Goal: Transaction & Acquisition: Purchase product/service

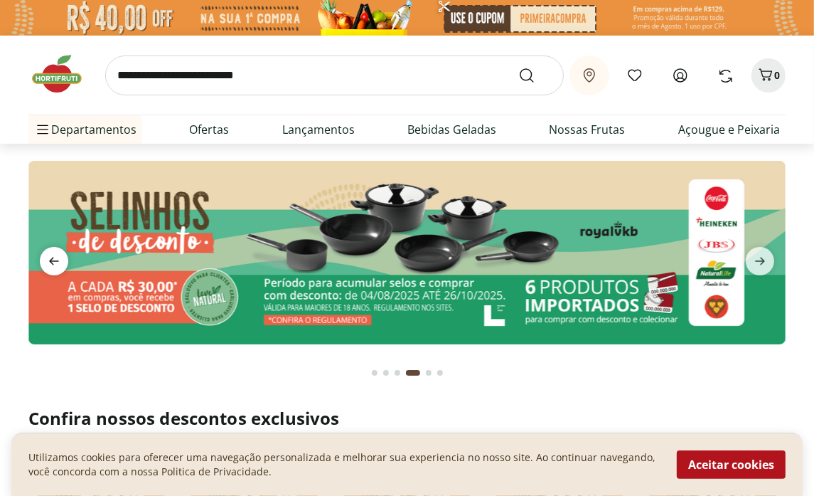
click at [51, 264] on icon "previous" at bounding box center [54, 261] width 17 height 17
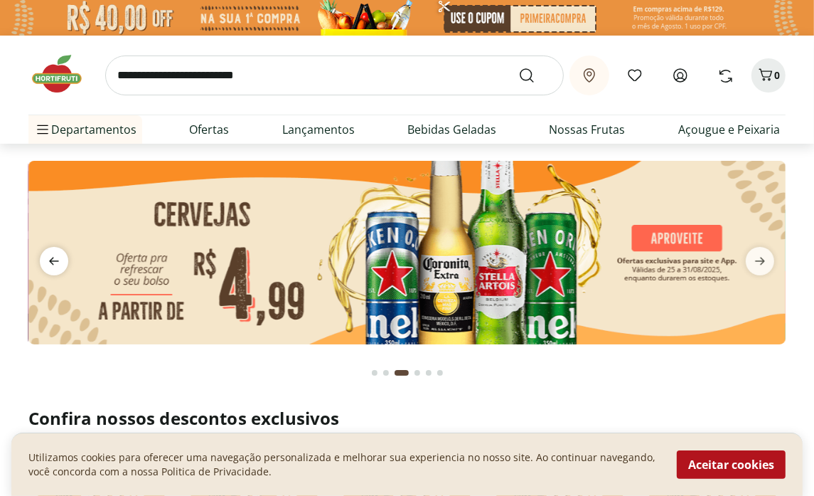
click at [51, 264] on icon "previous" at bounding box center [54, 262] width 10 height 8
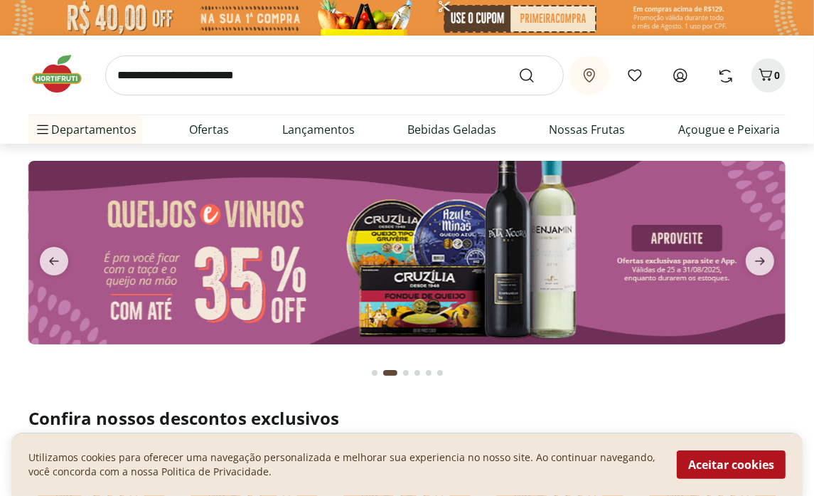
click at [160, 271] on img at bounding box center [407, 253] width 758 height 184
select select "**********"
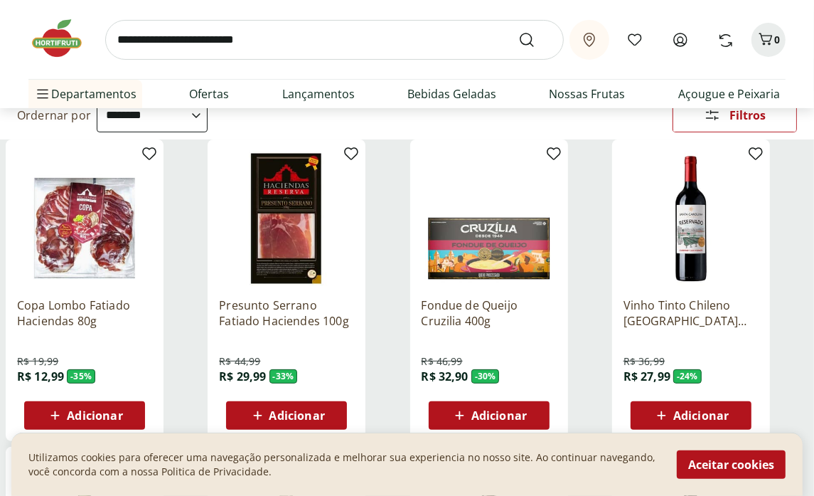
scroll to position [284, 0]
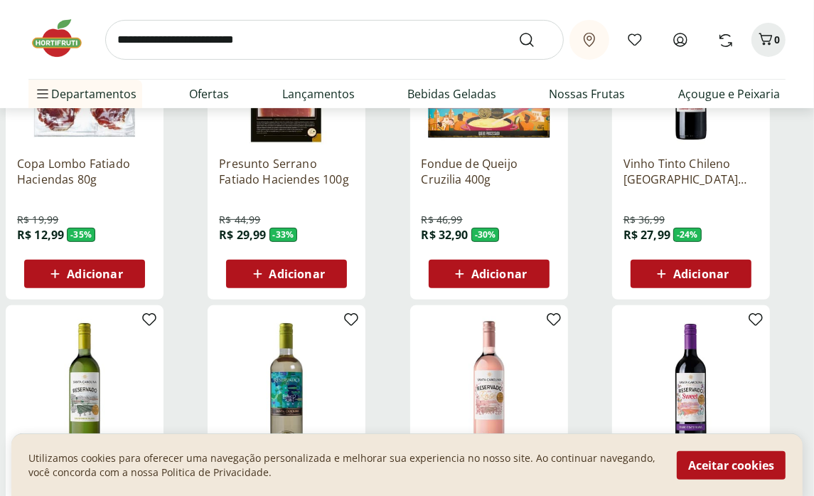
click at [497, 279] on span "Adicionar" at bounding box center [499, 273] width 55 height 11
click at [474, 275] on span "Adicionar" at bounding box center [499, 273] width 55 height 11
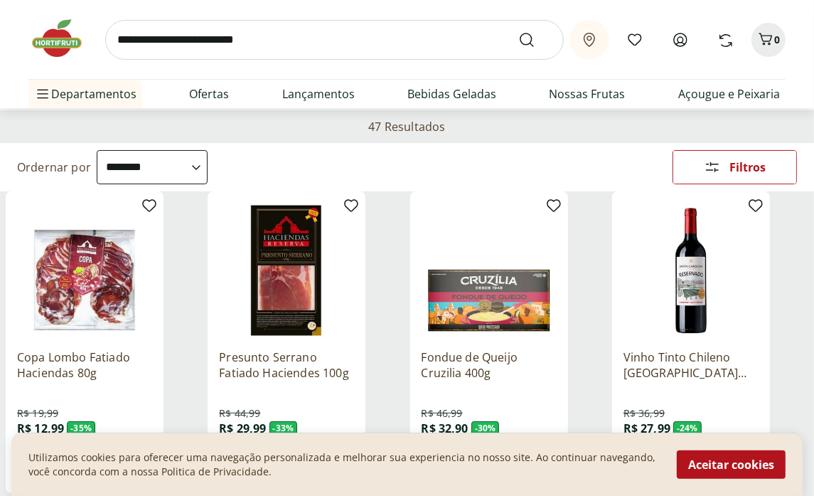
scroll to position [0, 0]
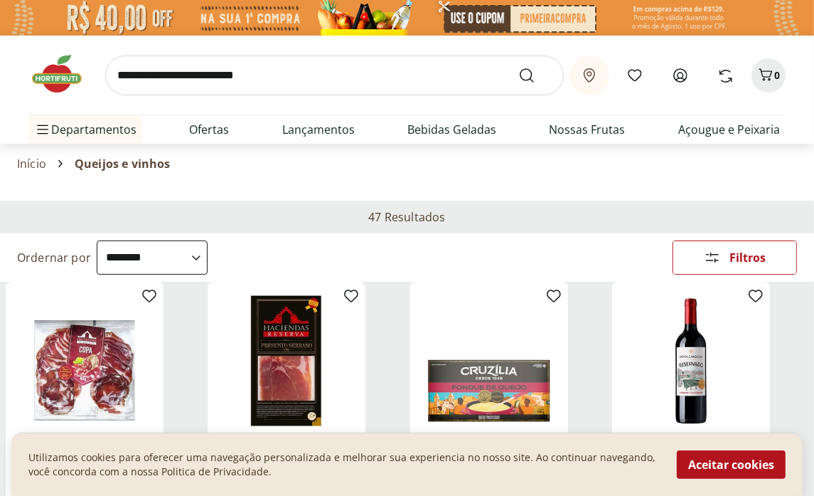
click at [0, 0] on link "Entrar" at bounding box center [0, 0] width 0 height 0
select select "**********"
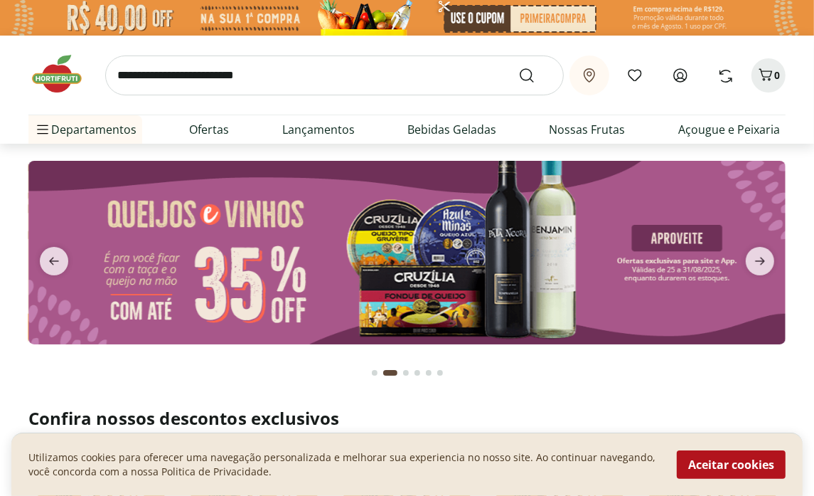
drag, startPoint x: 588, startPoint y: 83, endPoint x: 577, endPoint y: 68, distance: 18.4
click at [0, 0] on span "[PERSON_NAME]" at bounding box center [0, 0] width 0 height 0
click at [0, 0] on span "Olá, paula" at bounding box center [0, 0] width 0 height 0
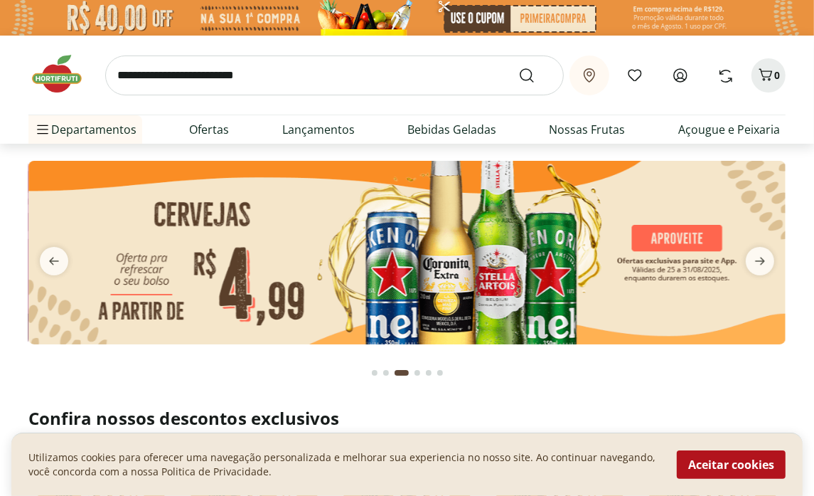
click at [674, 70] on icon at bounding box center [680, 75] width 13 height 13
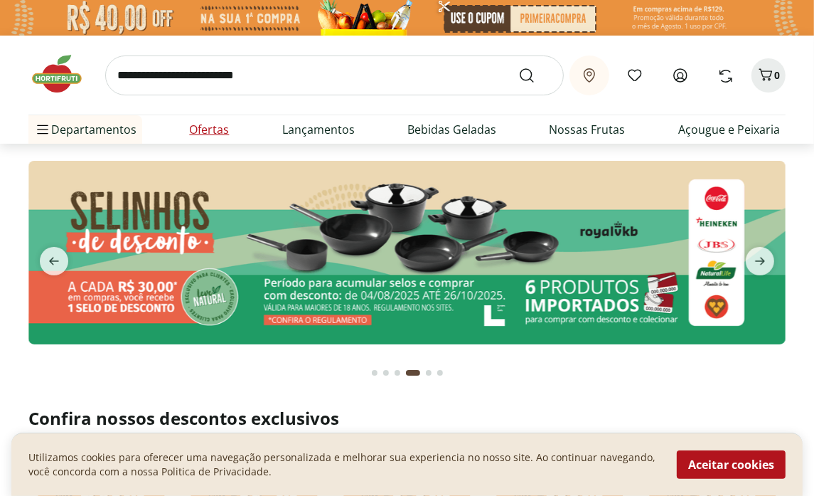
click at [219, 127] on link "Ofertas" at bounding box center [209, 129] width 40 height 17
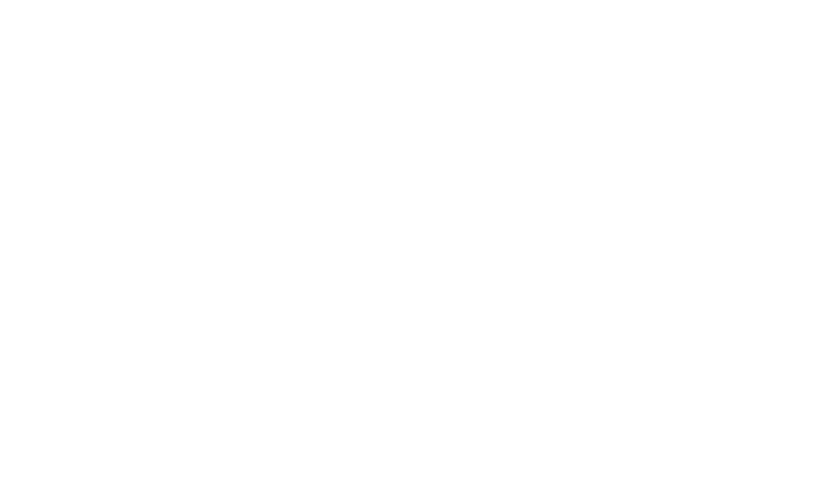
select select "**********"
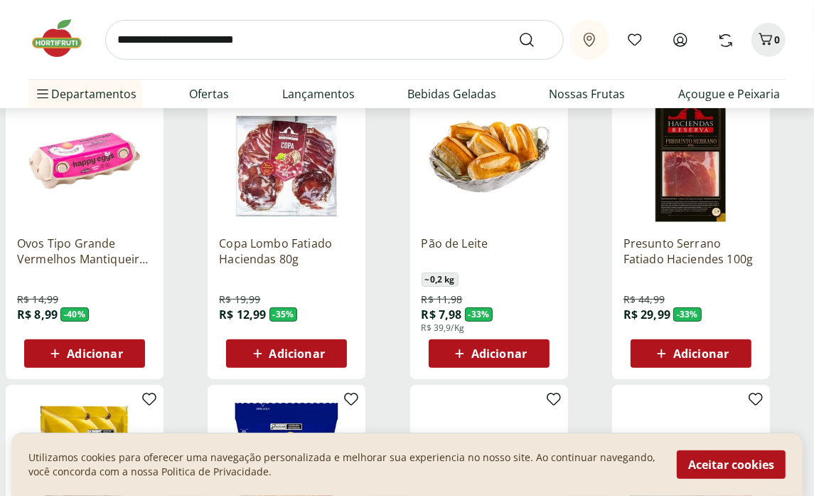
scroll to position [213, 0]
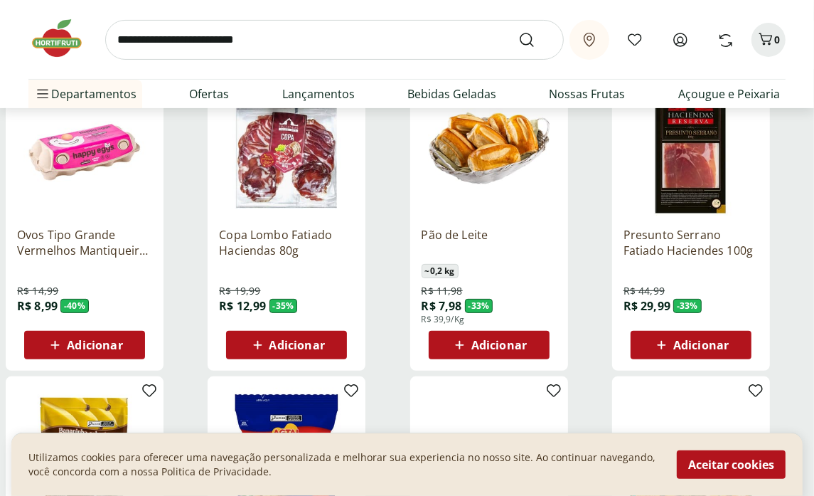
click at [111, 349] on span "Adicionar" at bounding box center [94, 344] width 55 height 11
click at [76, 350] on span "Adicionar" at bounding box center [94, 344] width 55 height 11
click at [60, 344] on icon at bounding box center [55, 344] width 18 height 17
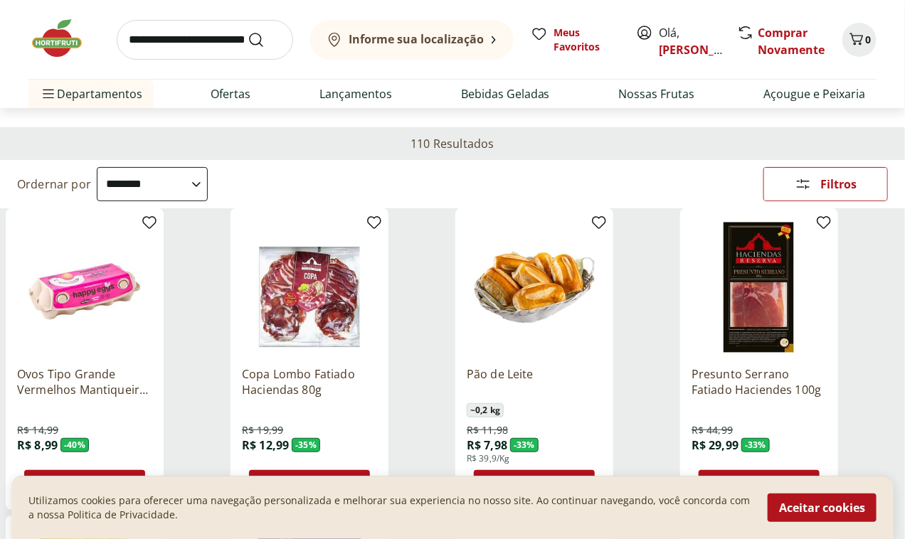
scroll to position [79, 0]
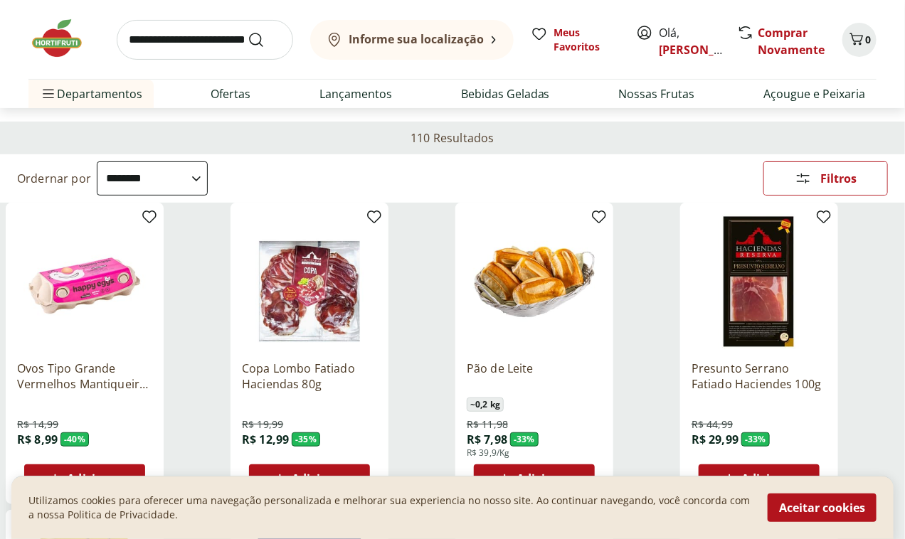
click at [122, 473] on span "Adicionar" at bounding box center [94, 478] width 55 height 11
click at [64, 470] on icon at bounding box center [55, 478] width 18 height 17
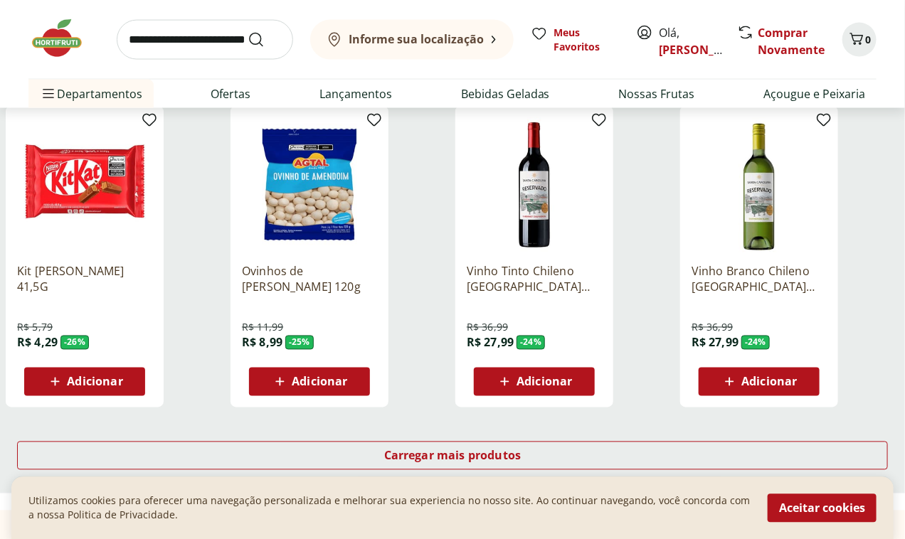
scroll to position [948, 0]
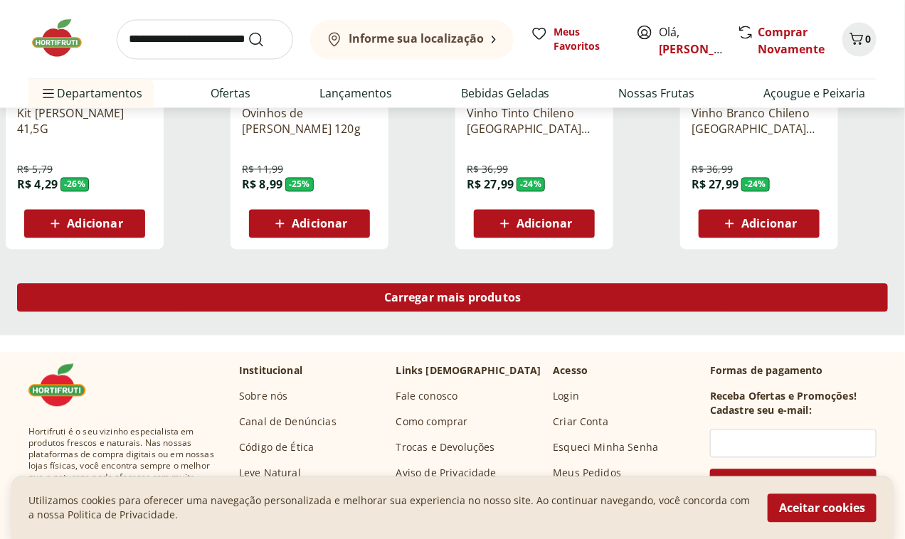
click at [521, 292] on span "Carregar mais produtos" at bounding box center [452, 297] width 137 height 11
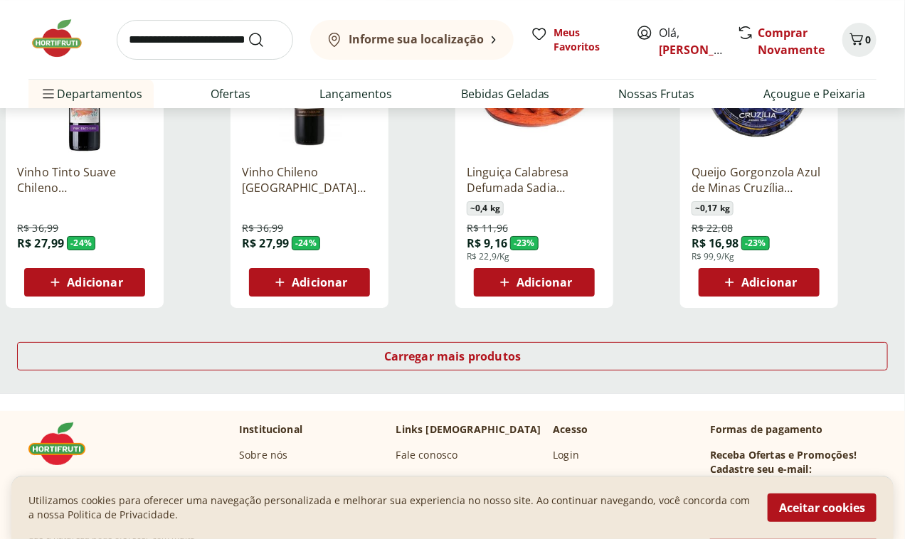
scroll to position [1896, 0]
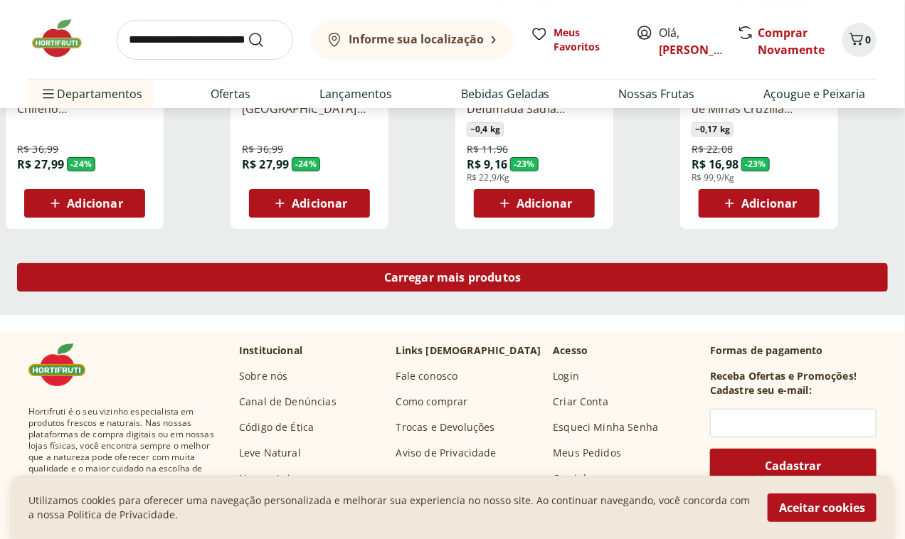
click at [521, 272] on span "Carregar mais produtos" at bounding box center [452, 277] width 137 height 11
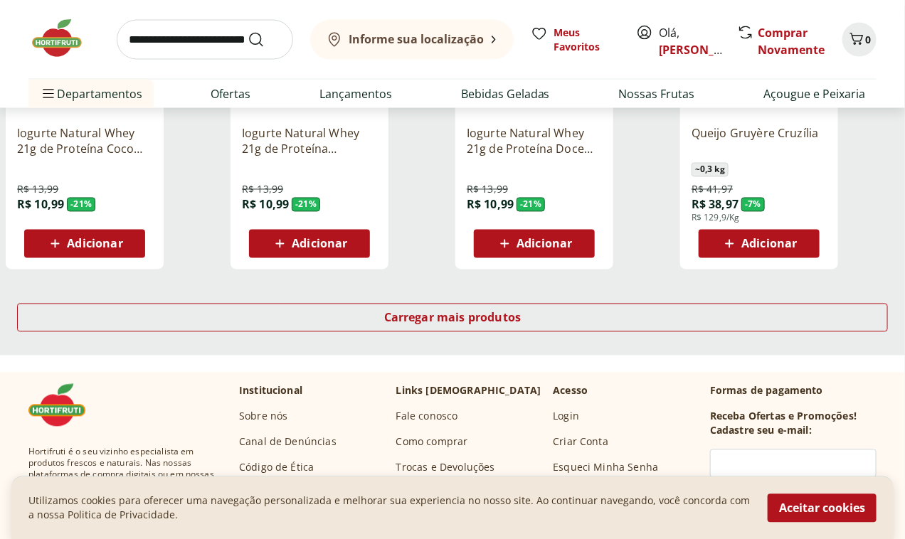
scroll to position [2845, 0]
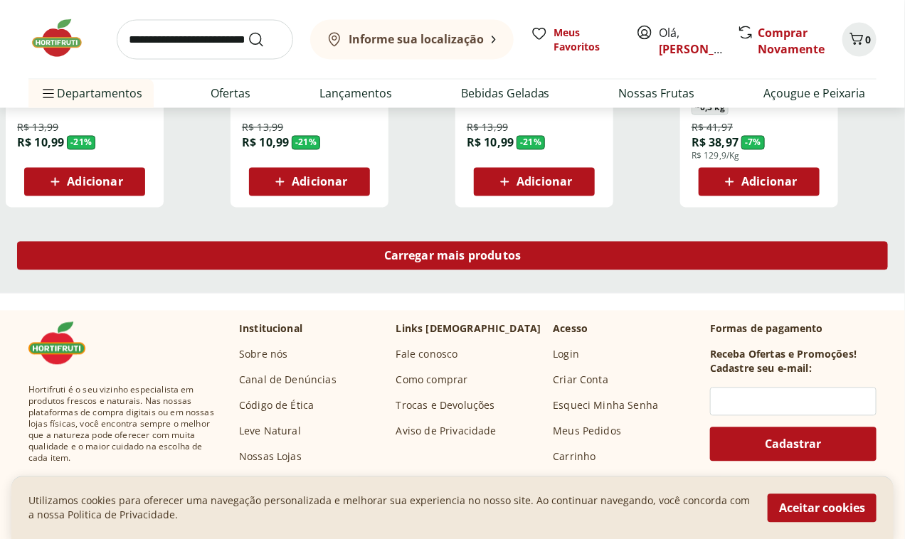
click at [521, 250] on span "Carregar mais produtos" at bounding box center [452, 255] width 137 height 11
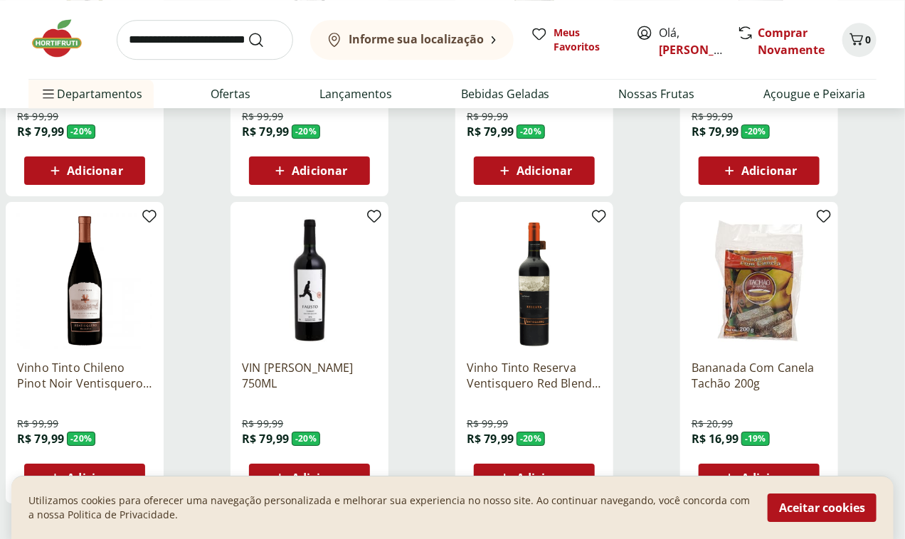
scroll to position [3636, 0]
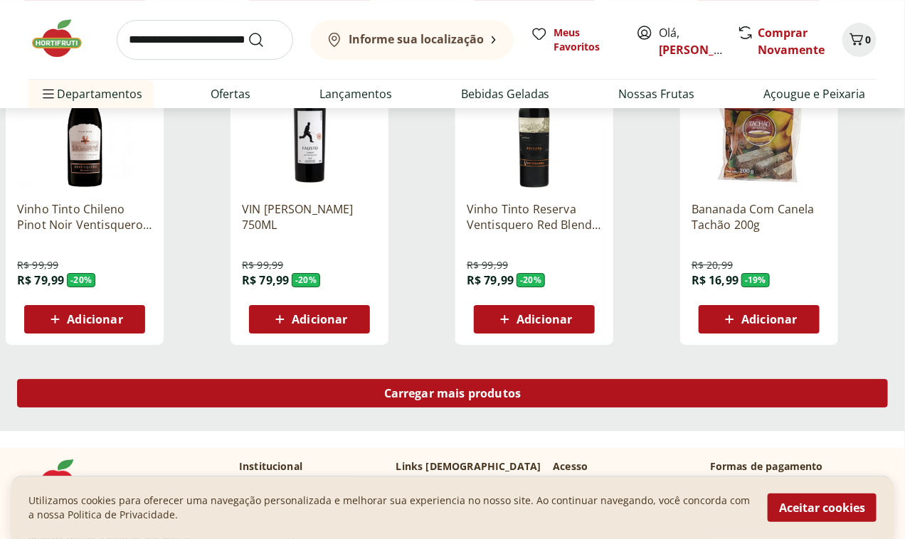
click at [580, 379] on div "Carregar mais produtos" at bounding box center [452, 393] width 871 height 28
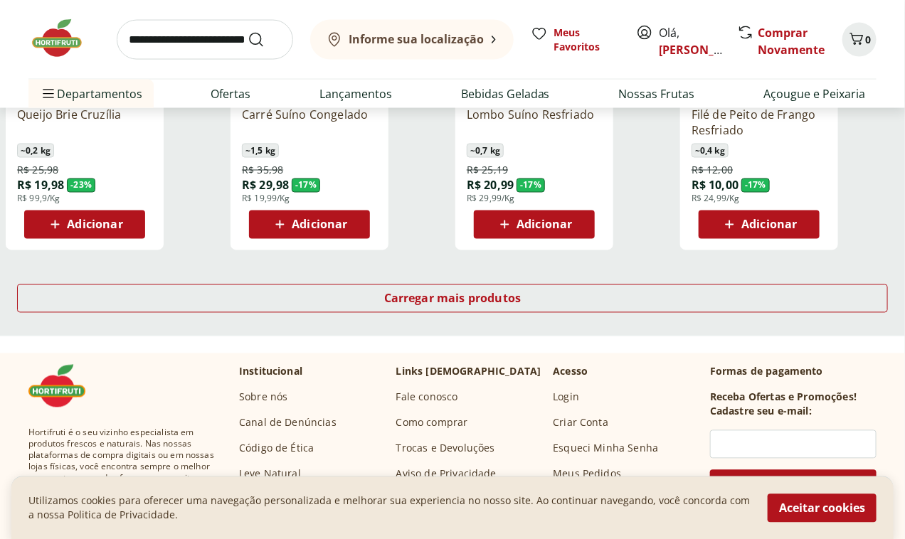
scroll to position [4663, 0]
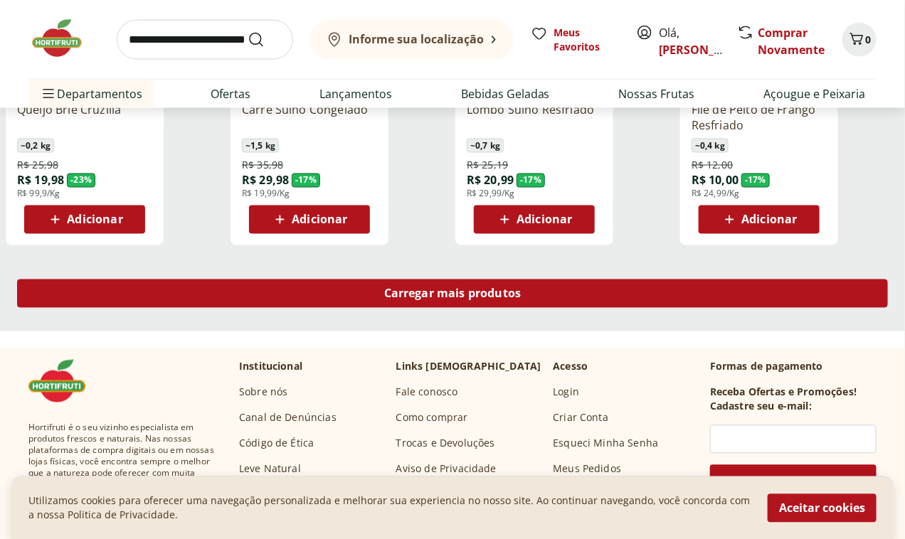
click at [521, 288] on span "Carregar mais produtos" at bounding box center [452, 293] width 137 height 11
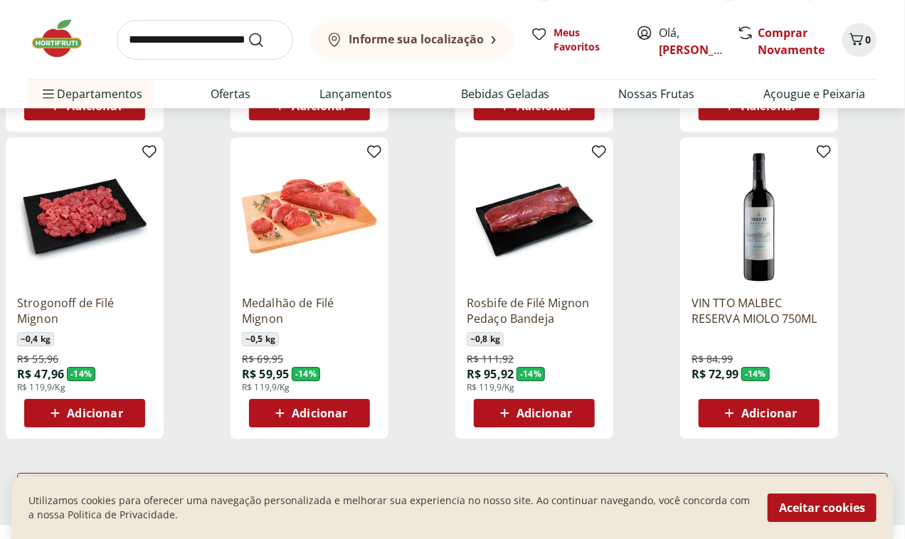
scroll to position [5532, 0]
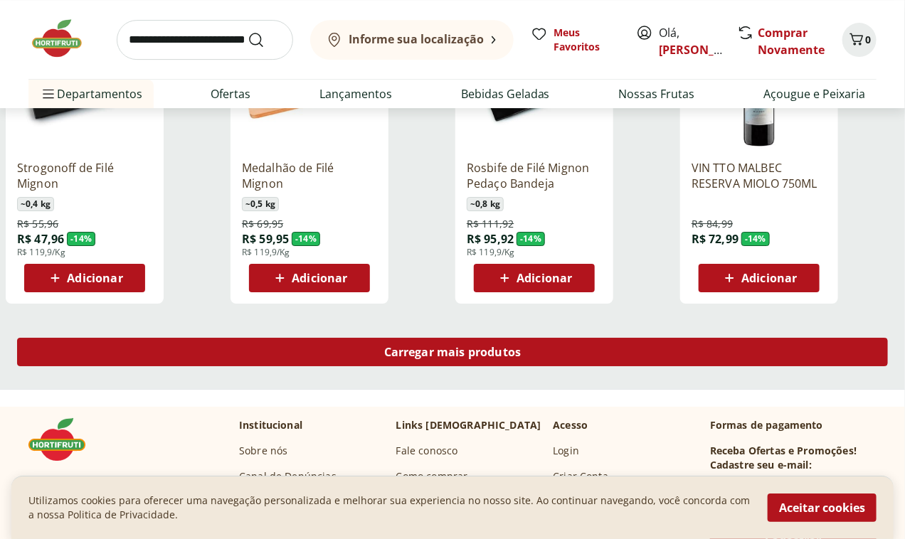
click at [521, 346] on span "Carregar mais produtos" at bounding box center [452, 351] width 137 height 11
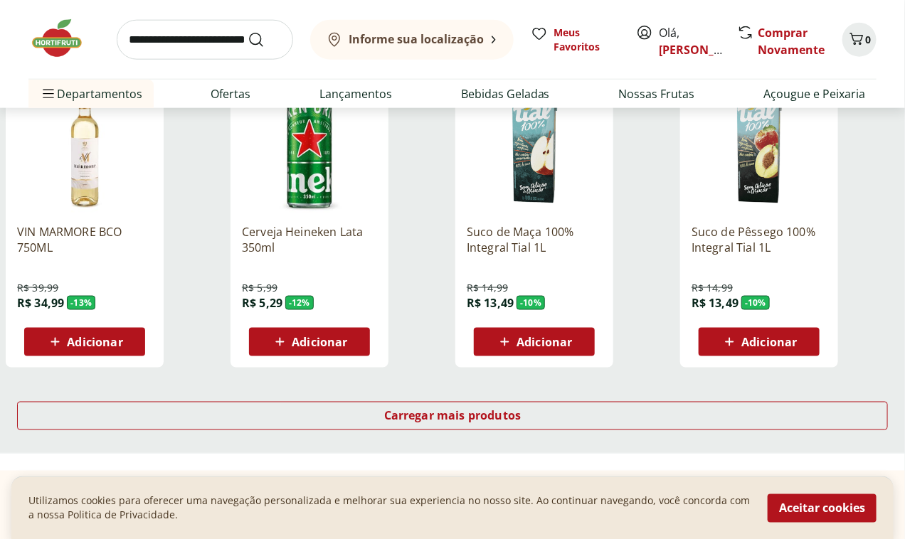
scroll to position [6402, 0]
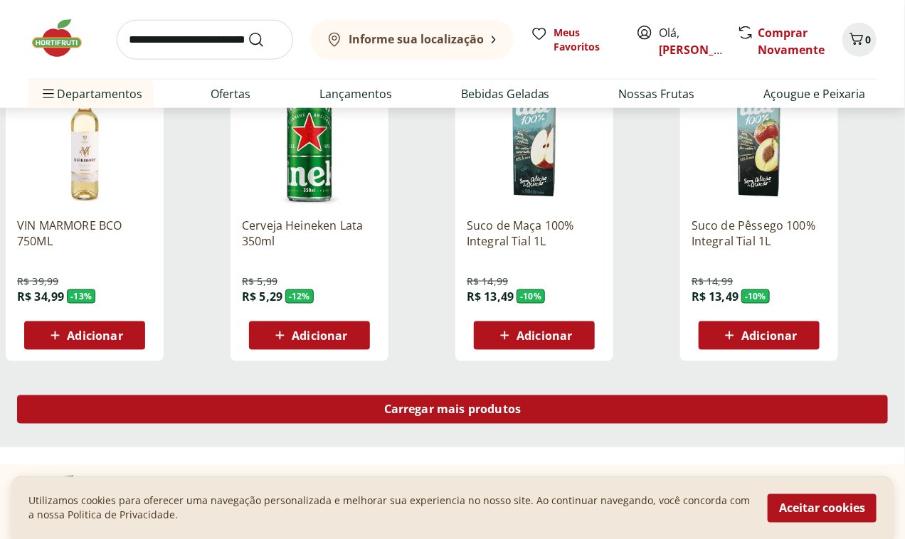
click at [521, 404] on span "Carregar mais produtos" at bounding box center [452, 409] width 137 height 11
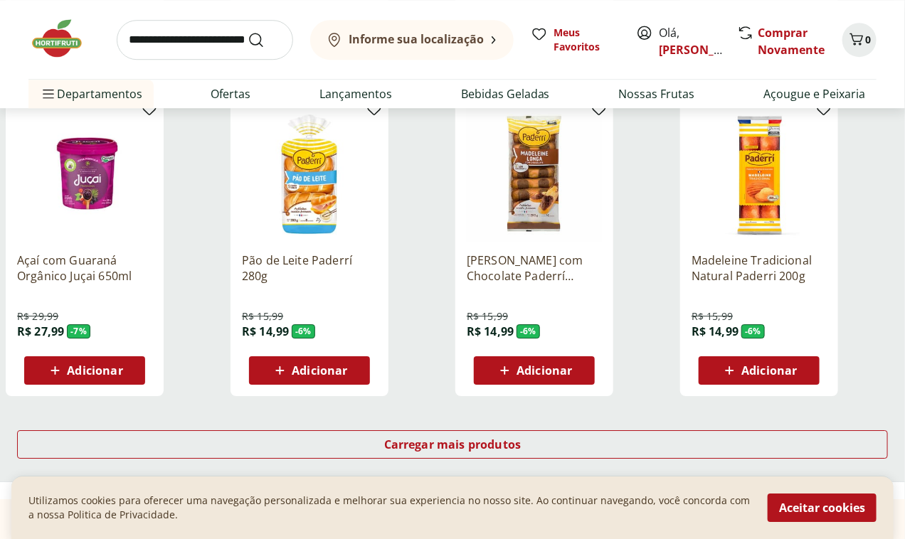
scroll to position [7350, 0]
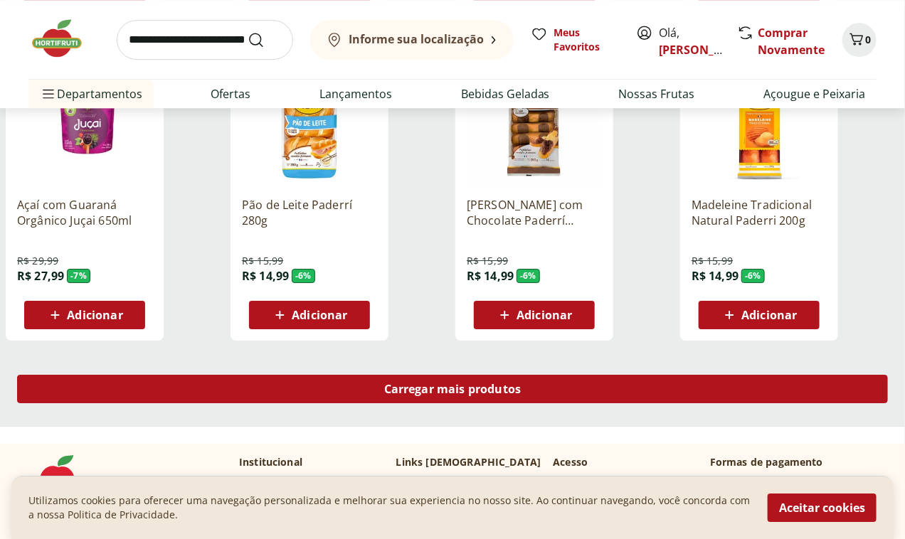
click at [534, 375] on div "Carregar mais produtos" at bounding box center [452, 389] width 871 height 28
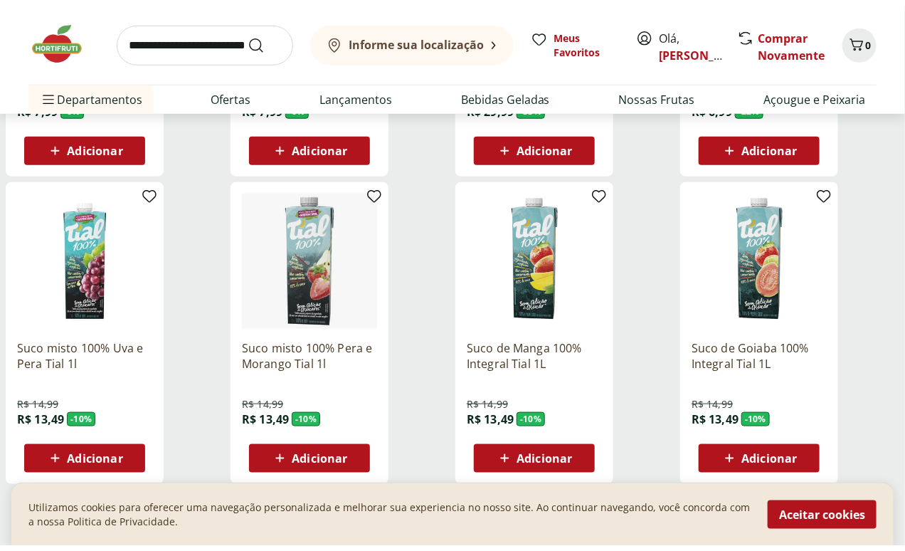
scroll to position [8456, 0]
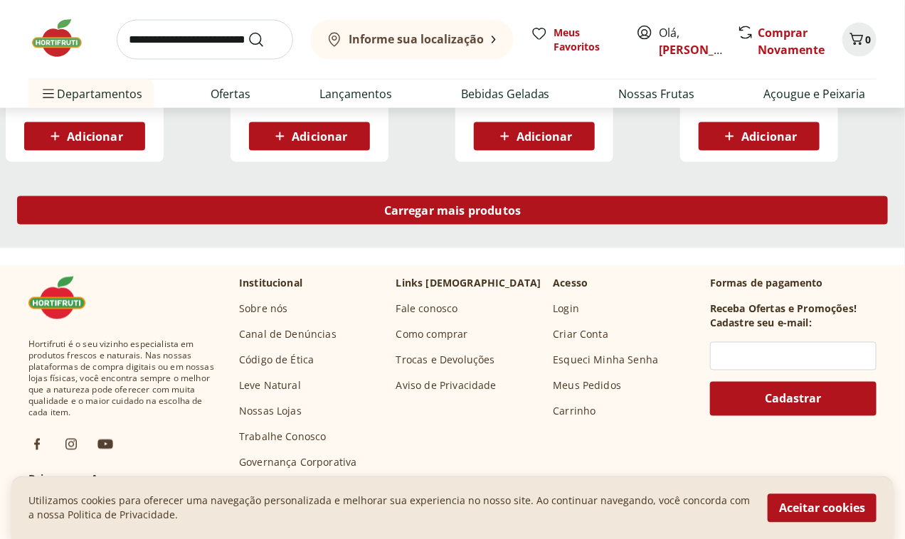
click at [573, 196] on div "Carregar mais produtos" at bounding box center [452, 210] width 871 height 28
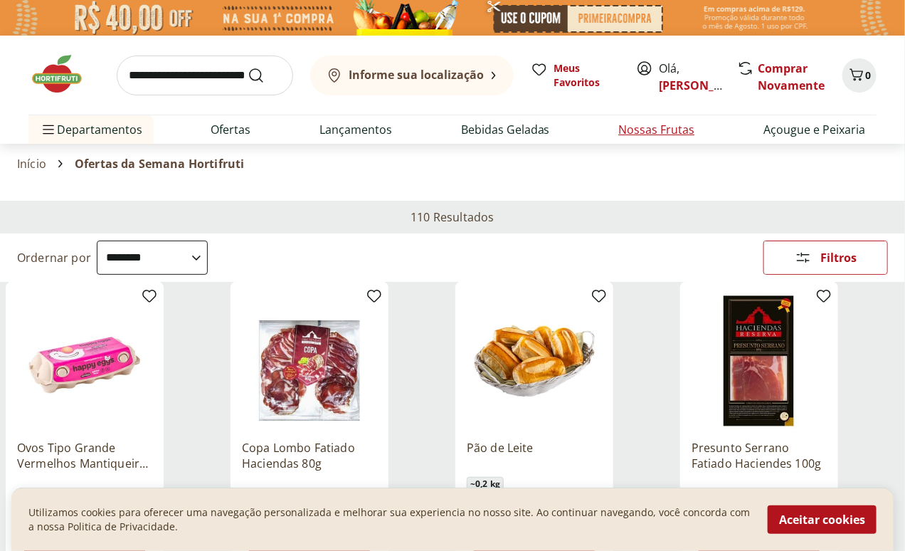
click at [656, 126] on link "Nossas Frutas" at bounding box center [656, 129] width 76 height 17
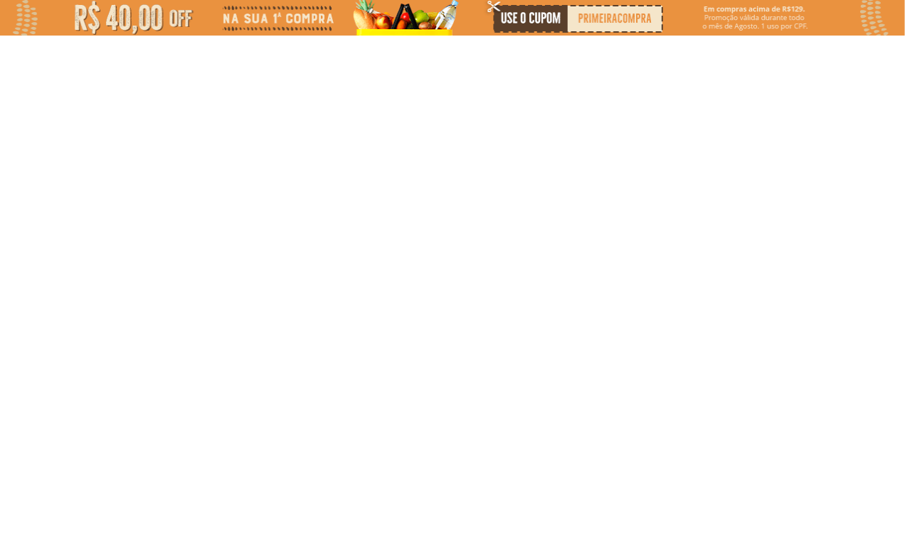
select select "**********"
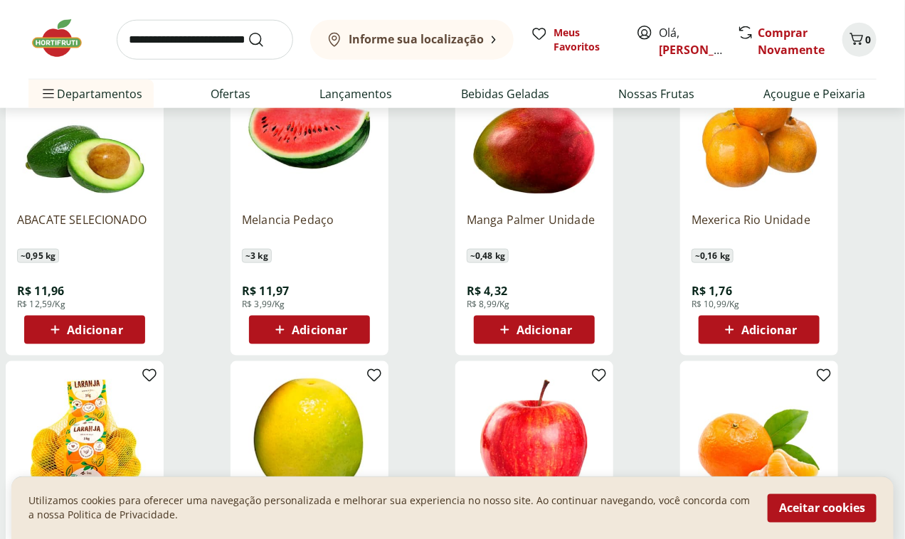
scroll to position [474, 0]
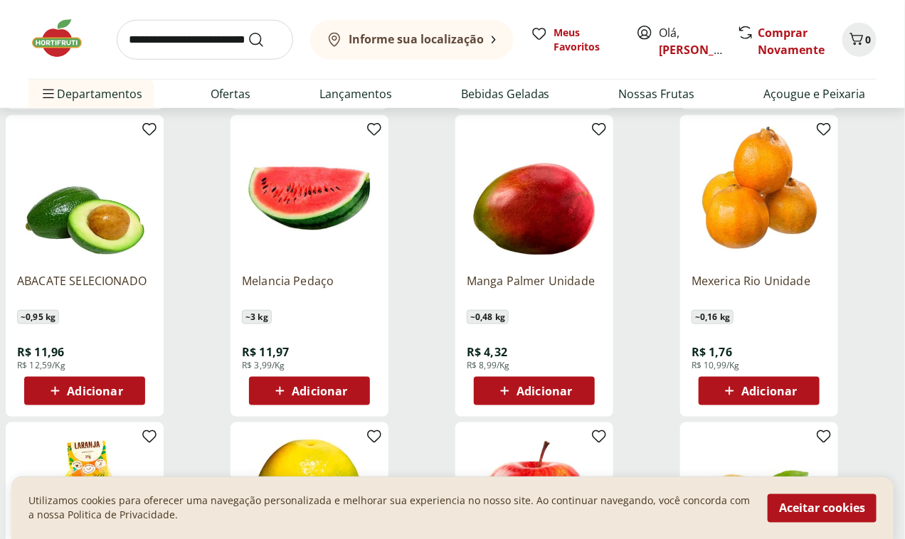
click at [797, 386] on span "Adicionar" at bounding box center [768, 391] width 55 height 11
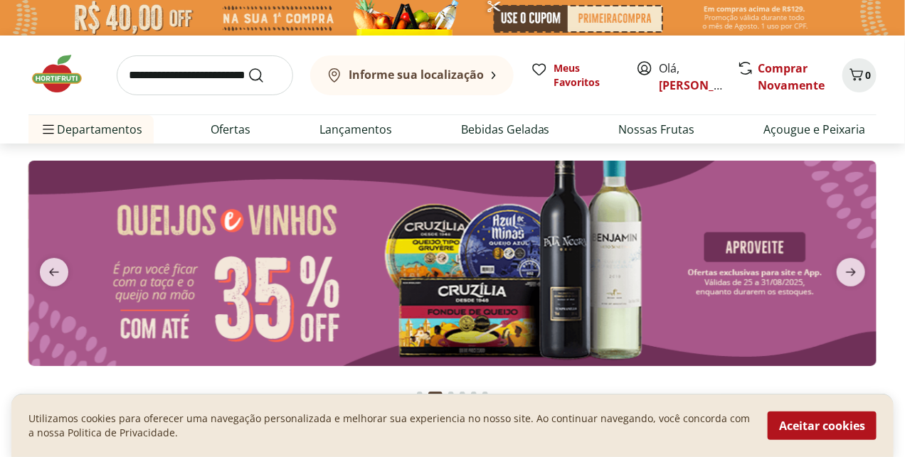
click at [644, 69] on icon at bounding box center [644, 68] width 17 height 17
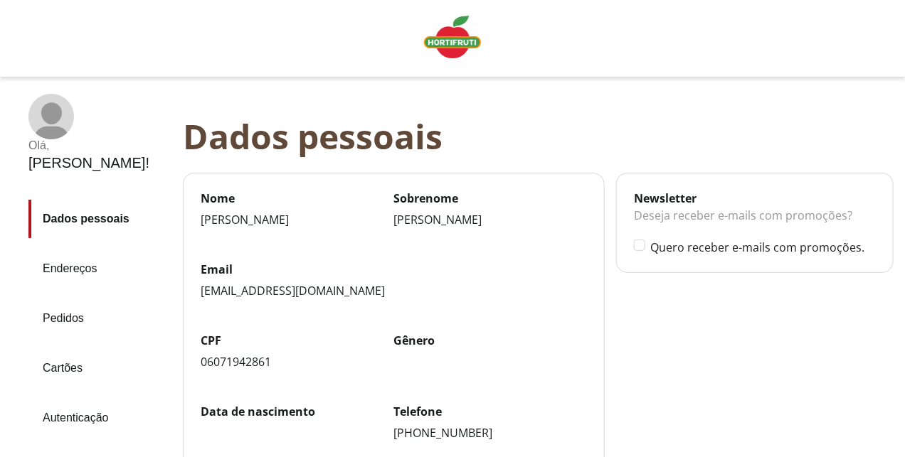
scroll to position [206, 0]
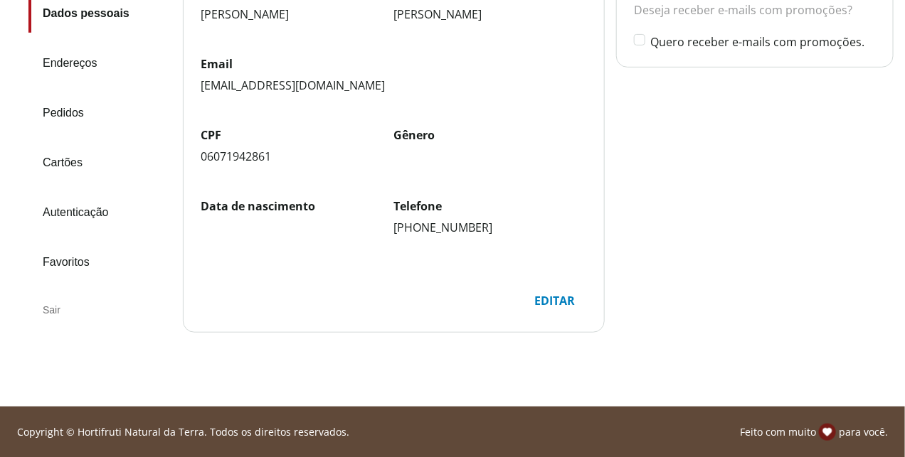
click at [48, 293] on div "Sair" at bounding box center [99, 310] width 143 height 34
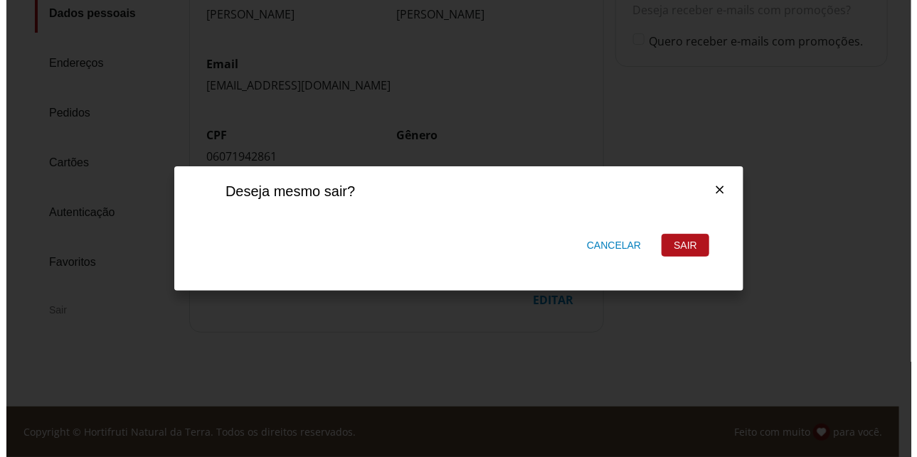
scroll to position [0, 0]
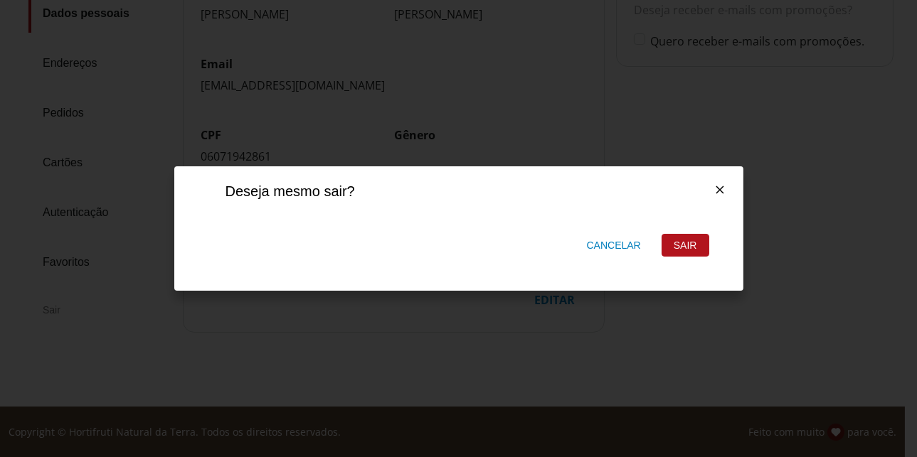
click at [689, 244] on div "Sair" at bounding box center [685, 245] width 46 height 21
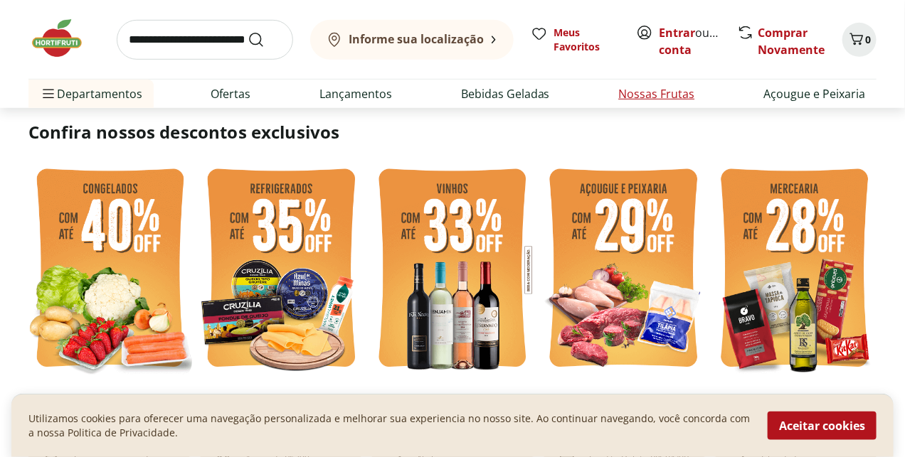
scroll to position [316, 0]
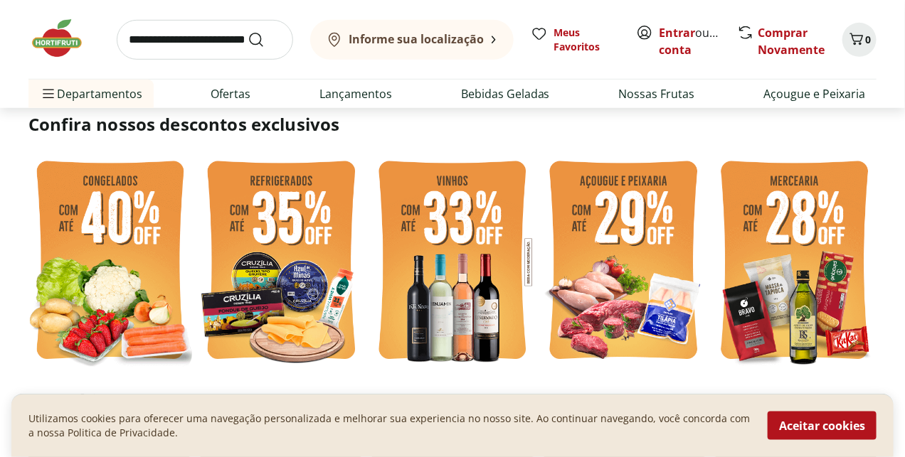
click at [135, 229] on img at bounding box center [110, 262] width 164 height 219
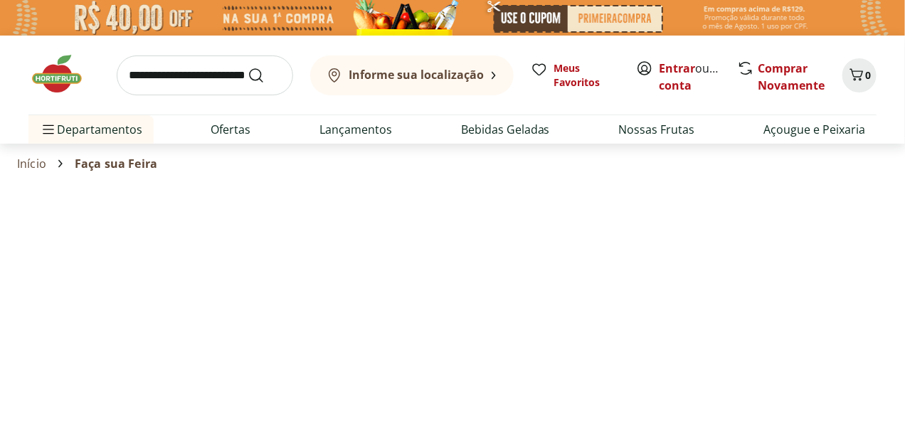
select select "**********"
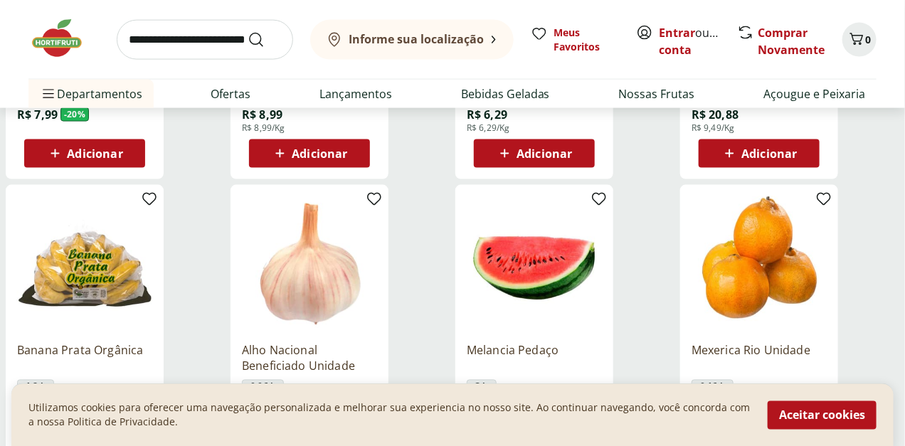
scroll to position [790, 0]
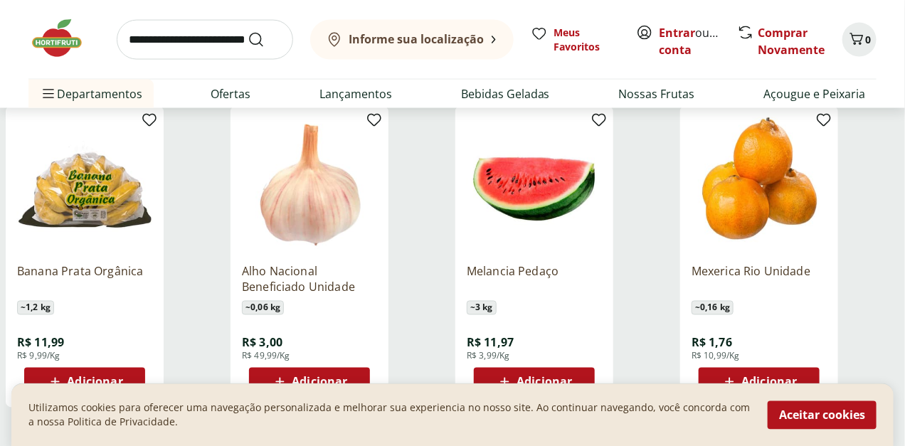
click at [797, 376] on span "Adicionar" at bounding box center [768, 381] width 55 height 11
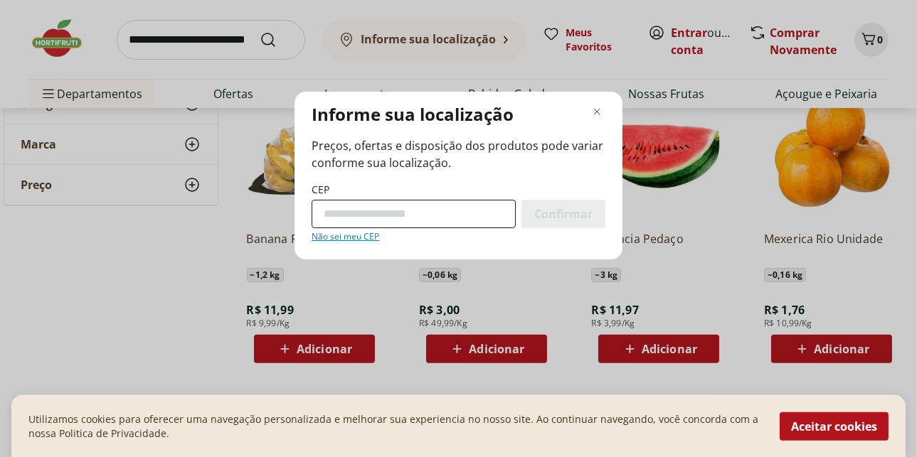
click at [409, 208] on input "CEP" at bounding box center [414, 214] width 204 height 28
type input "*********"
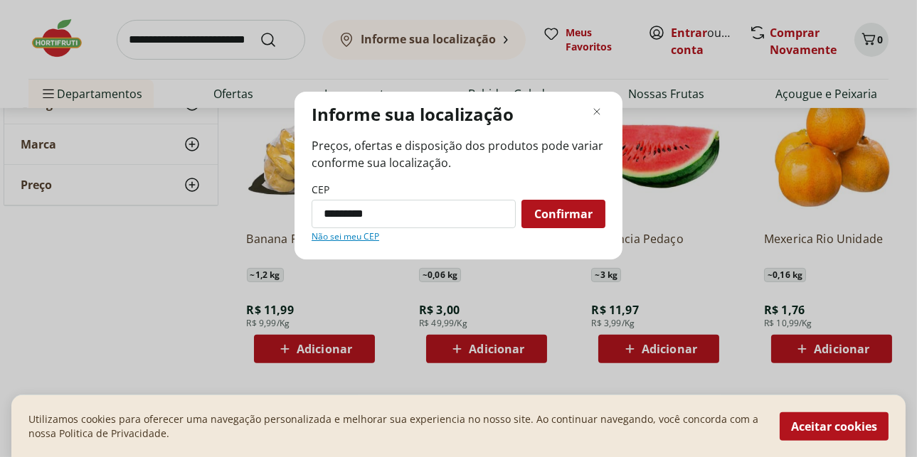
click at [538, 225] on div "Confirmar" at bounding box center [563, 214] width 84 height 28
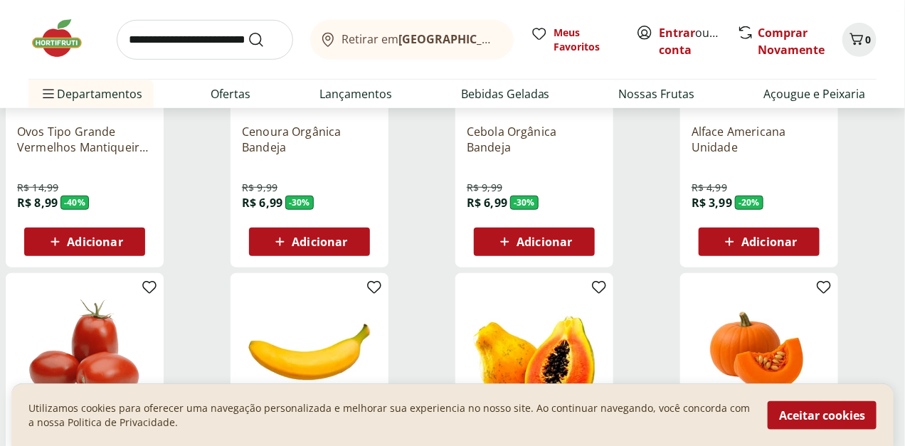
scroll to position [474, 0]
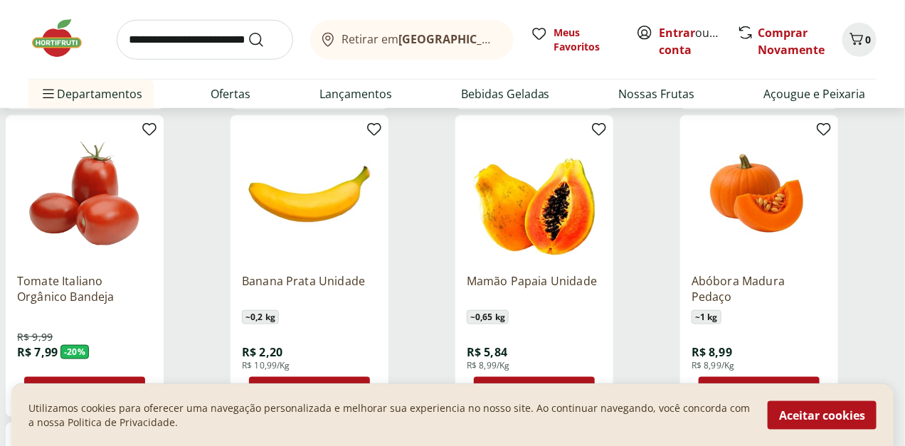
click at [572, 386] on span "Adicionar" at bounding box center [543, 391] width 55 height 11
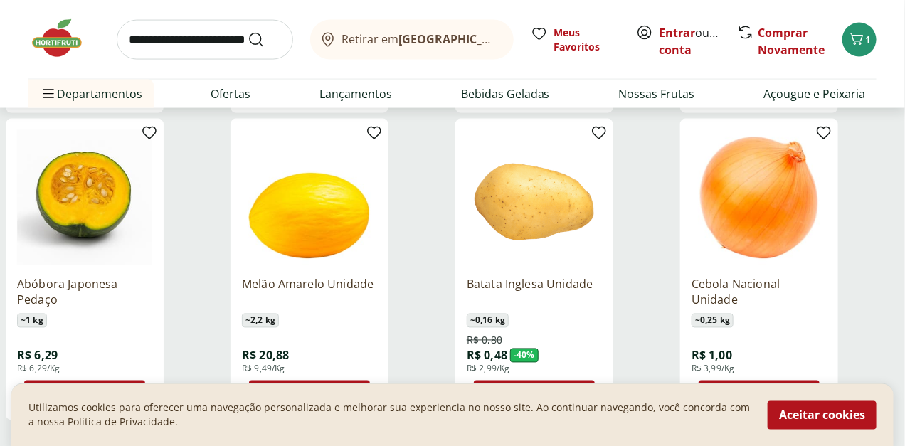
scroll to position [790, 0]
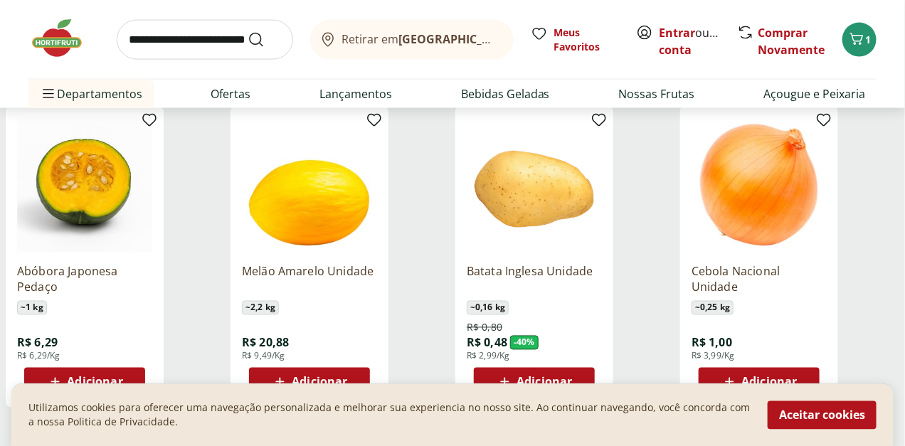
click at [572, 376] on span "Adicionar" at bounding box center [543, 381] width 55 height 11
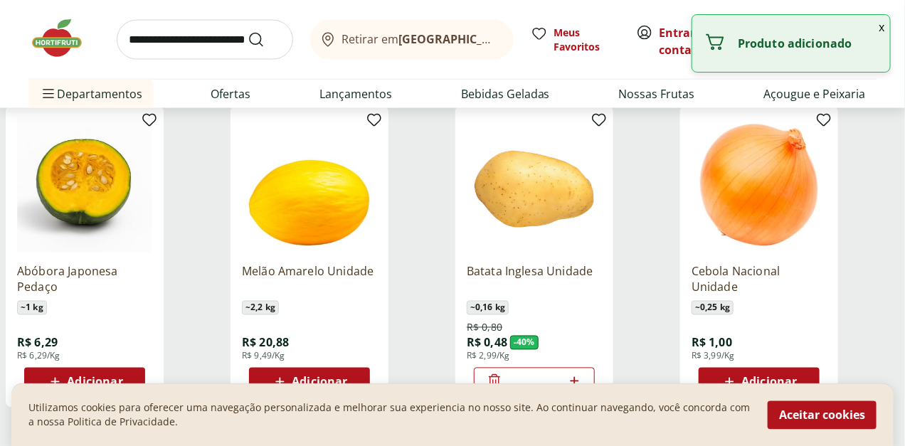
click at [578, 377] on icon at bounding box center [574, 381] width 9 height 9
click at [583, 373] on icon at bounding box center [575, 381] width 18 height 17
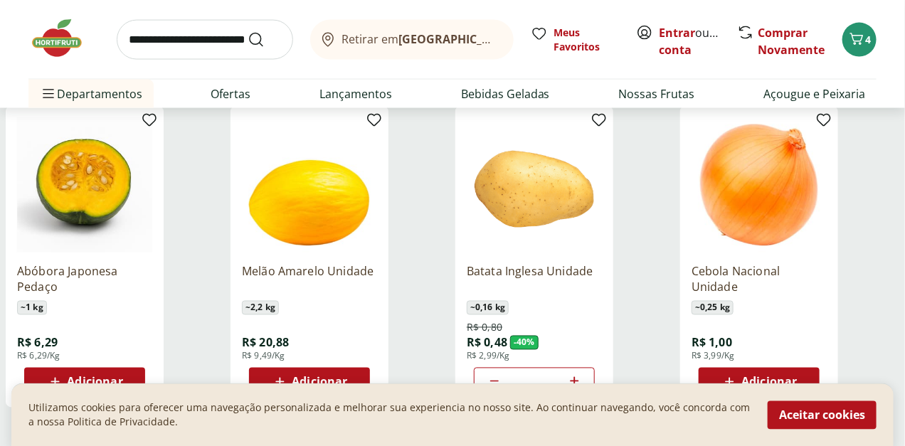
click at [583, 373] on icon at bounding box center [575, 381] width 18 height 17
type input "*"
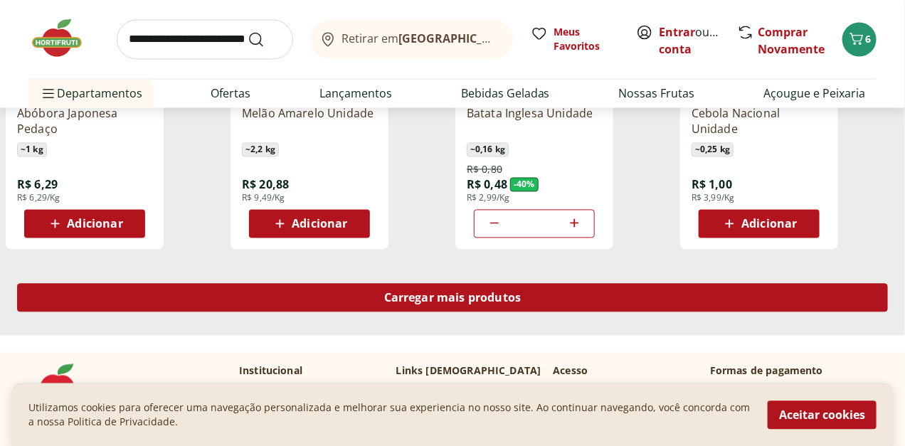
click at [521, 292] on span "Carregar mais produtos" at bounding box center [452, 297] width 137 height 11
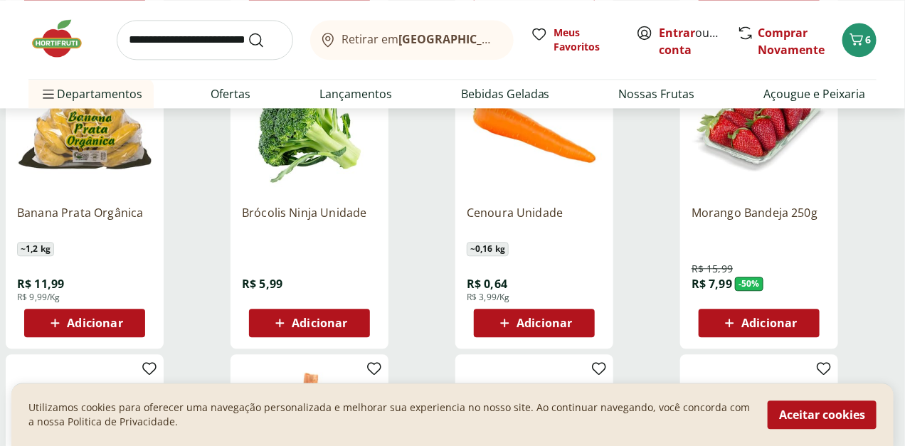
scroll to position [1185, 0]
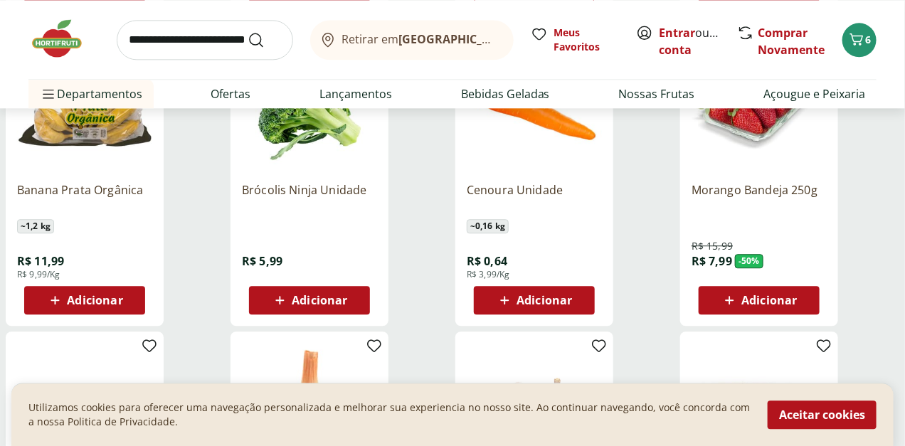
click at [797, 294] on span "Adicionar" at bounding box center [768, 299] width 55 height 11
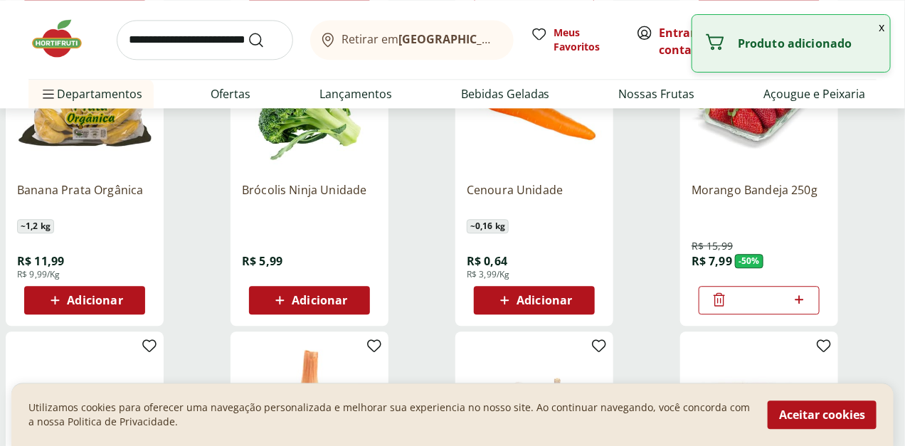
click at [808, 291] on icon at bounding box center [799, 299] width 18 height 17
type input "*"
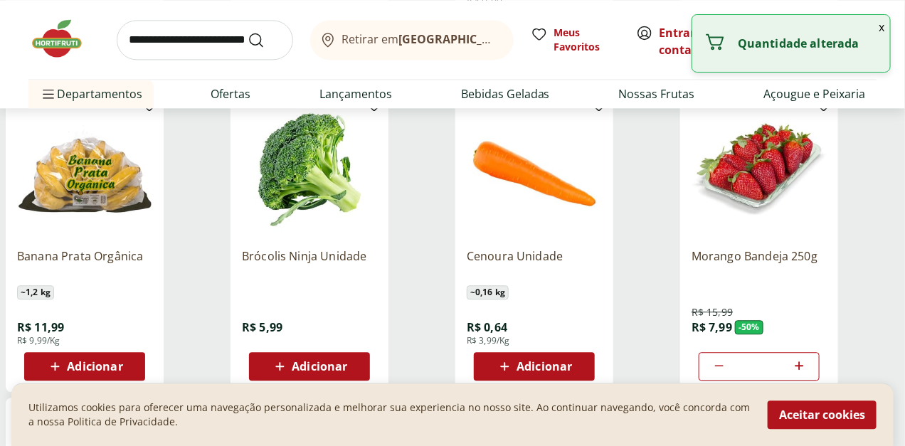
scroll to position [1106, 0]
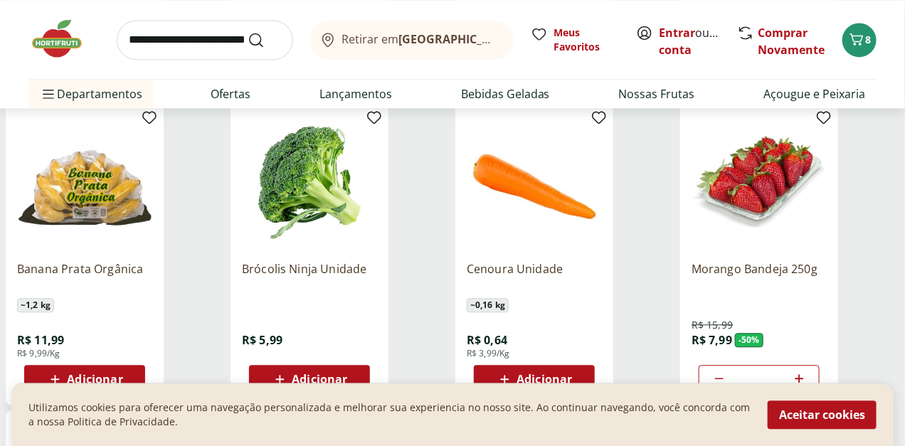
click at [359, 366] on div "Adicionar" at bounding box center [309, 379] width 98 height 26
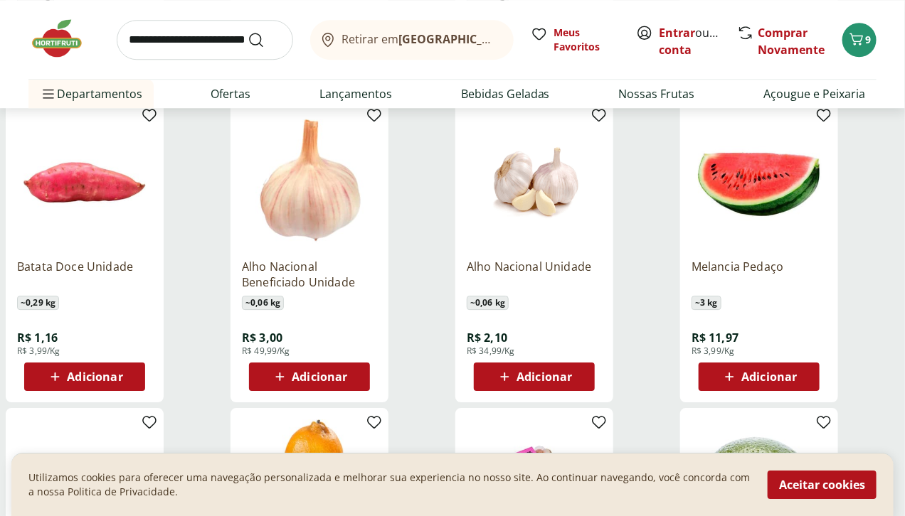
scroll to position [1423, 0]
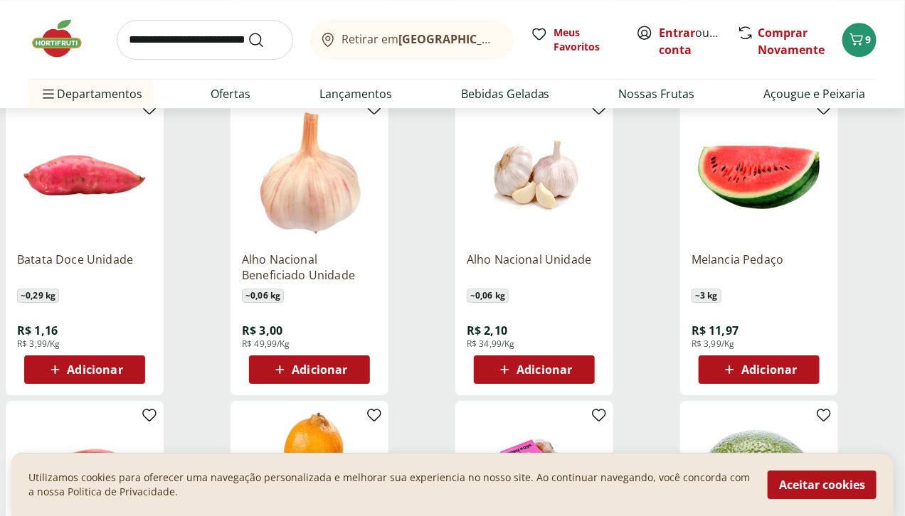
click at [122, 364] on span "Adicionar" at bounding box center [94, 369] width 55 height 11
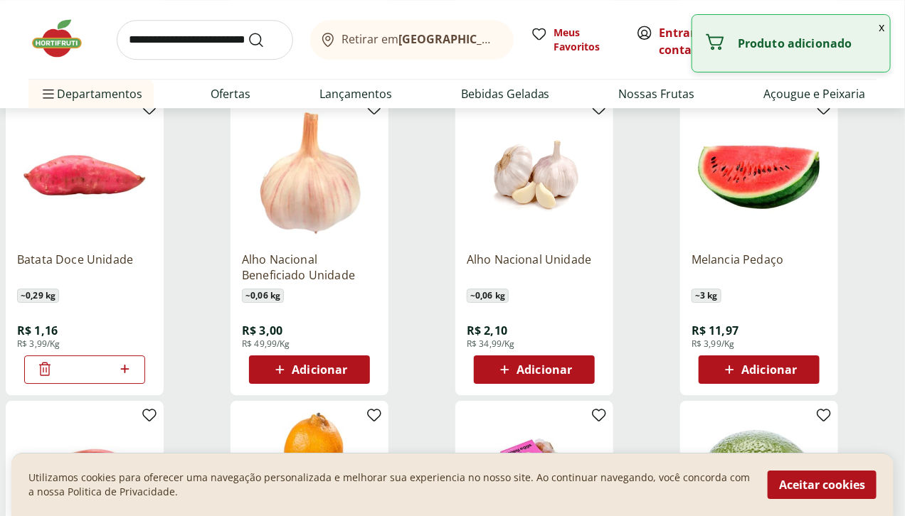
click at [134, 361] on icon at bounding box center [125, 369] width 18 height 17
type input "*"
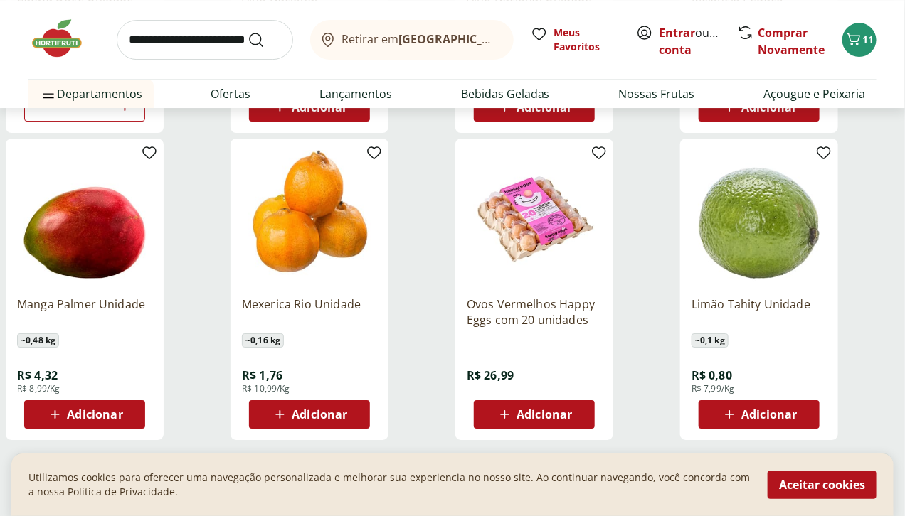
scroll to position [1739, 0]
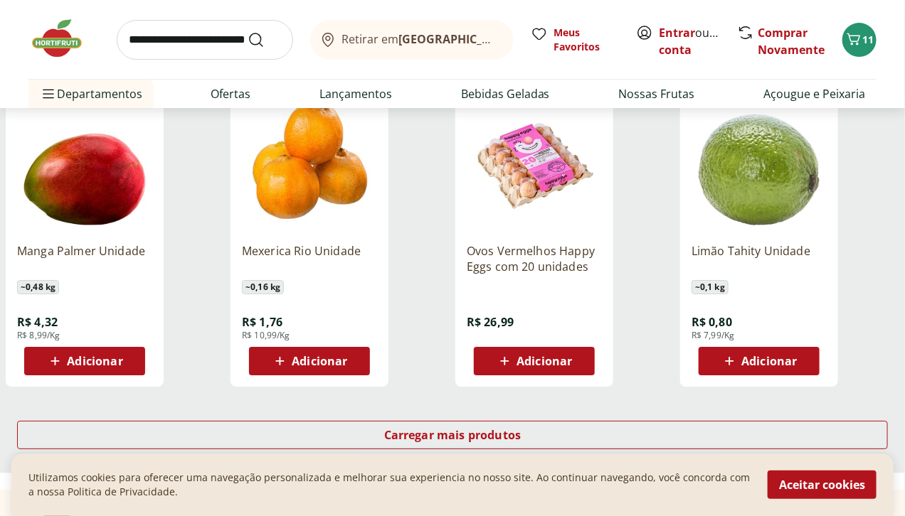
click at [359, 349] on div "Adicionar" at bounding box center [309, 362] width 98 height 26
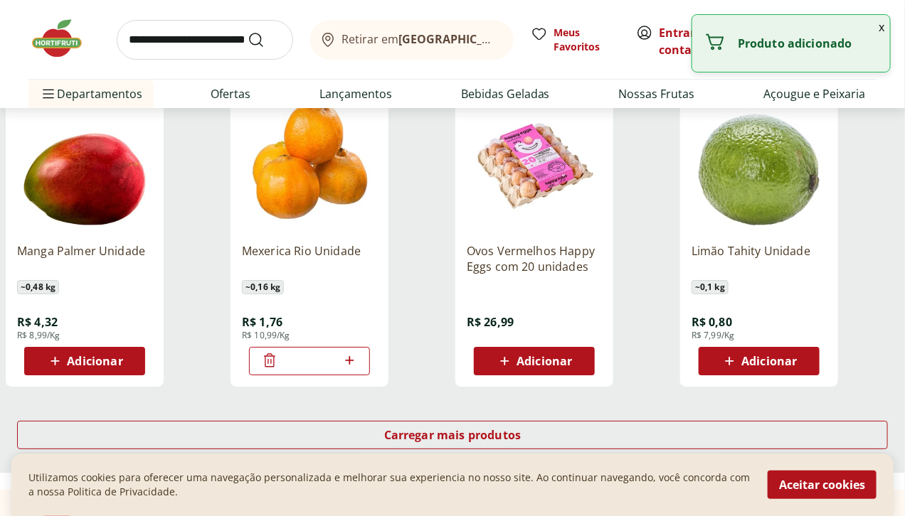
click at [359, 352] on icon at bounding box center [350, 360] width 18 height 17
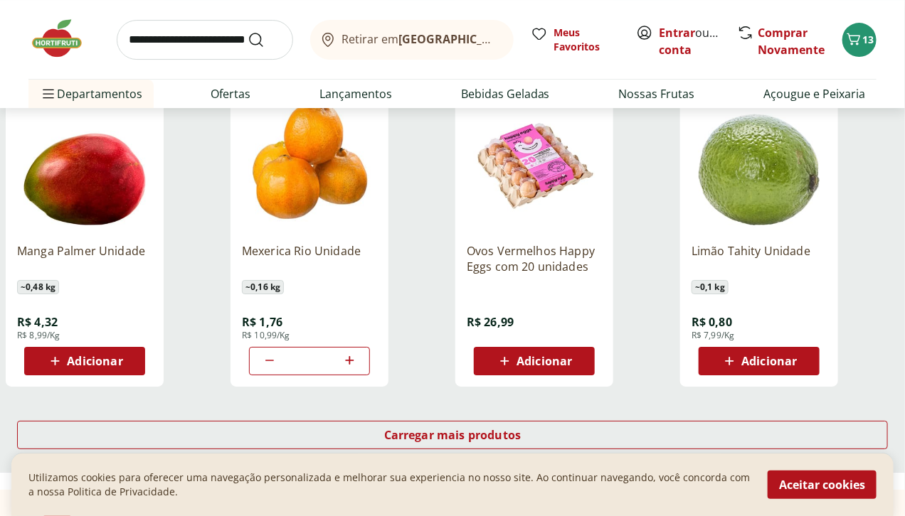
click at [359, 352] on icon at bounding box center [350, 360] width 18 height 17
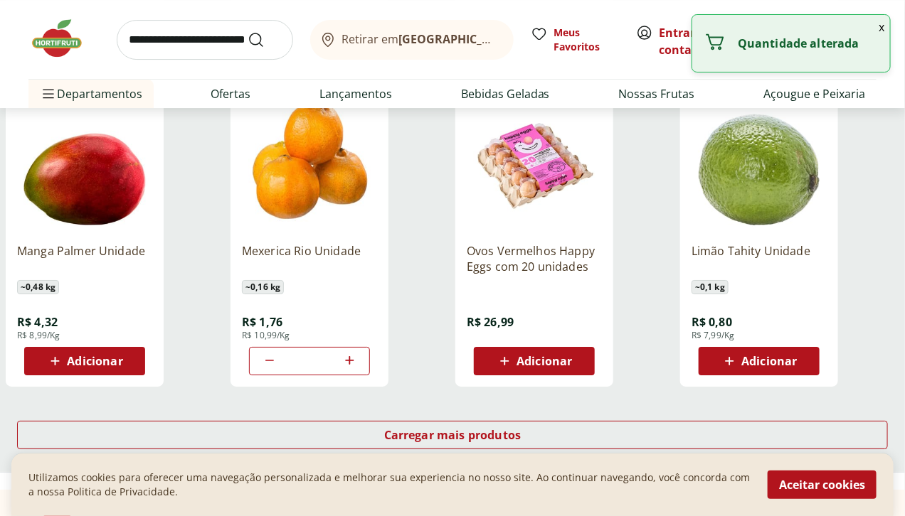
click at [359, 352] on icon at bounding box center [350, 360] width 18 height 17
type input "*"
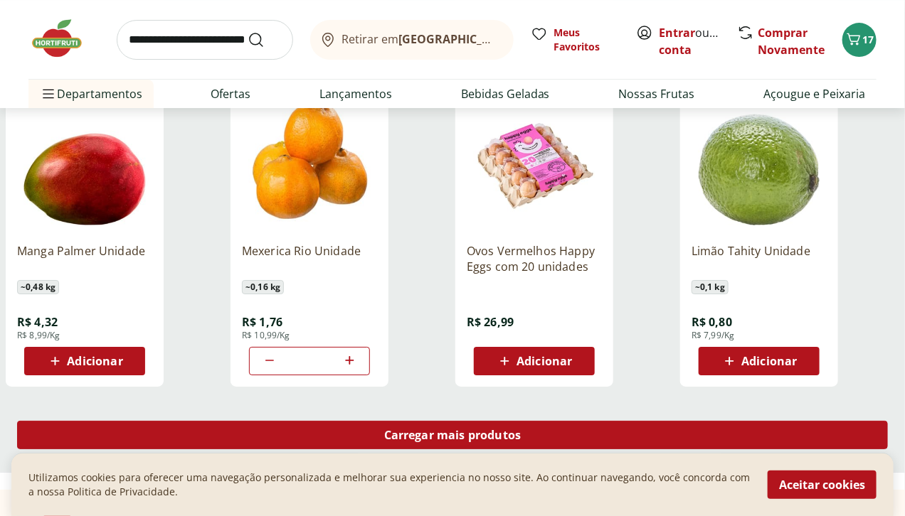
click at [521, 430] on span "Carregar mais produtos" at bounding box center [452, 435] width 137 height 11
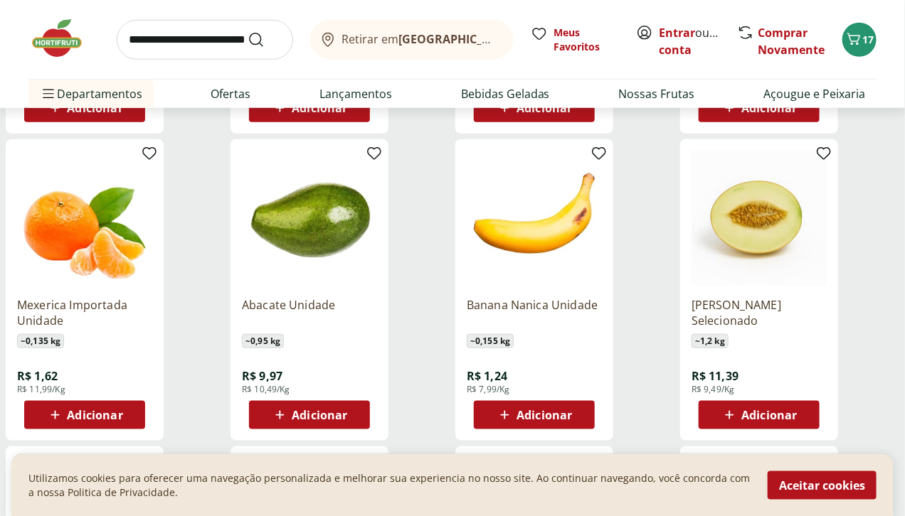
scroll to position [2292, 0]
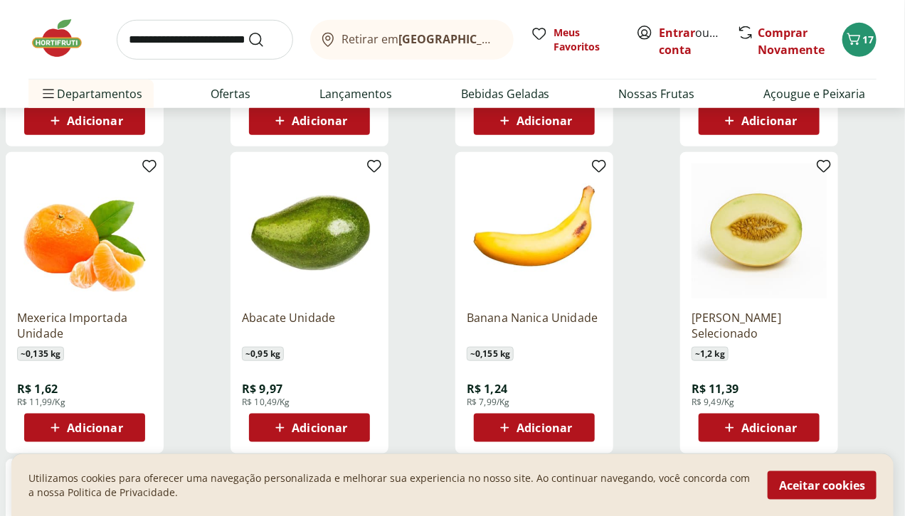
click at [289, 420] on icon at bounding box center [280, 428] width 18 height 17
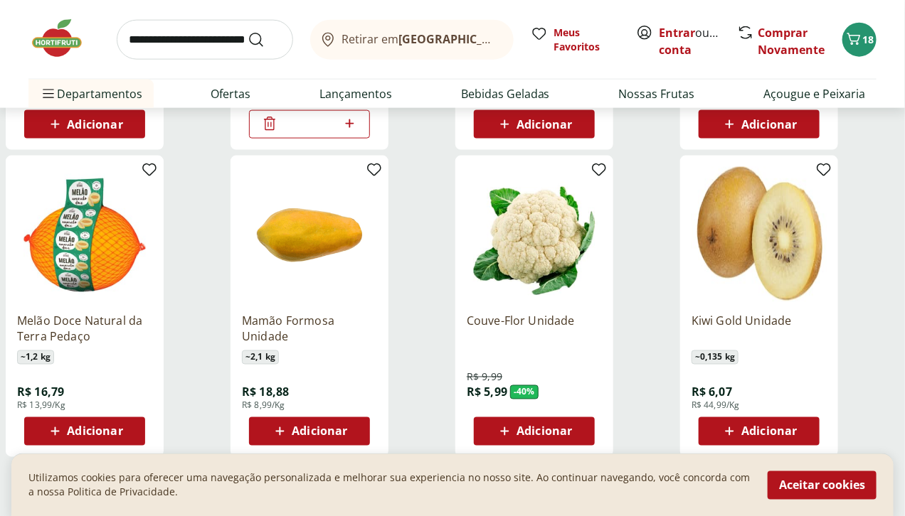
scroll to position [2608, 0]
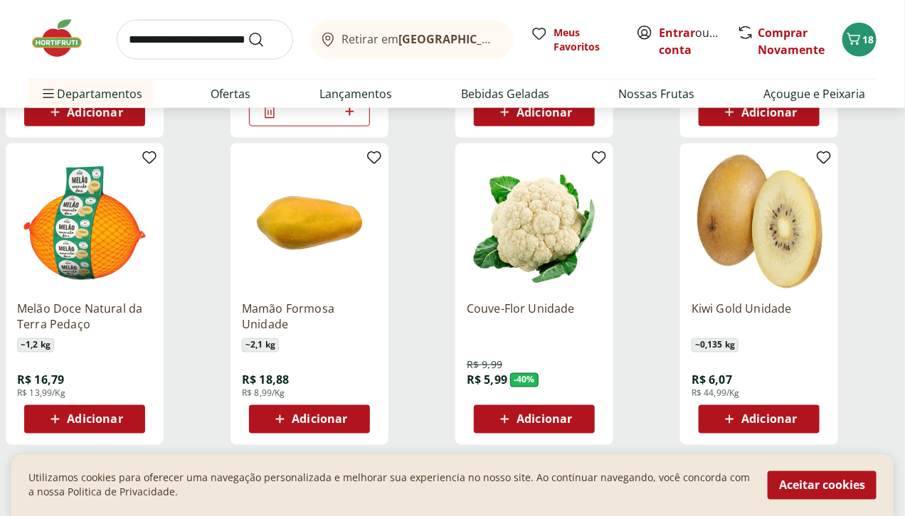
click at [347, 414] on span "Adicionar" at bounding box center [319, 419] width 55 height 11
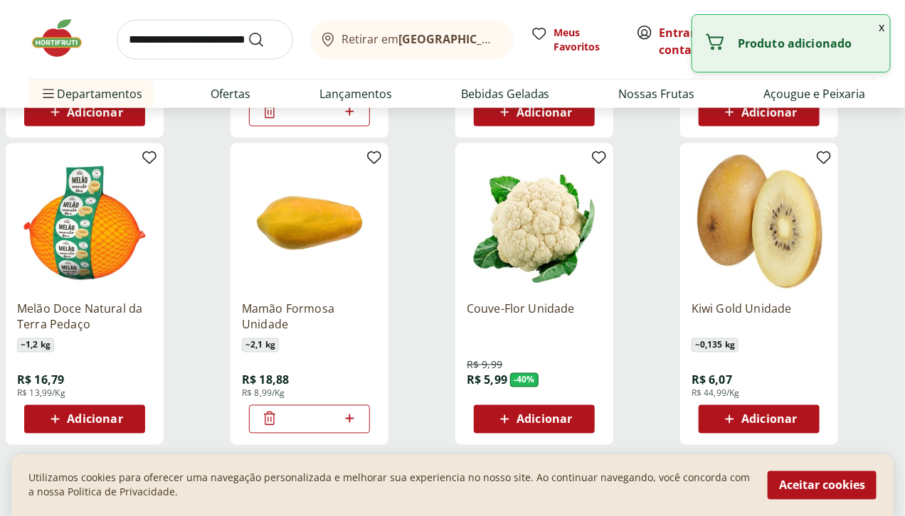
click at [514, 411] on icon at bounding box center [505, 419] width 18 height 17
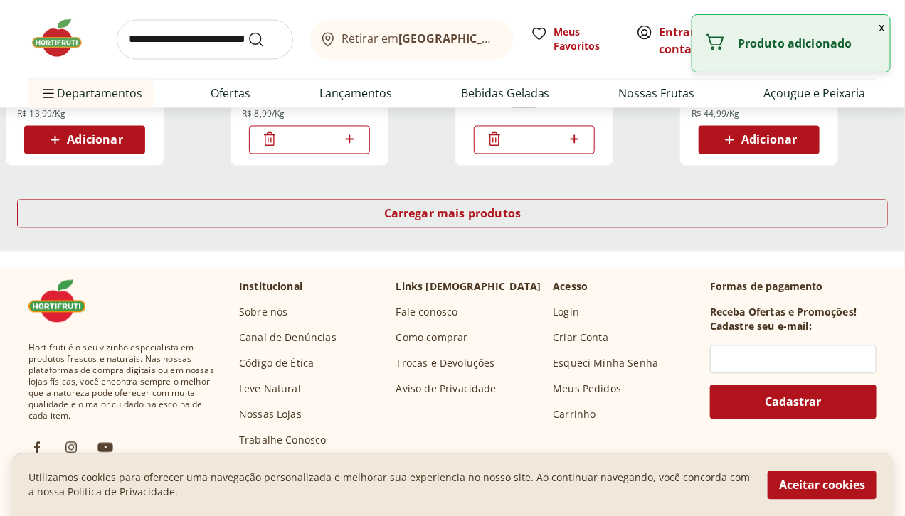
scroll to position [2924, 0]
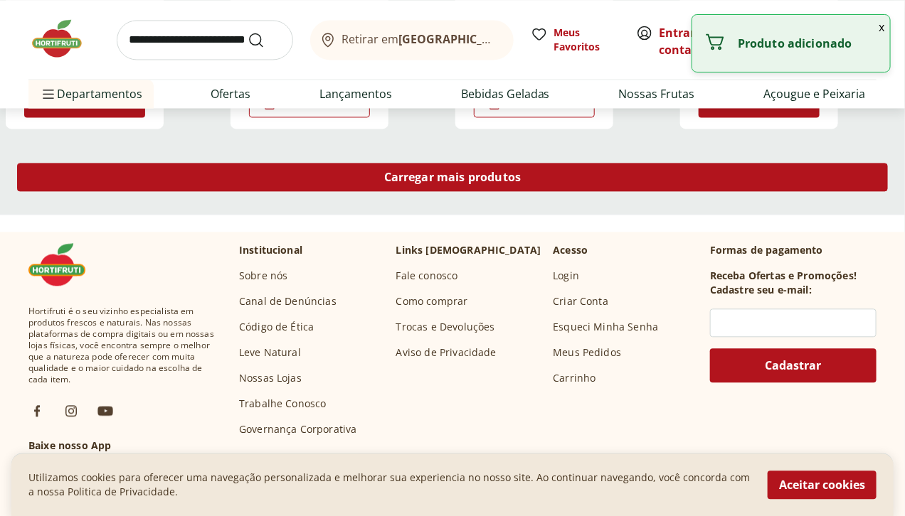
click at [521, 171] on span "Carregar mais produtos" at bounding box center [452, 176] width 137 height 11
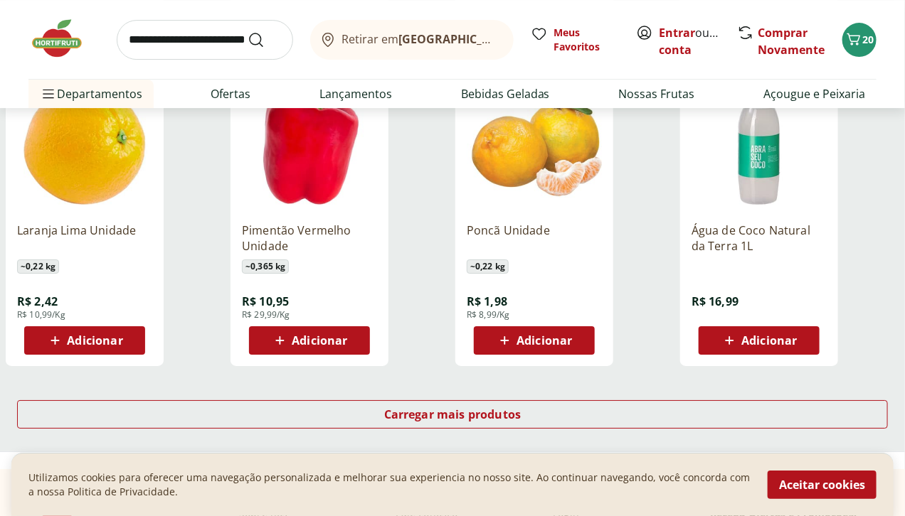
scroll to position [3636, 0]
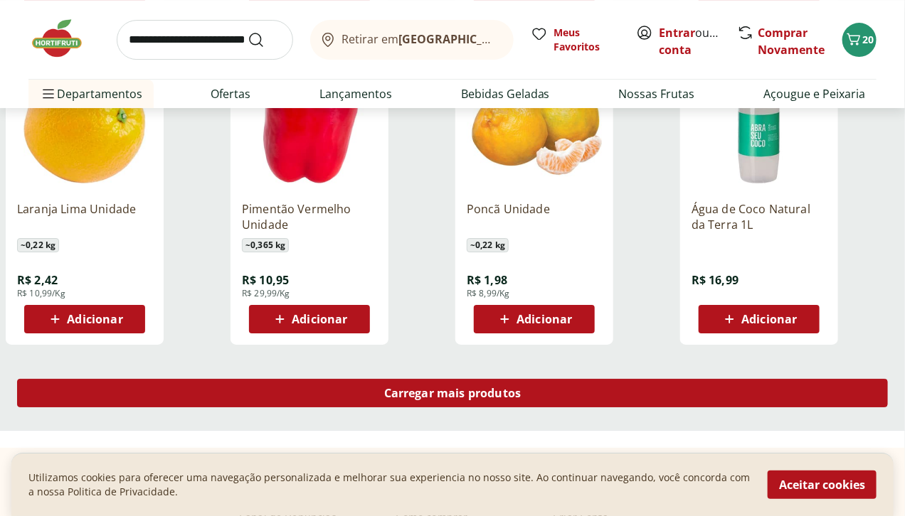
click at [521, 388] on span "Carregar mais produtos" at bounding box center [452, 393] width 137 height 11
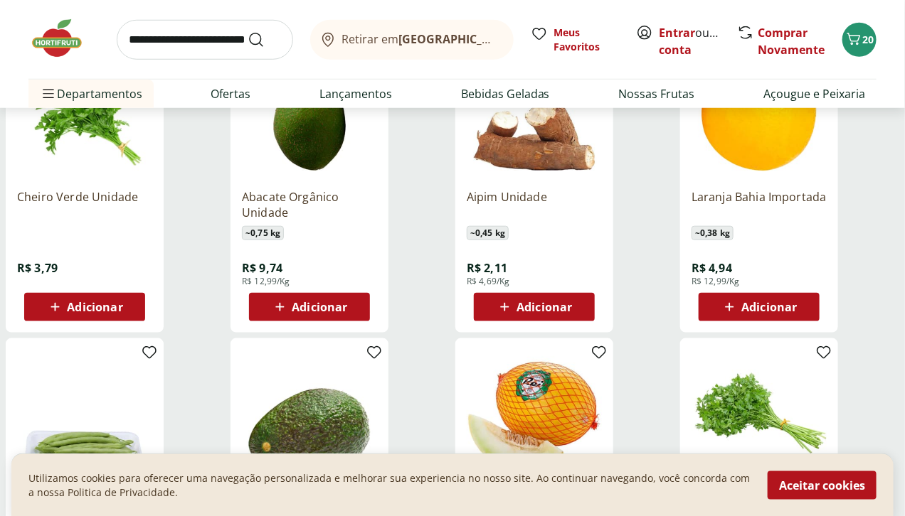
scroll to position [4505, 0]
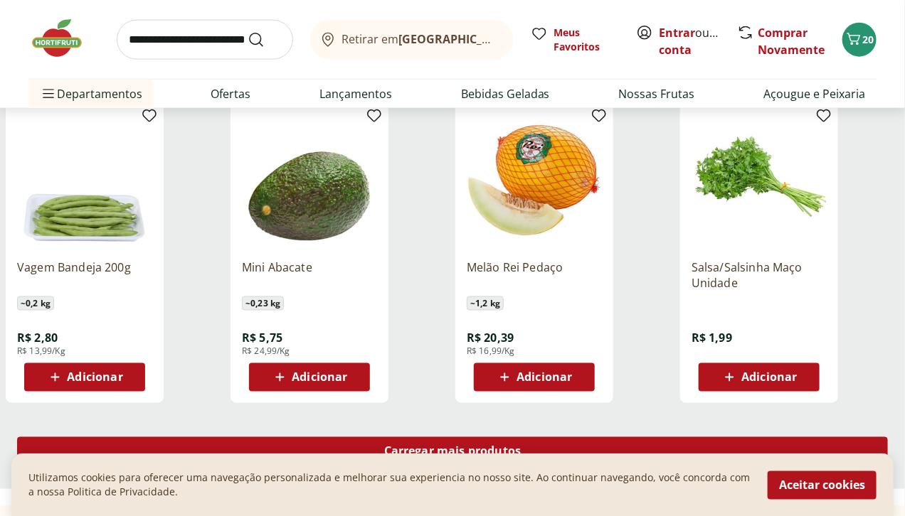
click at [521, 446] on span "Carregar mais produtos" at bounding box center [452, 451] width 137 height 11
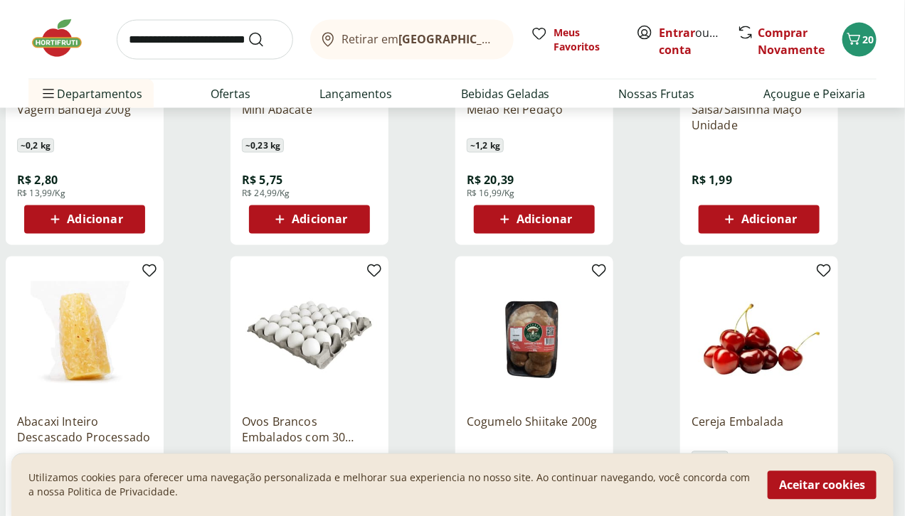
scroll to position [4821, 0]
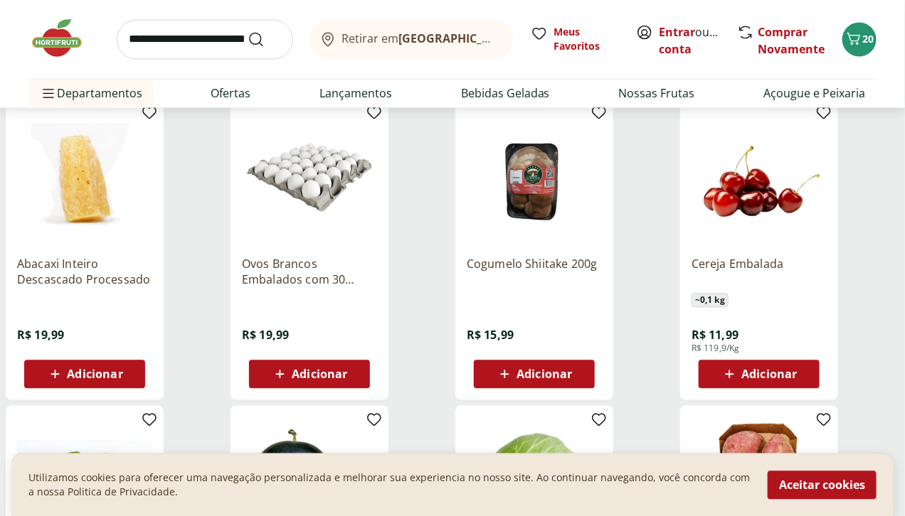
click at [370, 361] on button "Adicionar" at bounding box center [309, 375] width 121 height 28
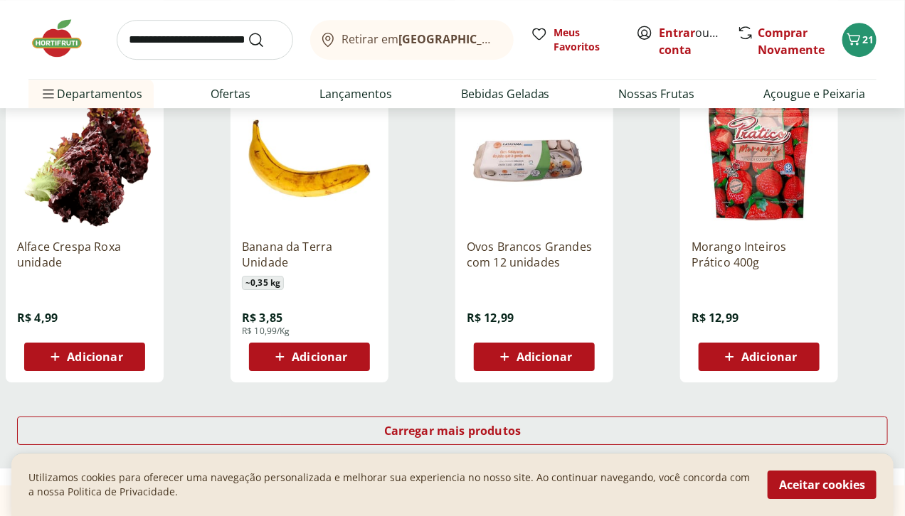
scroll to position [5691, 0]
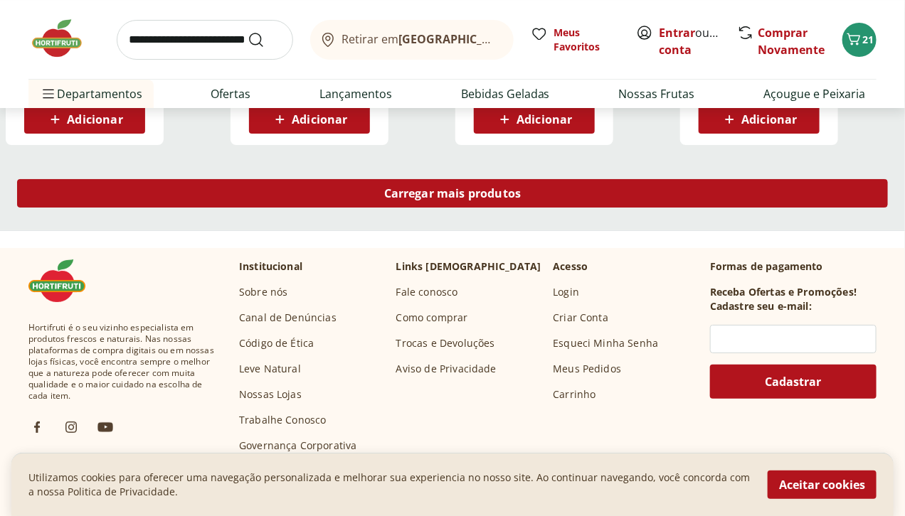
click at [542, 179] on div "Carregar mais produtos" at bounding box center [452, 193] width 871 height 28
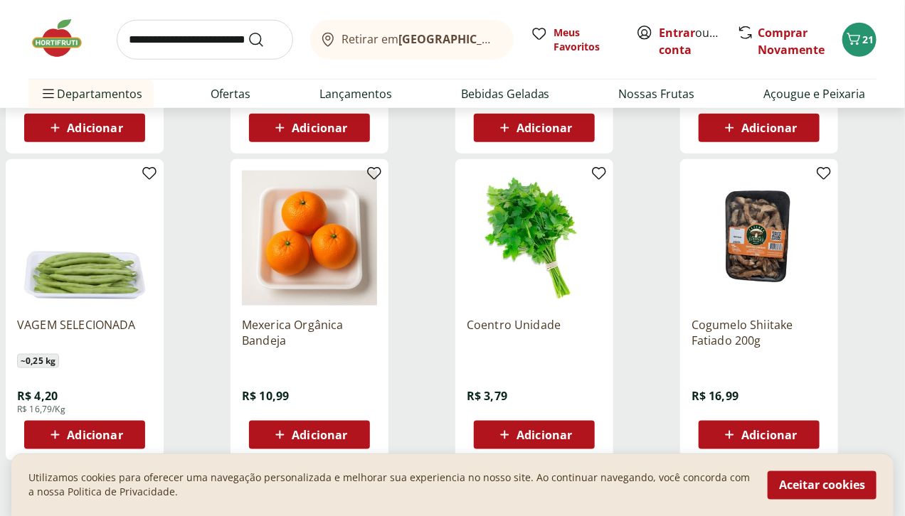
scroll to position [6322, 0]
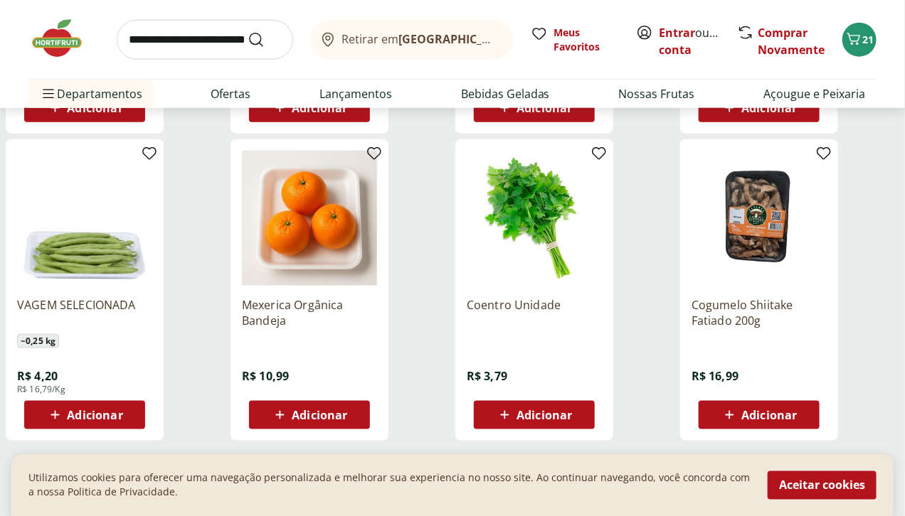
click at [521, 457] on span "Carregar mais produtos" at bounding box center [452, 489] width 137 height 11
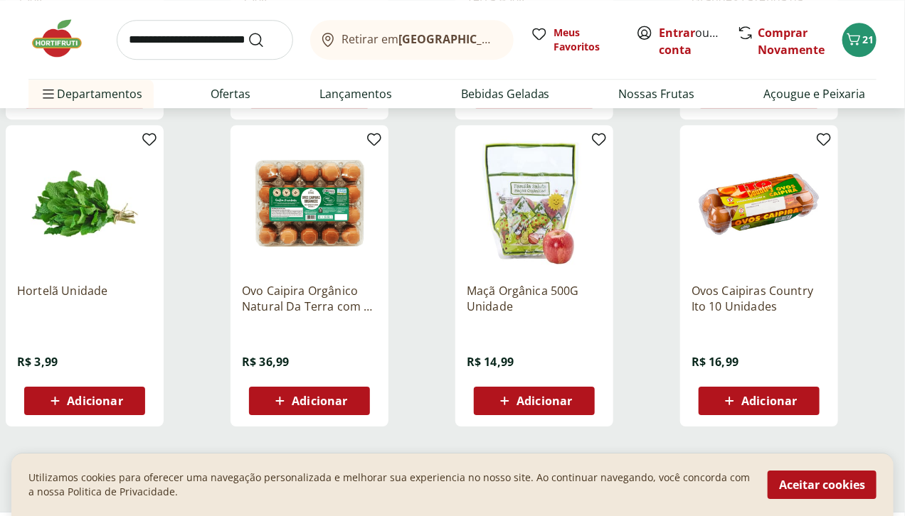
scroll to position [7271, 0]
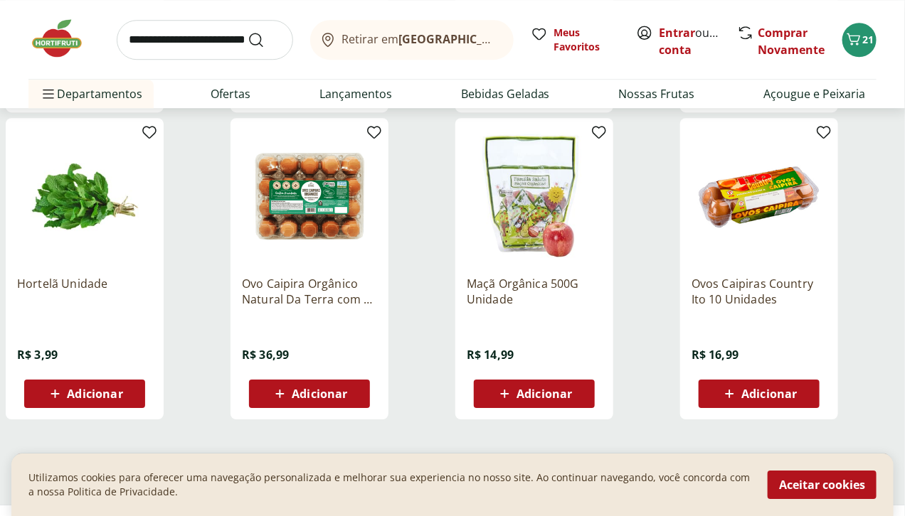
click at [521, 457] on span "Carregar mais produtos" at bounding box center [452, 467] width 137 height 11
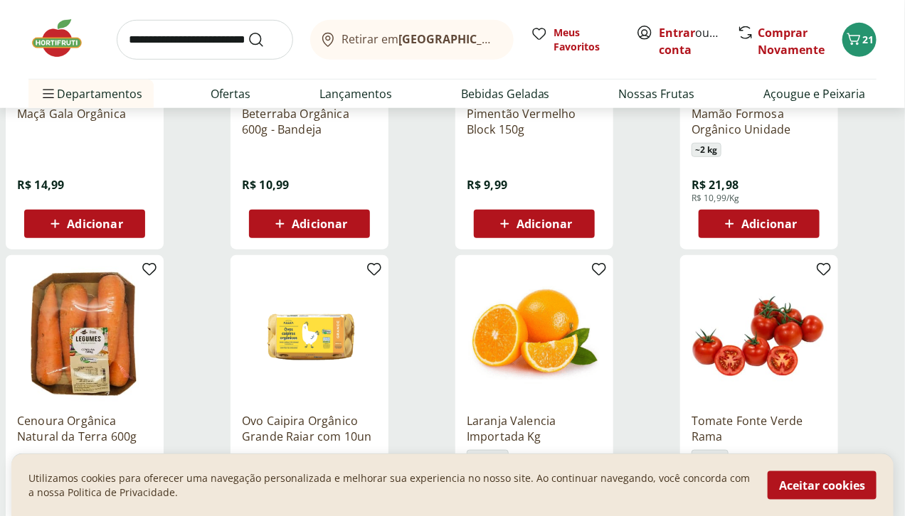
scroll to position [8220, 0]
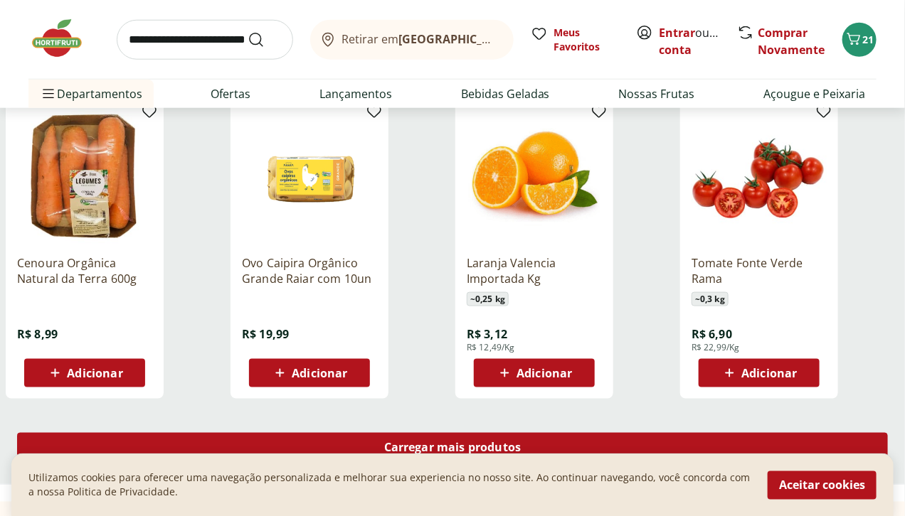
click at [521, 442] on span "Carregar mais produtos" at bounding box center [452, 447] width 137 height 11
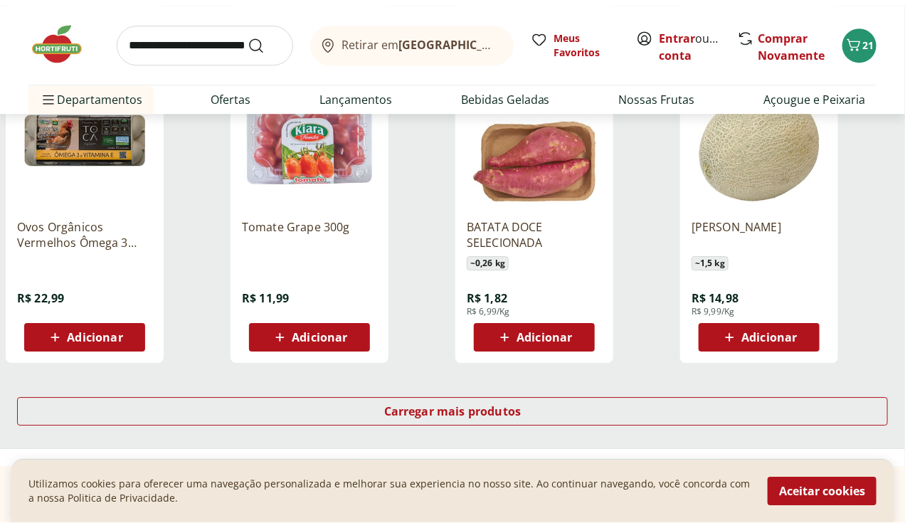
scroll to position [9247, 0]
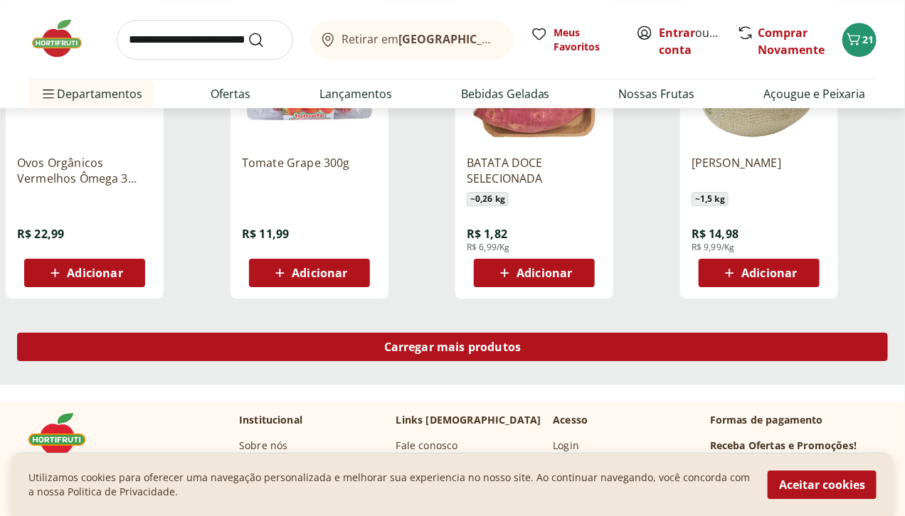
click at [521, 341] on span "Carregar mais produtos" at bounding box center [452, 346] width 137 height 11
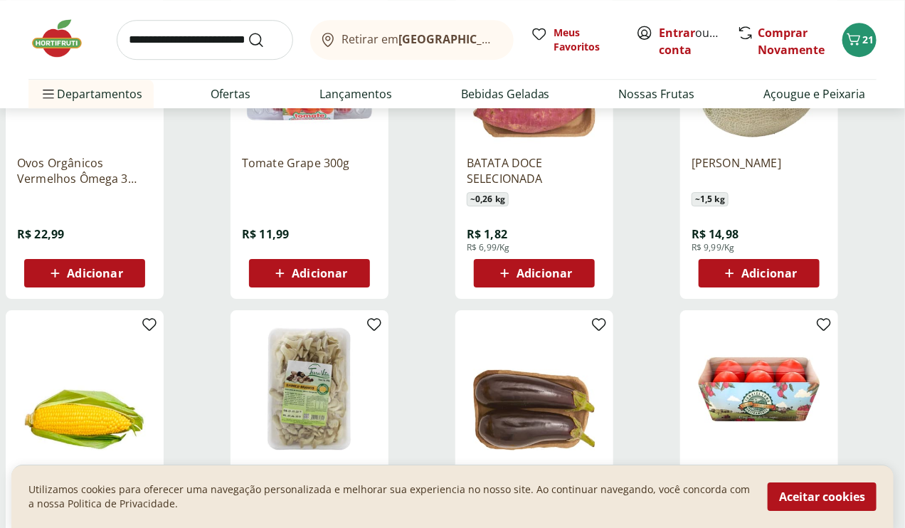
scroll to position [9405, 0]
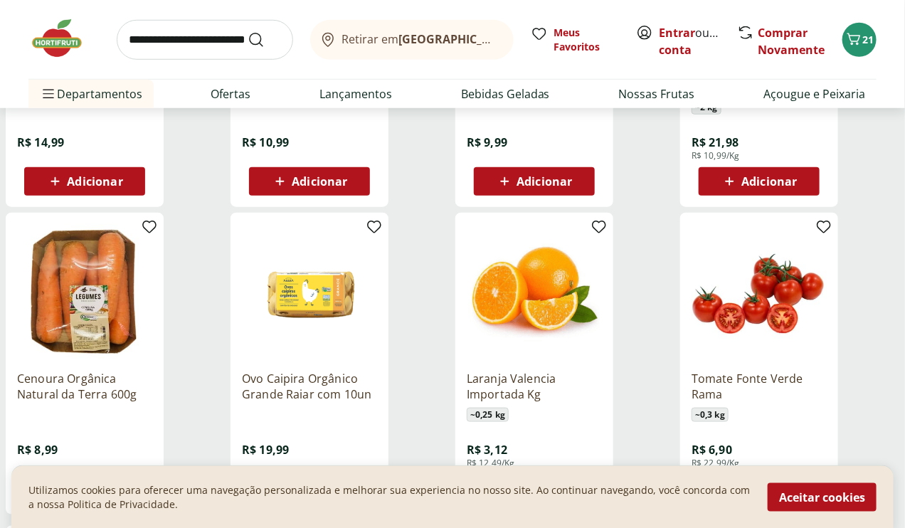
scroll to position [7824, 0]
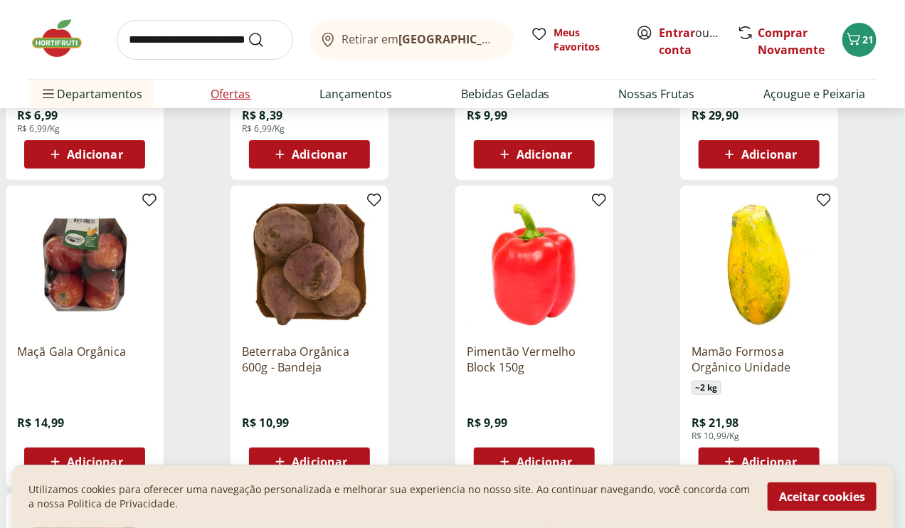
click at [244, 90] on link "Ofertas" at bounding box center [231, 93] width 40 height 17
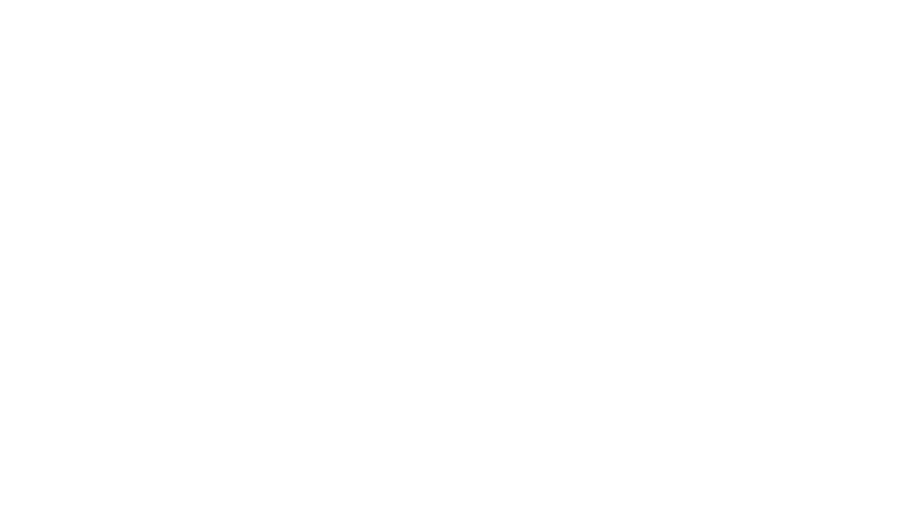
select select "**********"
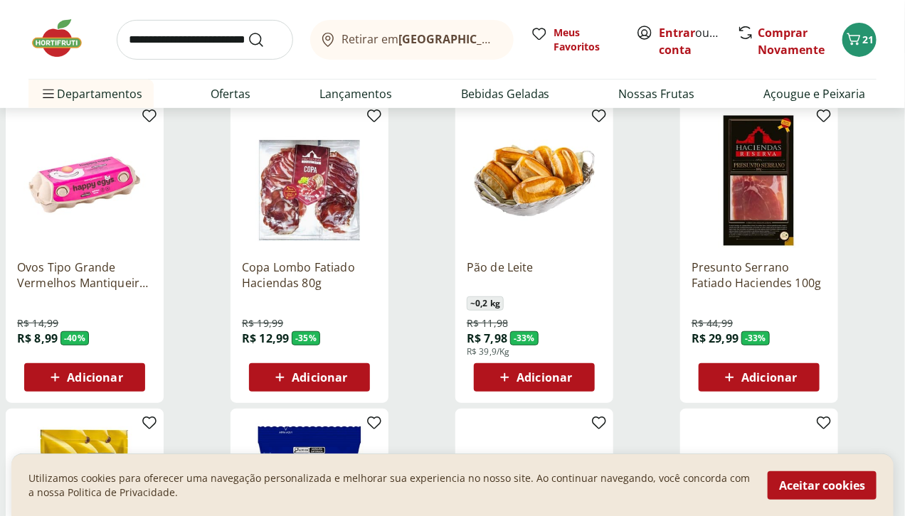
scroll to position [237, 0]
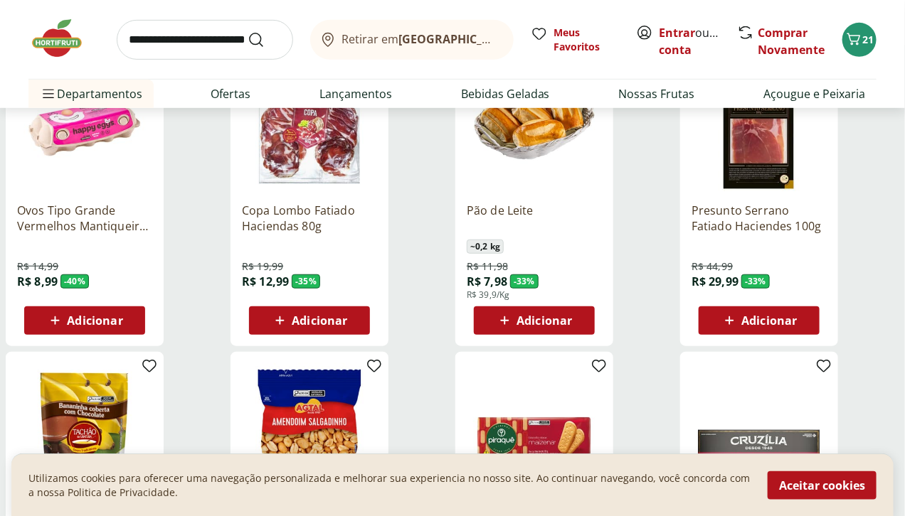
click at [134, 308] on div "Adicionar" at bounding box center [85, 321] width 98 height 26
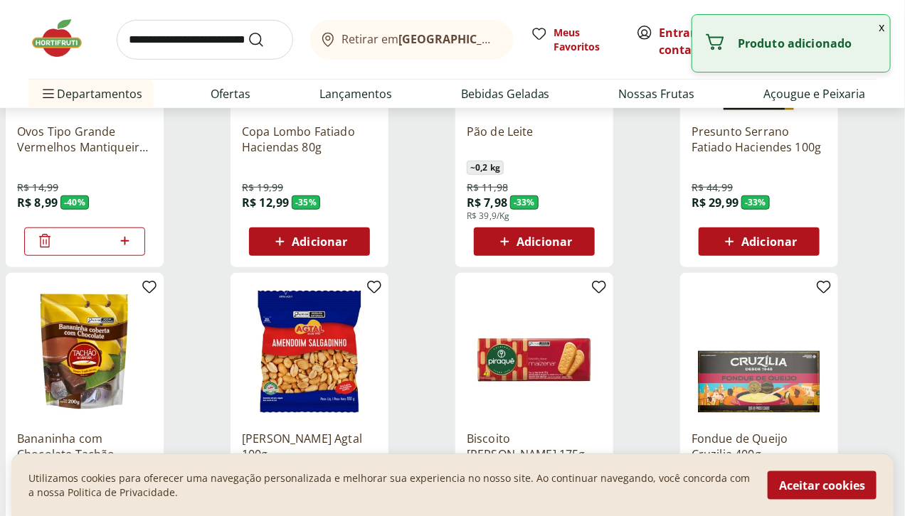
scroll to position [474, 0]
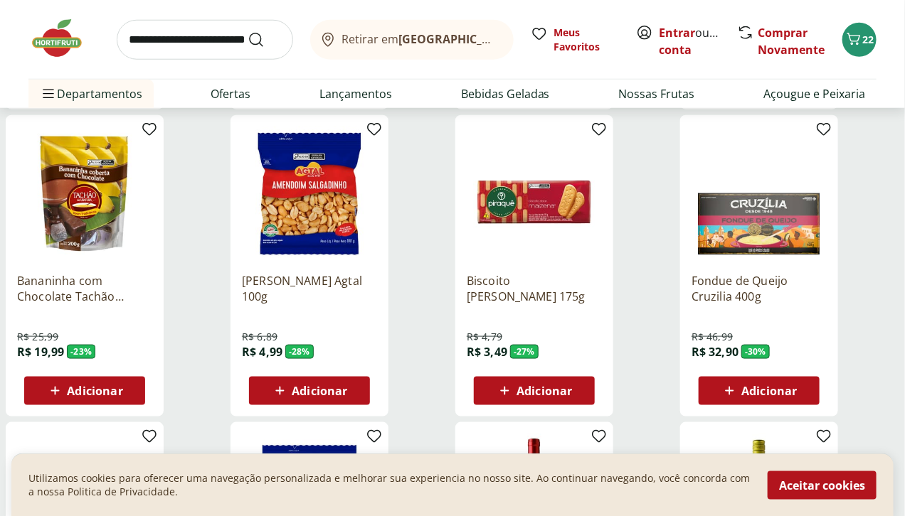
click at [572, 386] on span "Adicionar" at bounding box center [543, 391] width 55 height 11
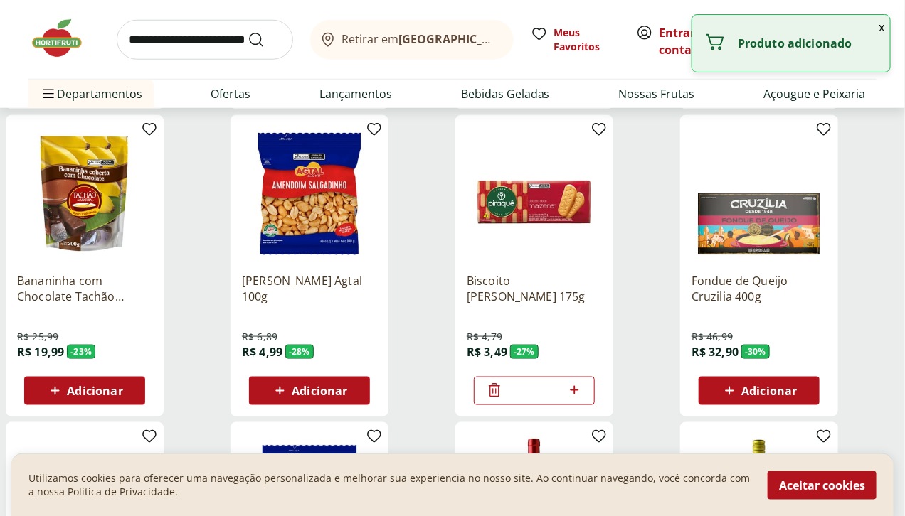
click at [578, 386] on icon at bounding box center [574, 390] width 9 height 9
type input "*"
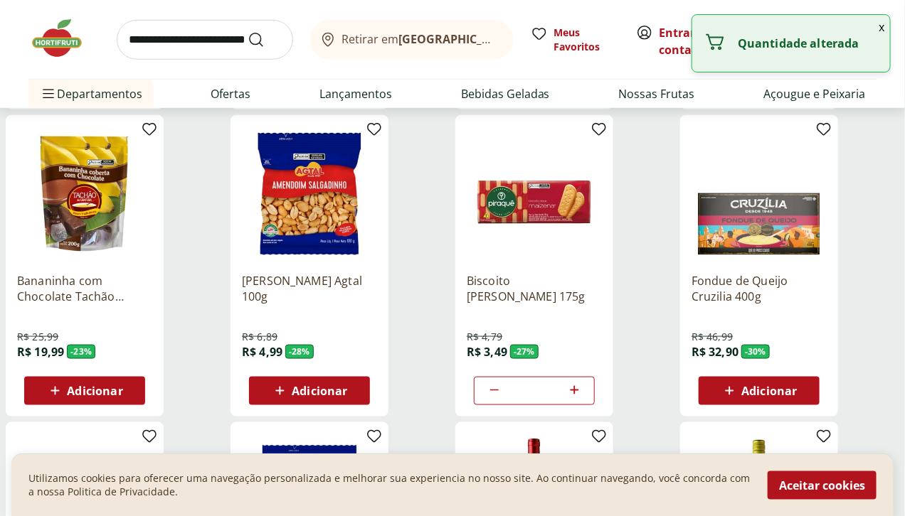
click at [797, 386] on span "Adicionar" at bounding box center [768, 391] width 55 height 11
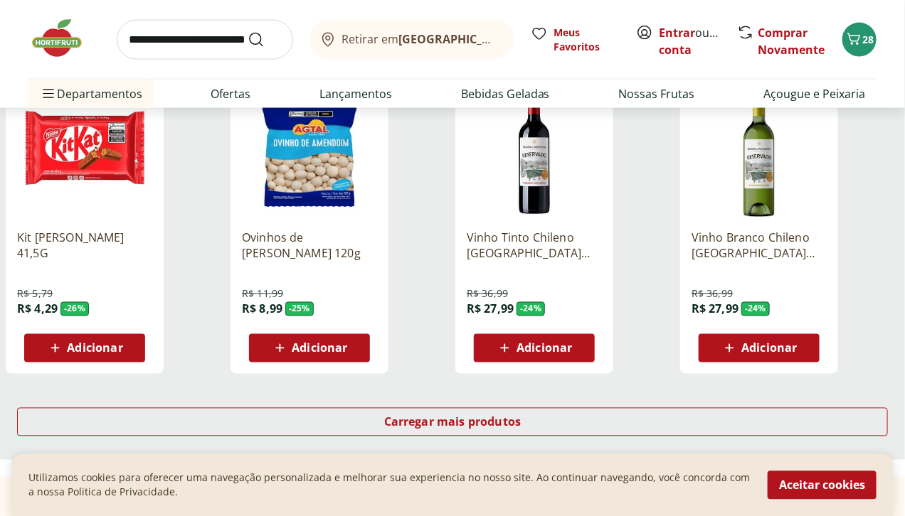
scroll to position [869, 0]
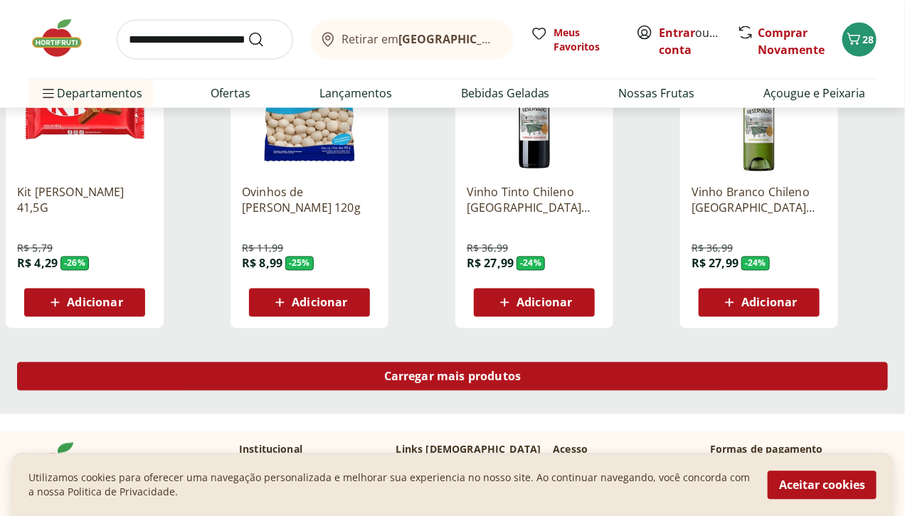
click at [521, 371] on span "Carregar mais produtos" at bounding box center [452, 376] width 137 height 11
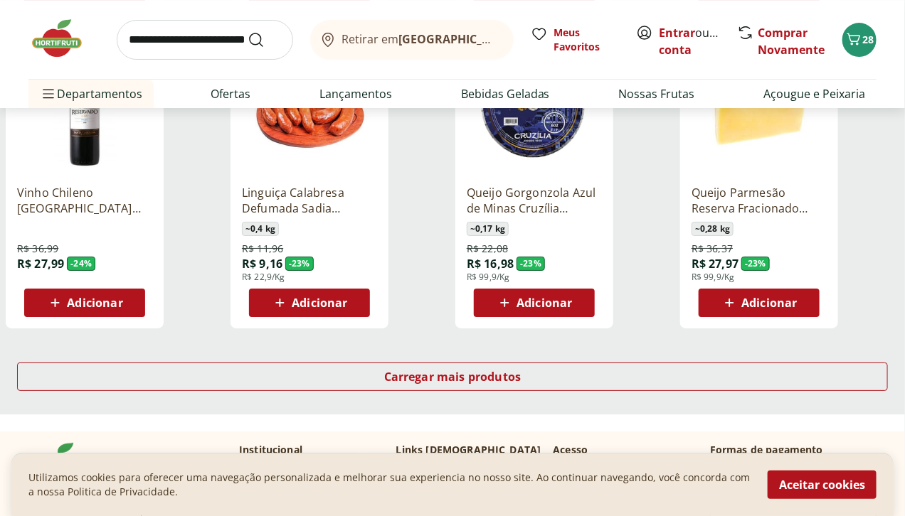
scroll to position [1817, 0]
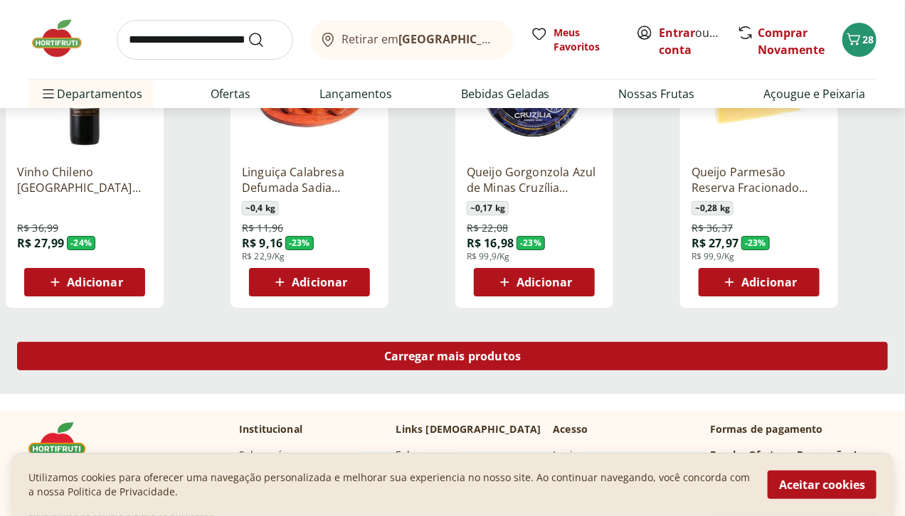
click at [521, 351] on span "Carregar mais produtos" at bounding box center [452, 356] width 137 height 11
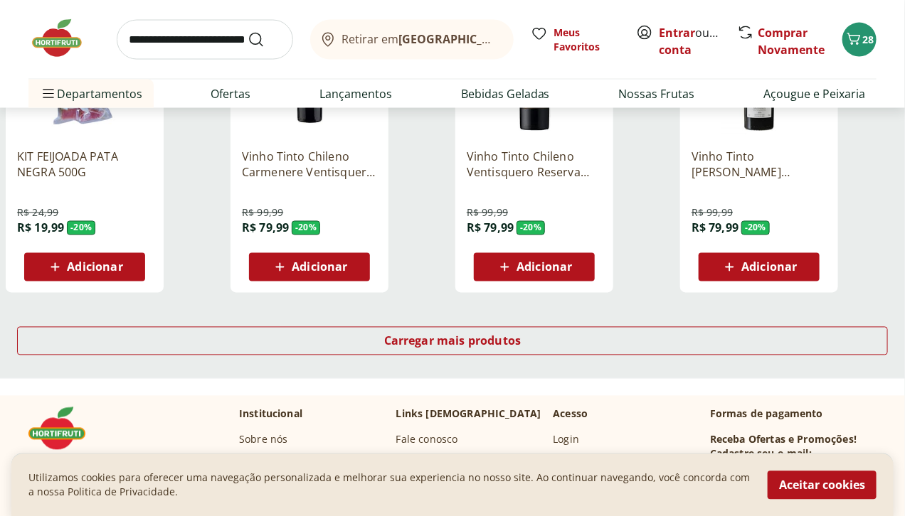
scroll to position [2766, 0]
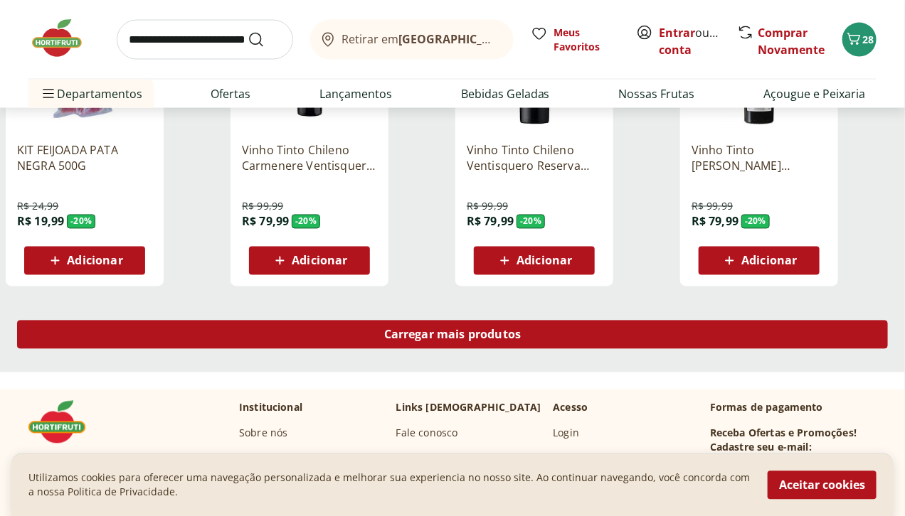
click at [521, 329] on span "Carregar mais produtos" at bounding box center [452, 334] width 137 height 11
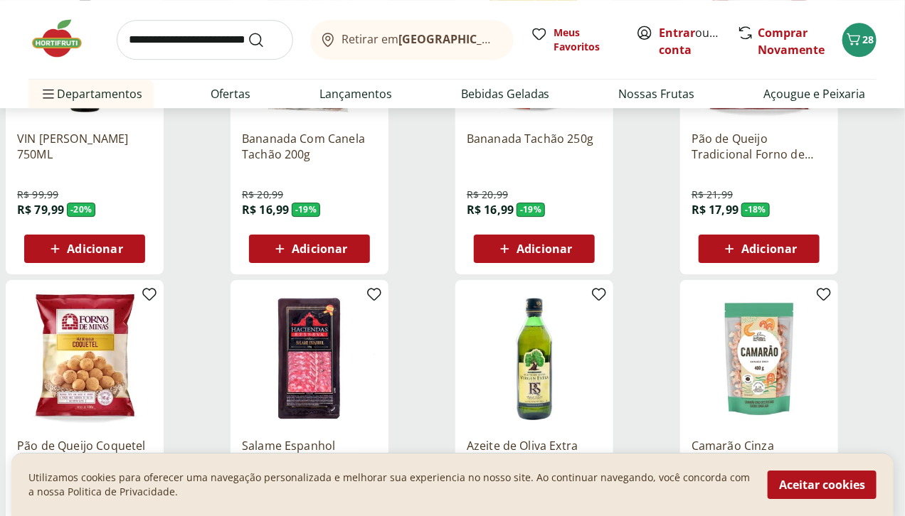
scroll to position [3557, 0]
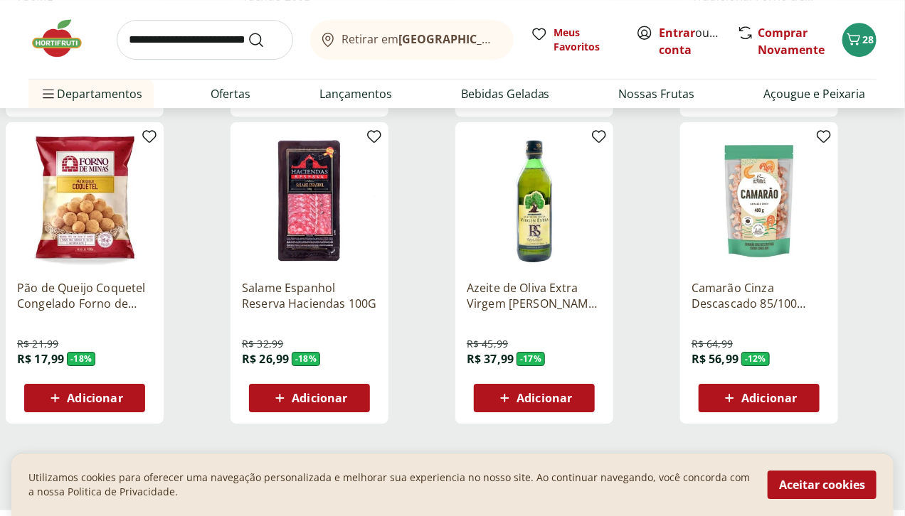
click at [521, 457] on span "Carregar mais produtos" at bounding box center [452, 472] width 137 height 11
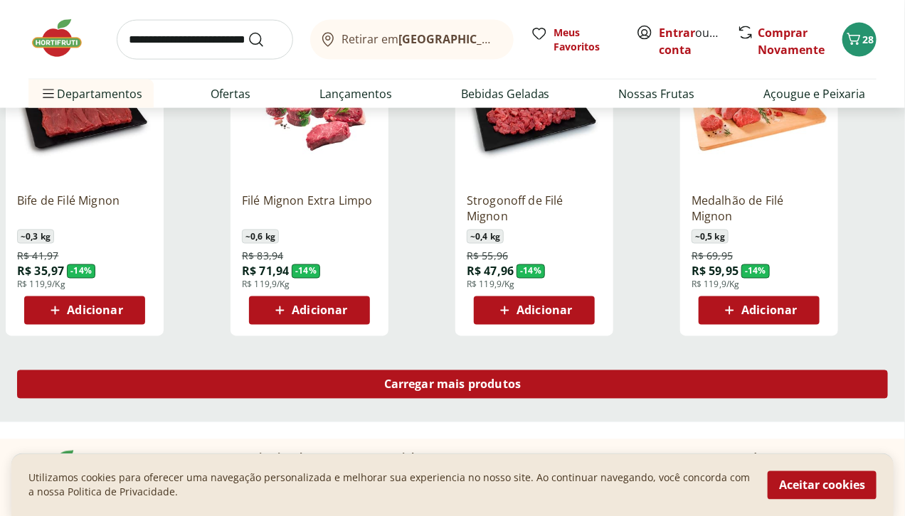
scroll to position [4584, 0]
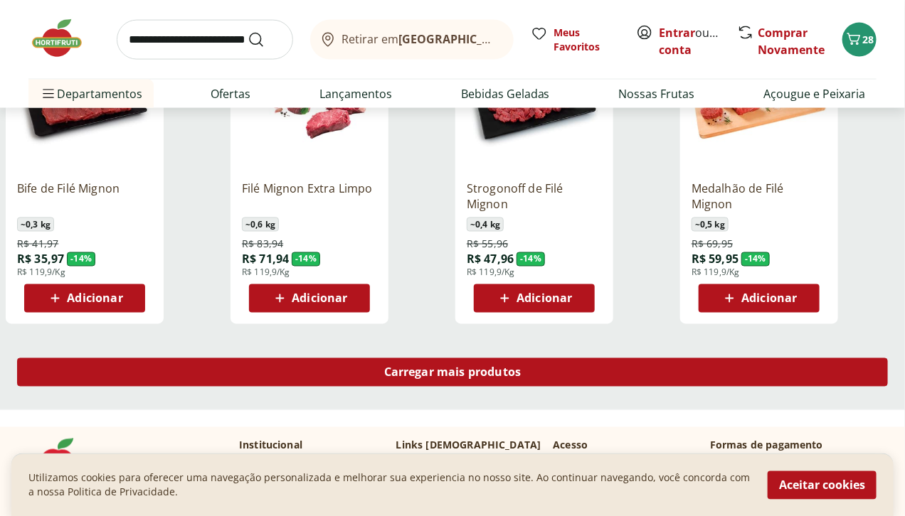
click at [596, 359] on div "Carregar mais produtos" at bounding box center [452, 373] width 871 height 28
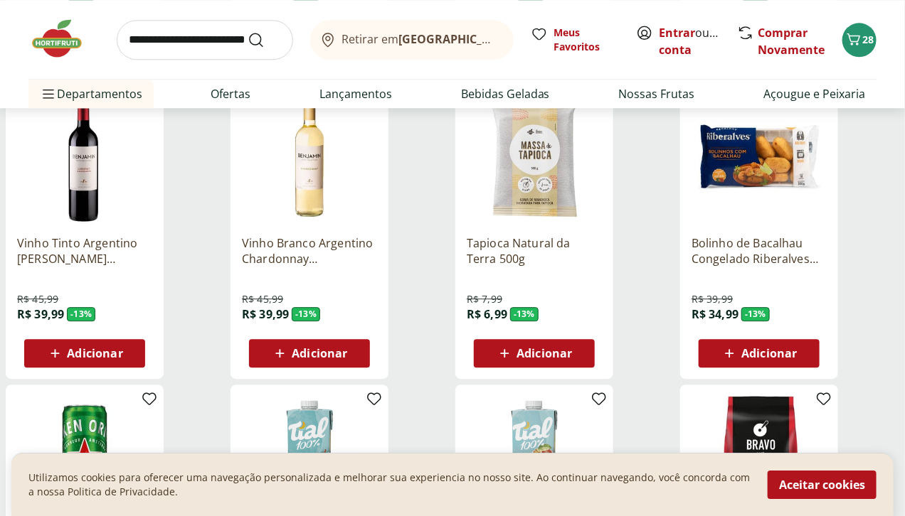
scroll to position [5137, 0]
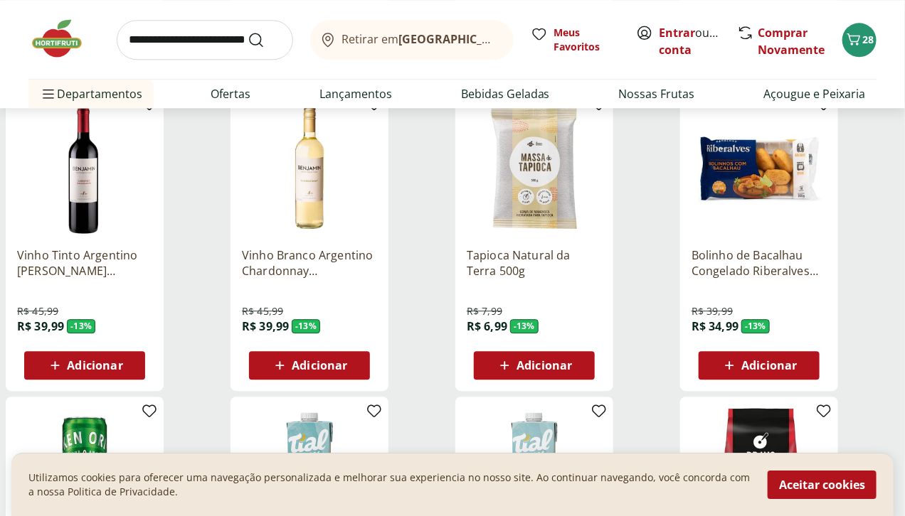
click at [572, 360] on span "Adicionar" at bounding box center [543, 365] width 55 height 11
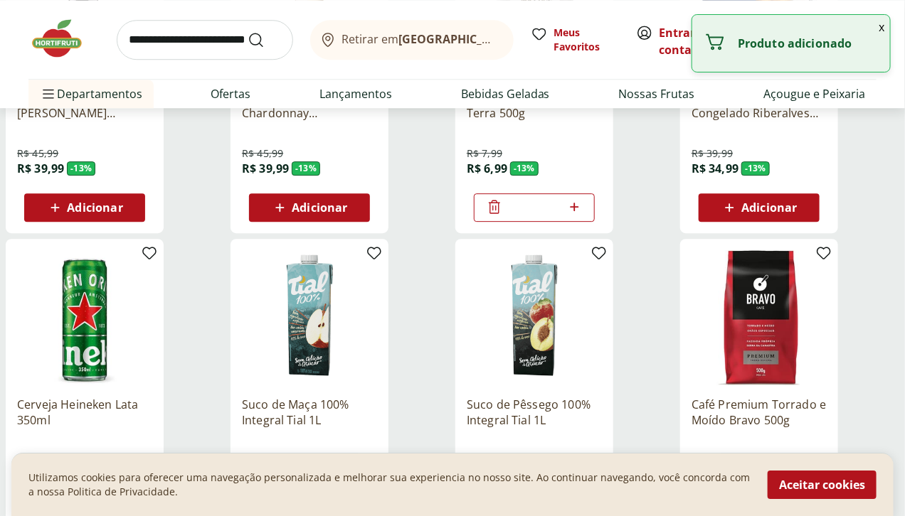
scroll to position [5532, 0]
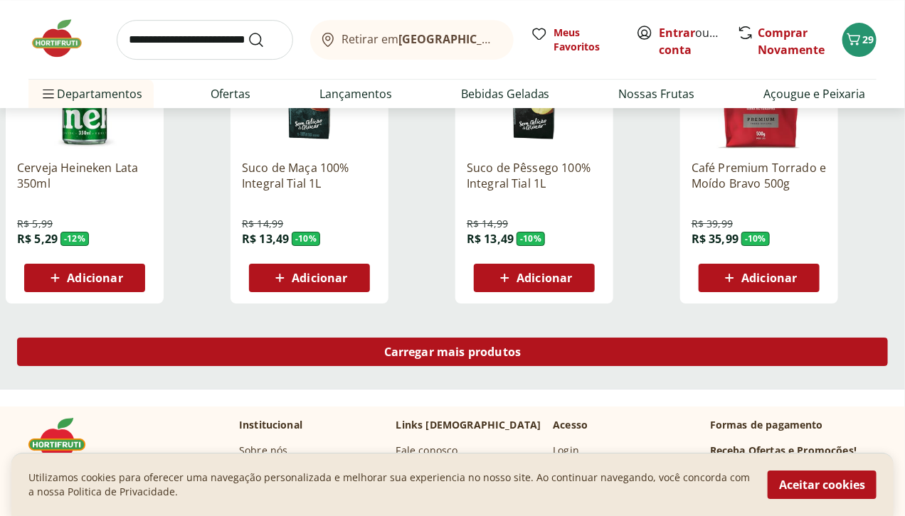
click at [521, 346] on span "Carregar mais produtos" at bounding box center [452, 351] width 137 height 11
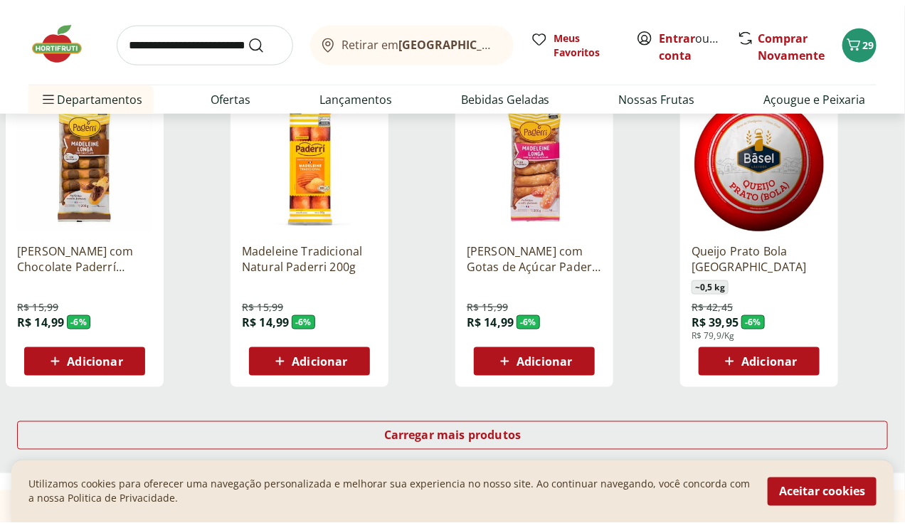
scroll to position [6402, 0]
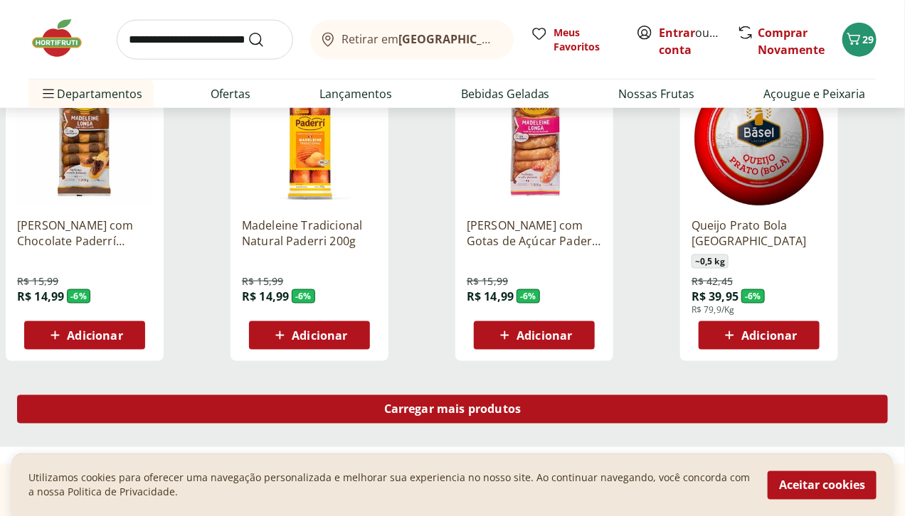
click at [521, 404] on span "Carregar mais produtos" at bounding box center [452, 409] width 137 height 11
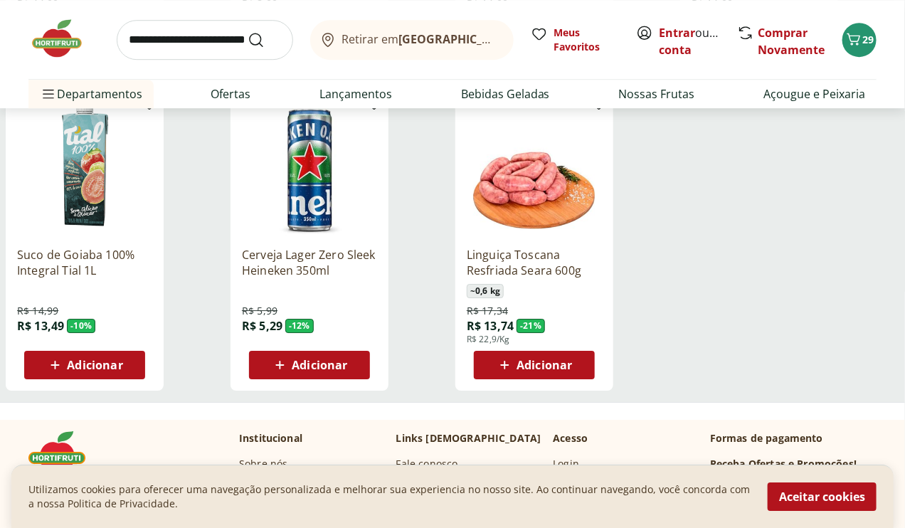
scroll to position [7192, 0]
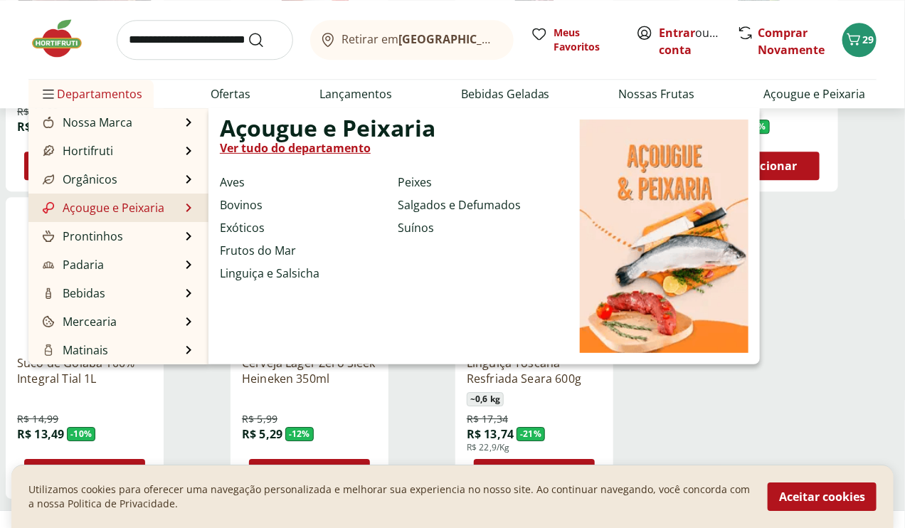
click at [164, 200] on li "Açougue e Peixaria Açougue e Peixaria Ver tudo do departamento Aves Bovinos Exó…" at bounding box center [118, 207] width 180 height 28
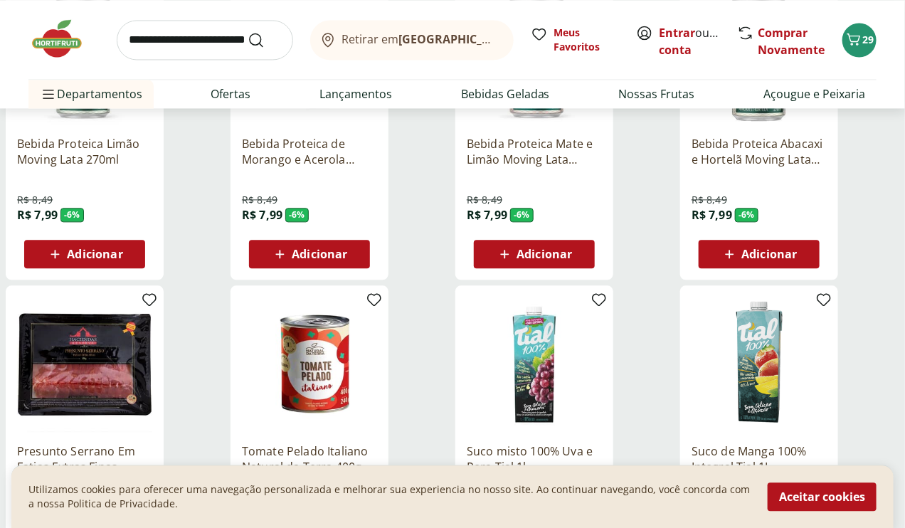
scroll to position [6718, 0]
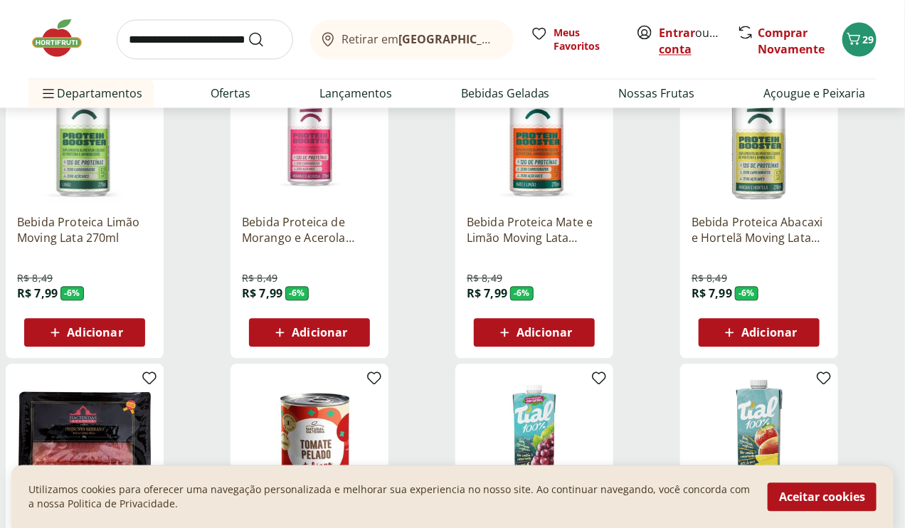
click at [678, 49] on link "Criar conta" at bounding box center [698, 41] width 78 height 33
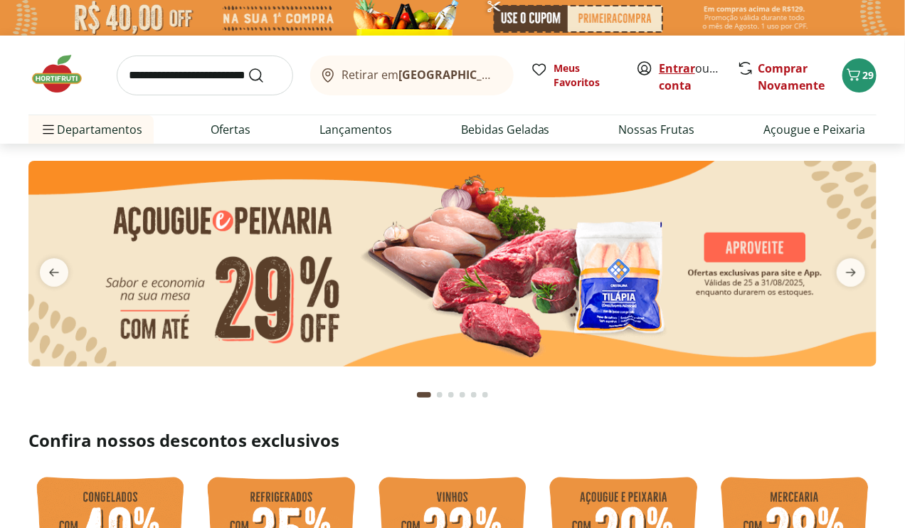
click at [669, 68] on link "Entrar" at bounding box center [677, 68] width 36 height 16
click at [672, 70] on link "Entrar" at bounding box center [677, 68] width 36 height 16
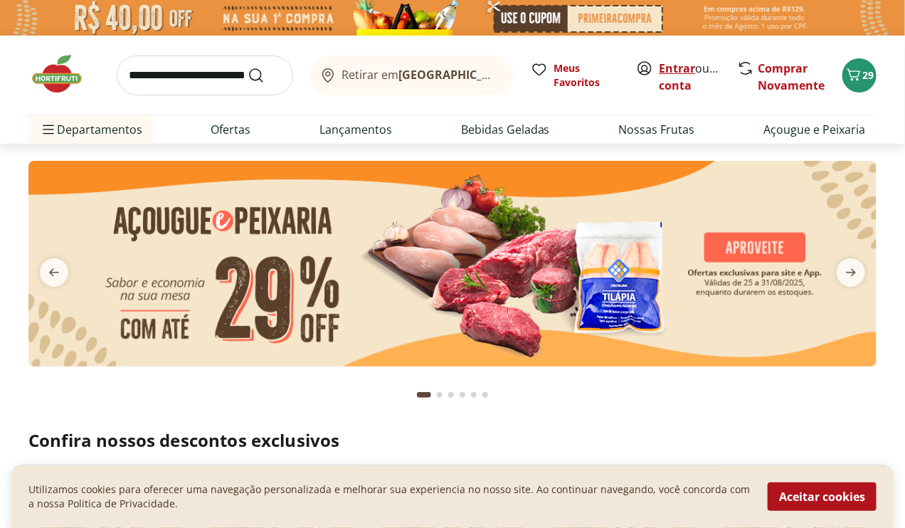
click at [679, 68] on link "Entrar" at bounding box center [677, 68] width 36 height 16
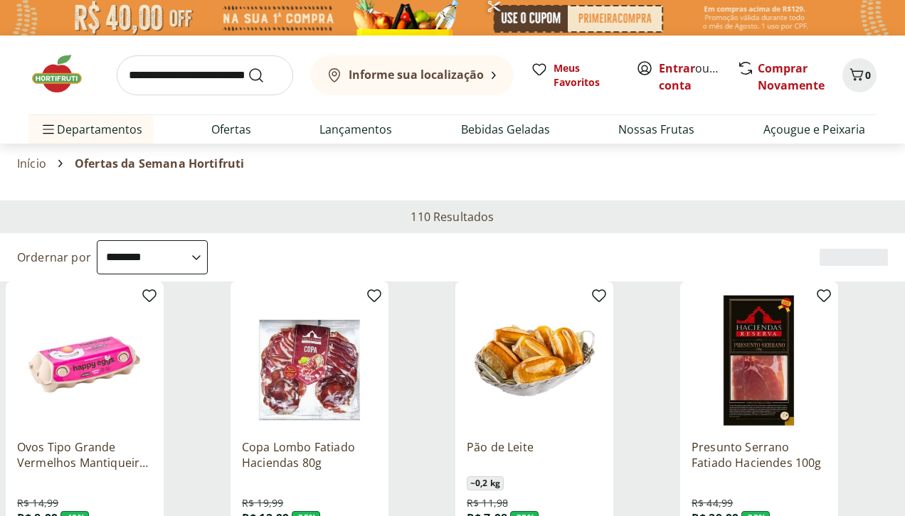
select select "**********"
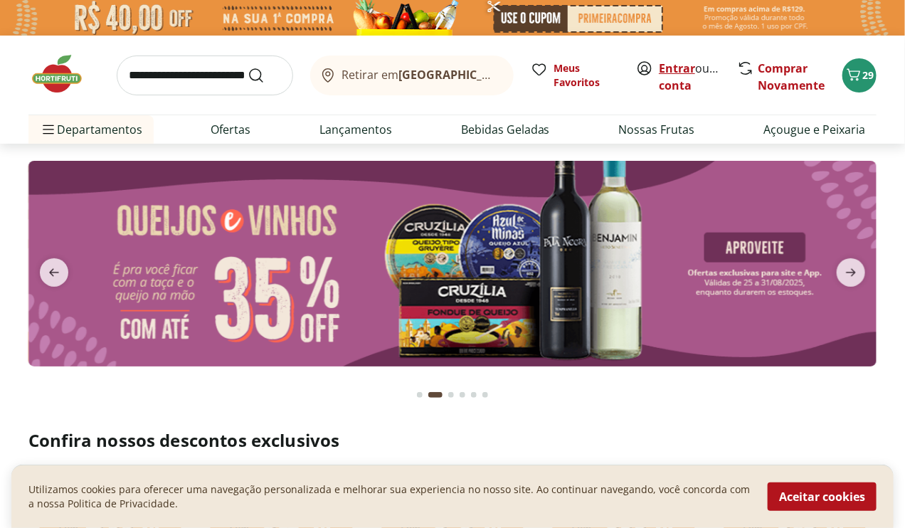
click at [669, 70] on link "Entrar" at bounding box center [677, 68] width 36 height 16
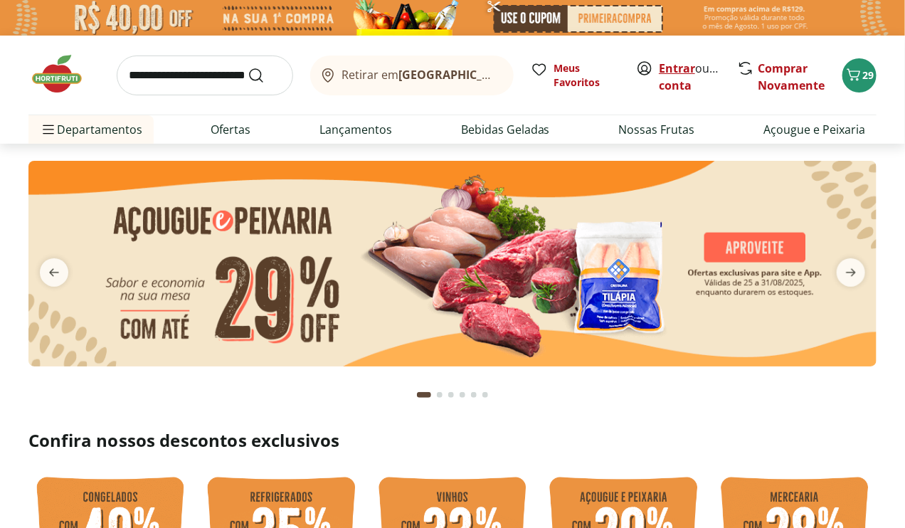
drag, startPoint x: 0, startPoint y: 0, endPoint x: 669, endPoint y: 70, distance: 673.0
click at [669, 70] on link "Entrar" at bounding box center [677, 68] width 36 height 16
click at [679, 67] on link "Entrar" at bounding box center [677, 68] width 36 height 16
click at [686, 88] on link "Criar conta" at bounding box center [698, 76] width 78 height 33
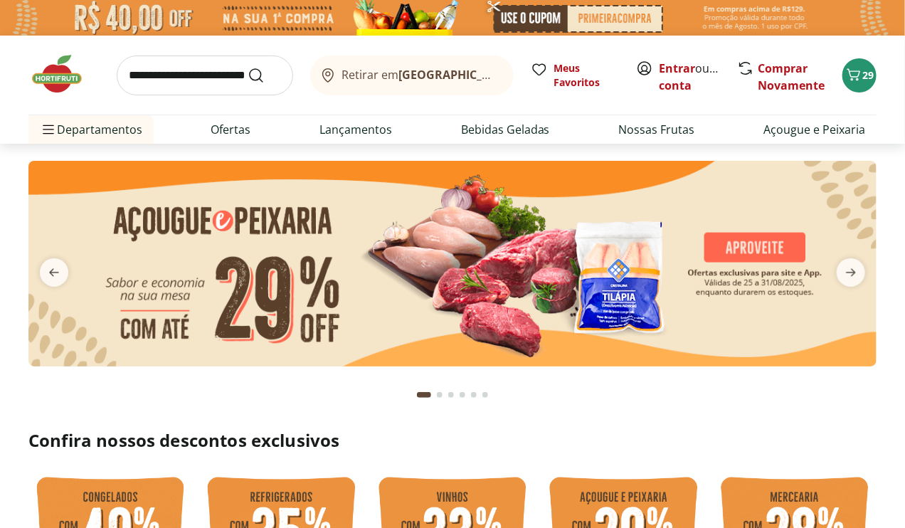
click at [686, 88] on link "Criar conta" at bounding box center [698, 76] width 78 height 33
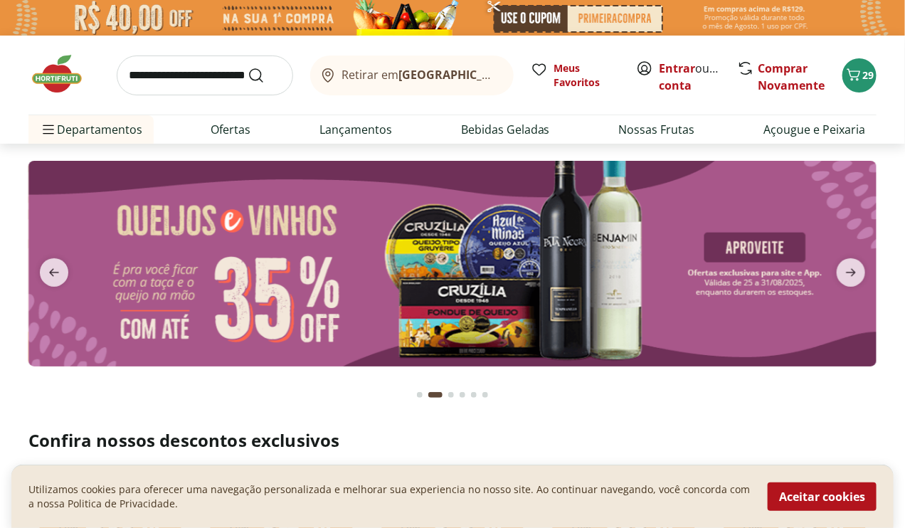
type input "*"
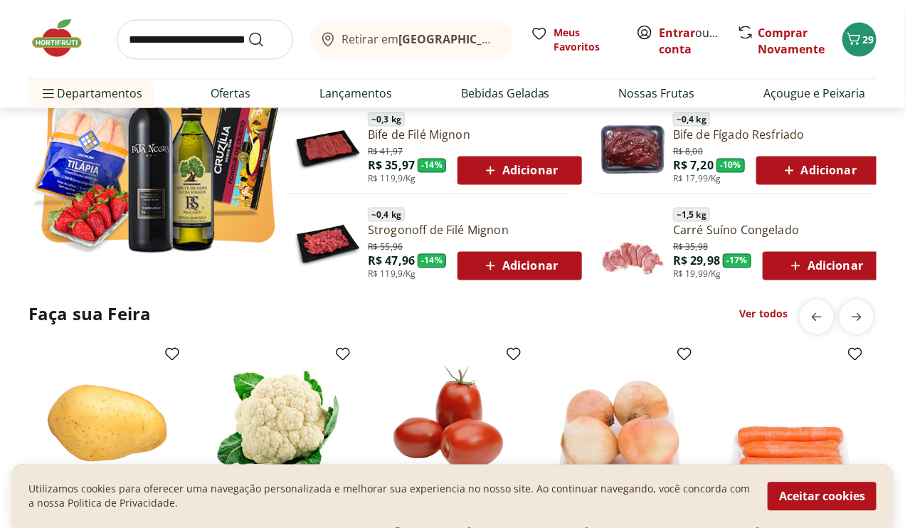
scroll to position [948, 0]
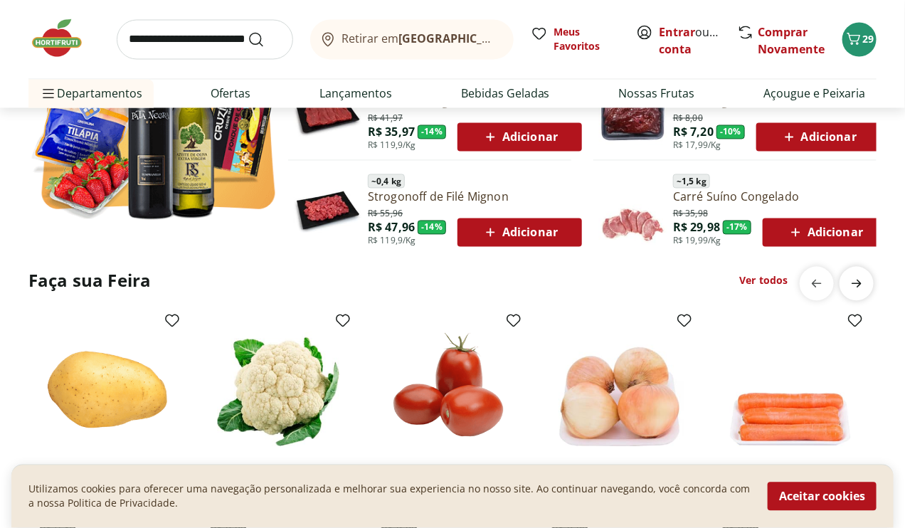
click at [864, 282] on icon "next" at bounding box center [856, 283] width 17 height 17
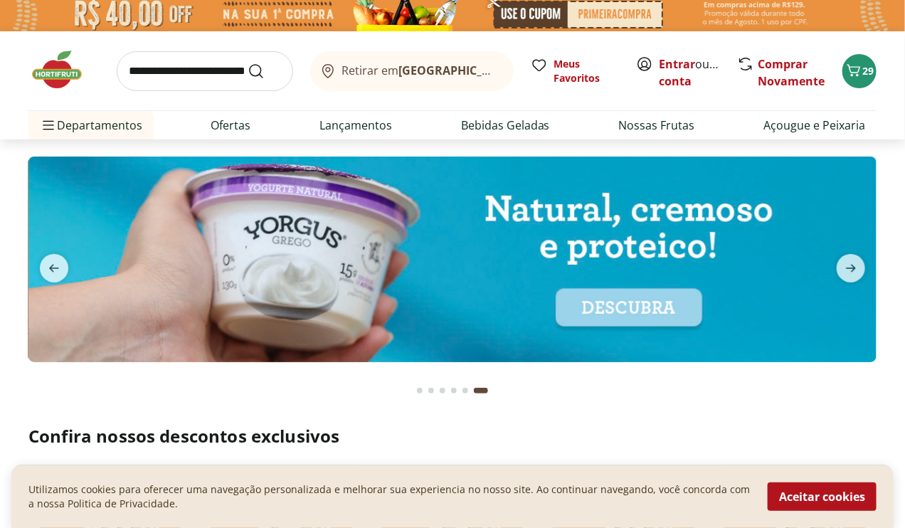
scroll to position [0, 0]
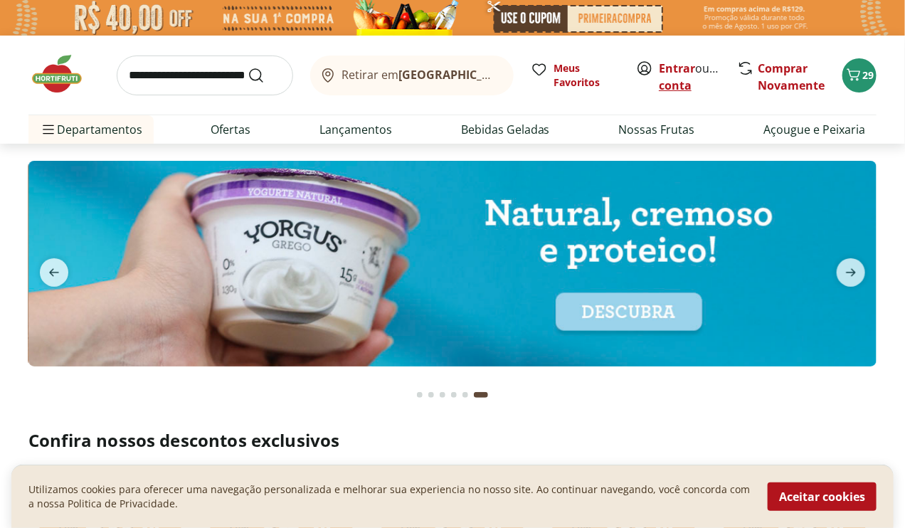
click at [684, 87] on link "Criar conta" at bounding box center [698, 76] width 78 height 33
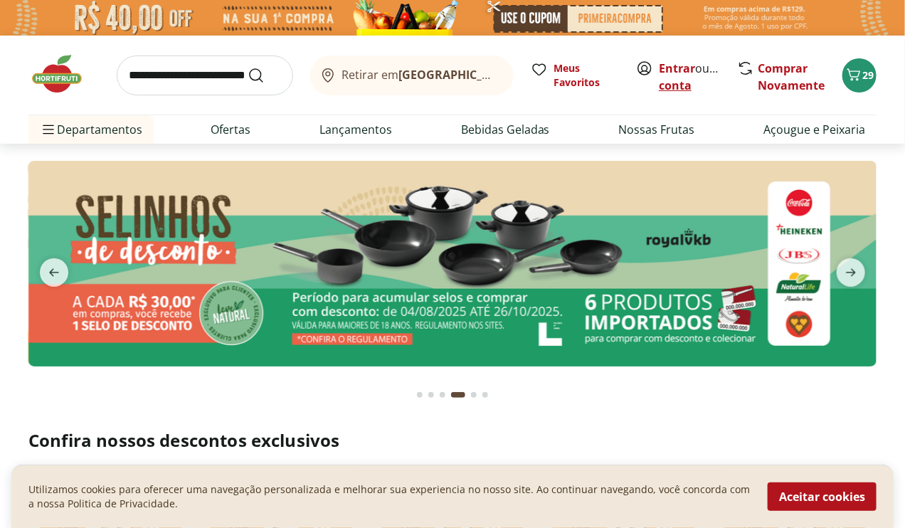
click at [682, 84] on link "Criar conta" at bounding box center [698, 76] width 78 height 33
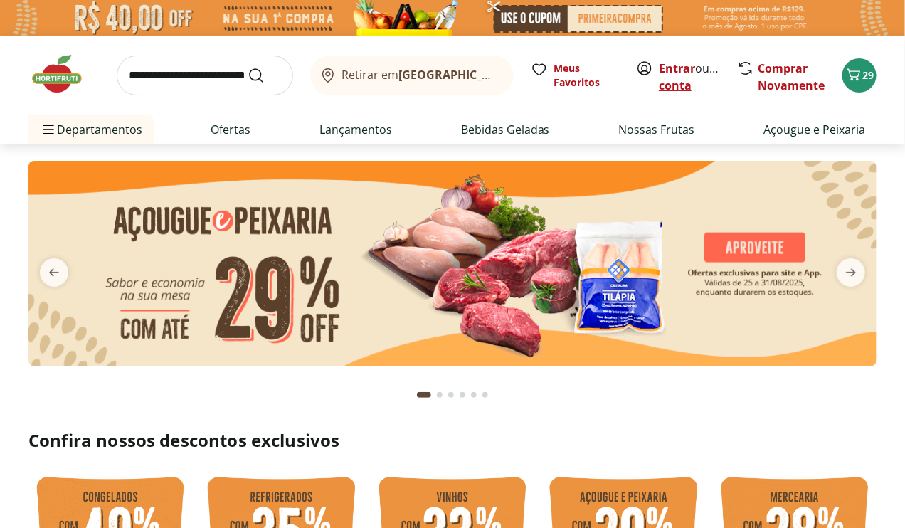
drag, startPoint x: 0, startPoint y: 0, endPoint x: 682, endPoint y: 84, distance: 687.3
click at [682, 84] on link "Criar conta" at bounding box center [698, 76] width 78 height 33
click at [679, 70] on link "Entrar" at bounding box center [677, 68] width 36 height 16
drag, startPoint x: 0, startPoint y: 0, endPoint x: 679, endPoint y: 70, distance: 682.9
click at [679, 70] on link "Entrar" at bounding box center [677, 68] width 36 height 16
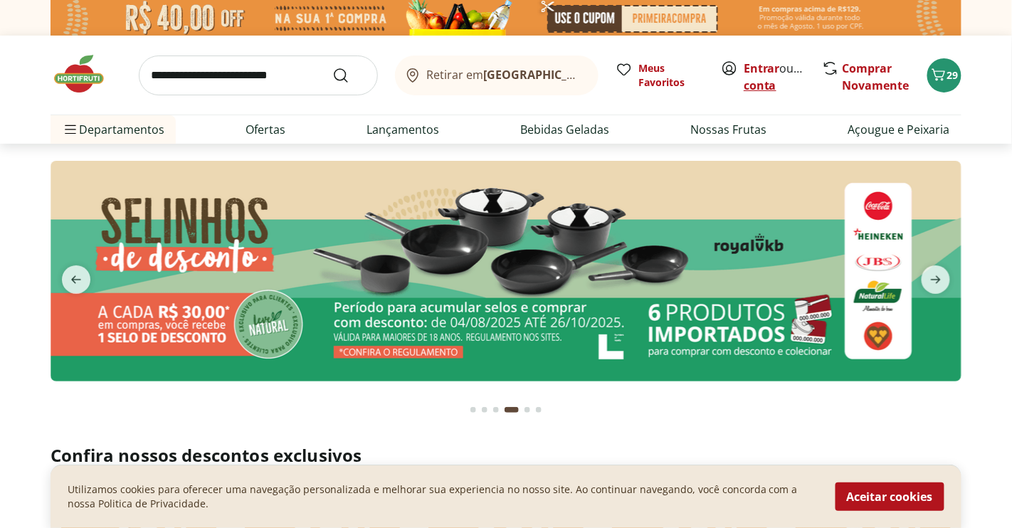
click at [781, 84] on link "Criar conta" at bounding box center [782, 76] width 78 height 33
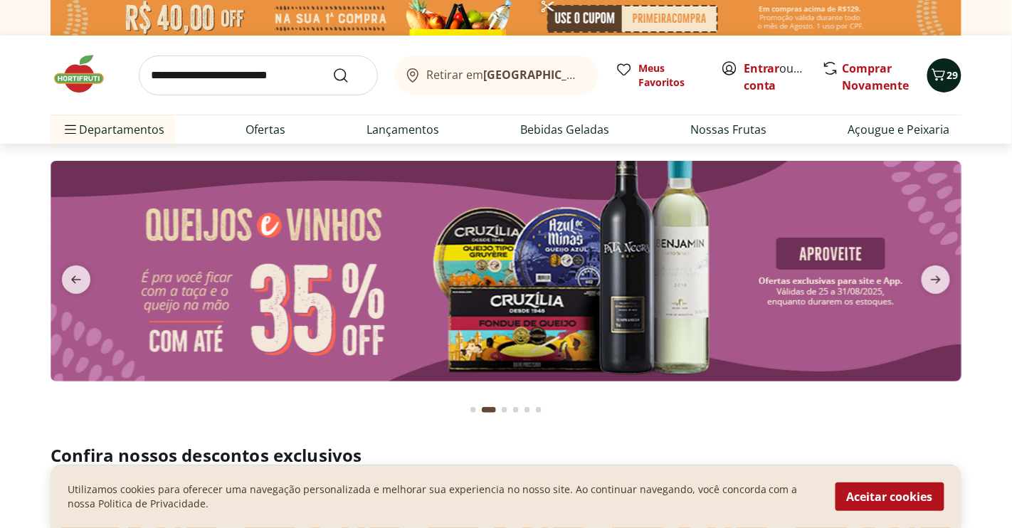
click at [949, 82] on span "29" at bounding box center [952, 75] width 11 height 14
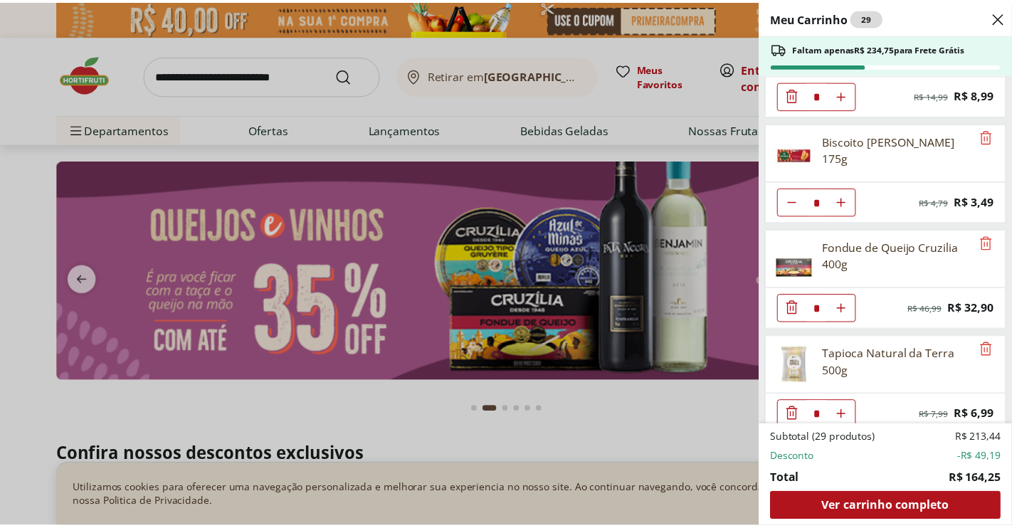
scroll to position [1140, 0]
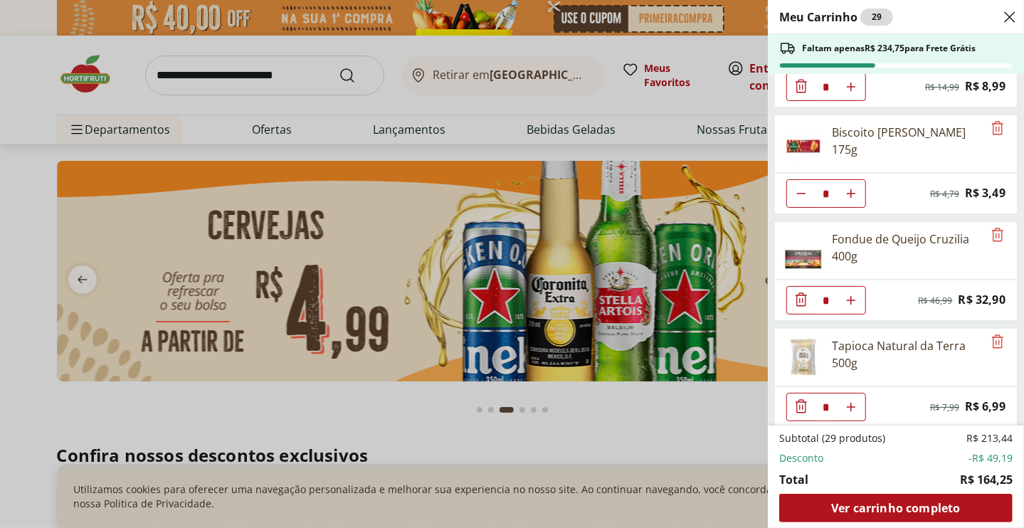
click at [606, 326] on div "Meu Carrinho 29 Faltam apenas R$ 234,75 para Frete Grátis Mamão Papaia Unidade …" at bounding box center [512, 264] width 1024 height 528
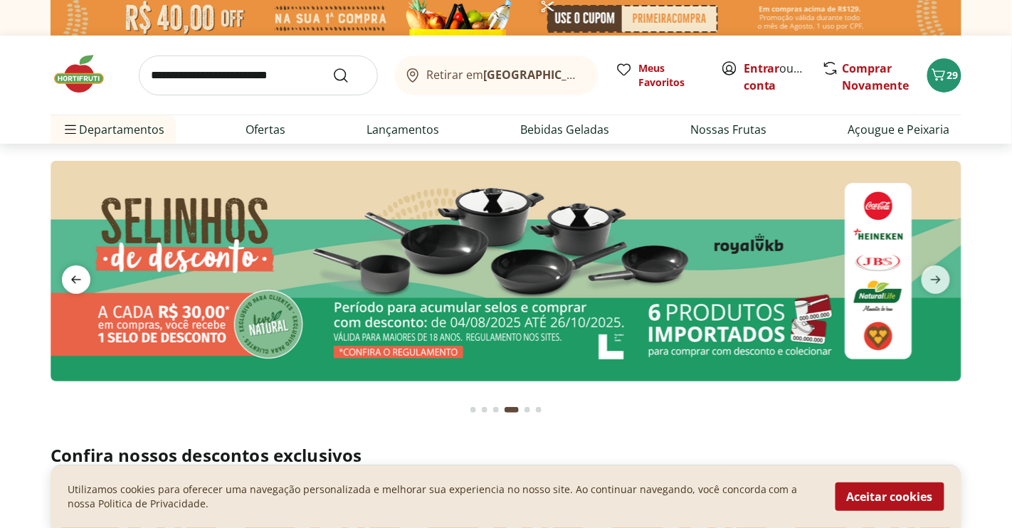
click at [77, 280] on icon "previous" at bounding box center [76, 279] width 17 height 17
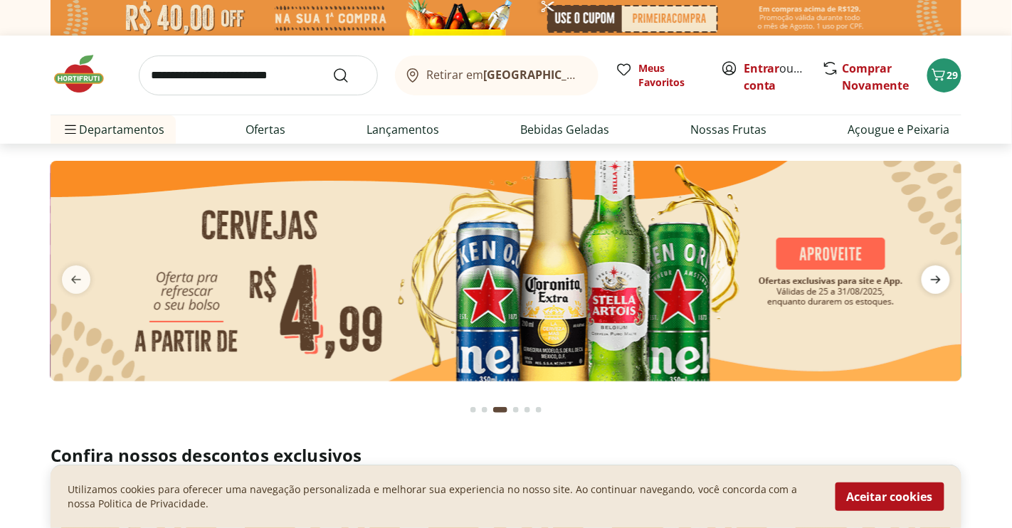
click at [940, 280] on icon "next" at bounding box center [935, 280] width 10 height 8
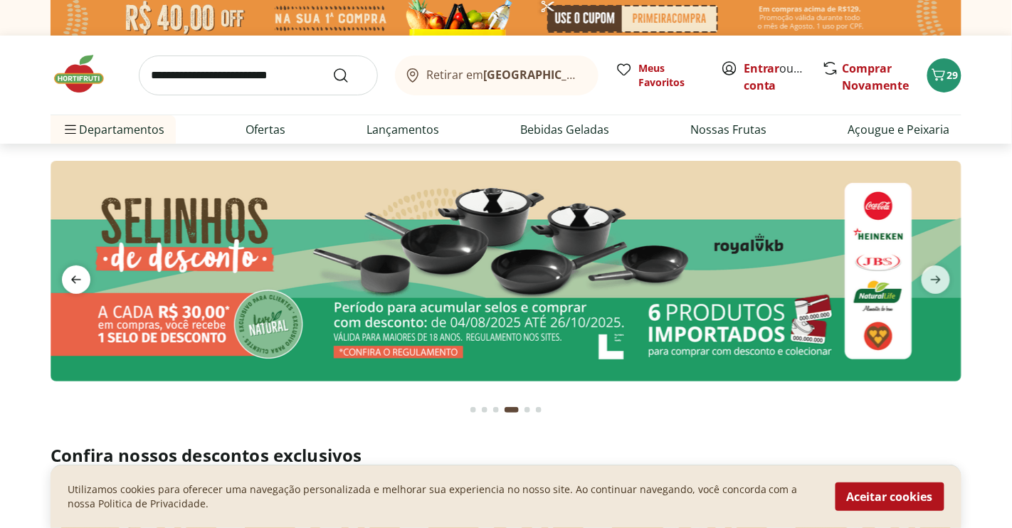
click at [76, 282] on icon "previous" at bounding box center [76, 279] width 17 height 17
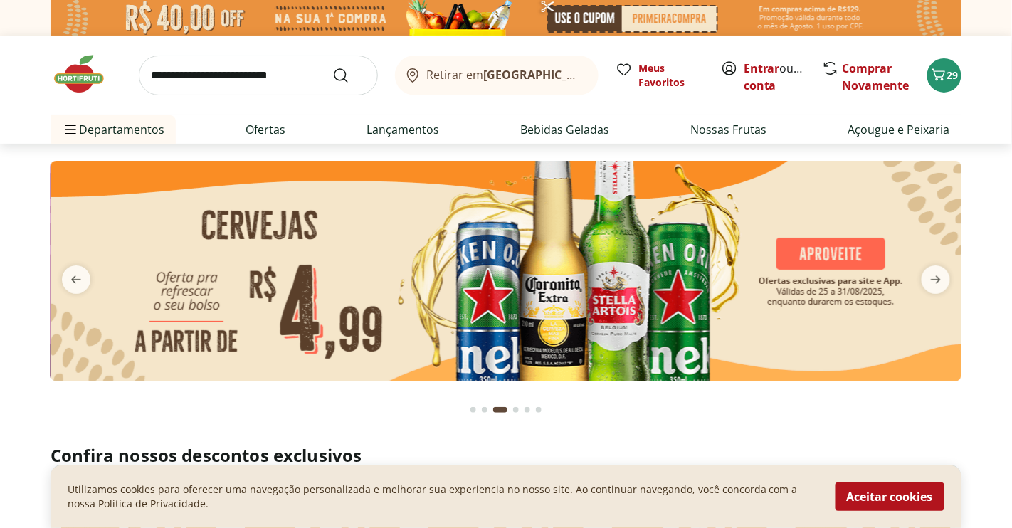
click at [196, 280] on img at bounding box center [506, 271] width 911 height 221
select select "**********"
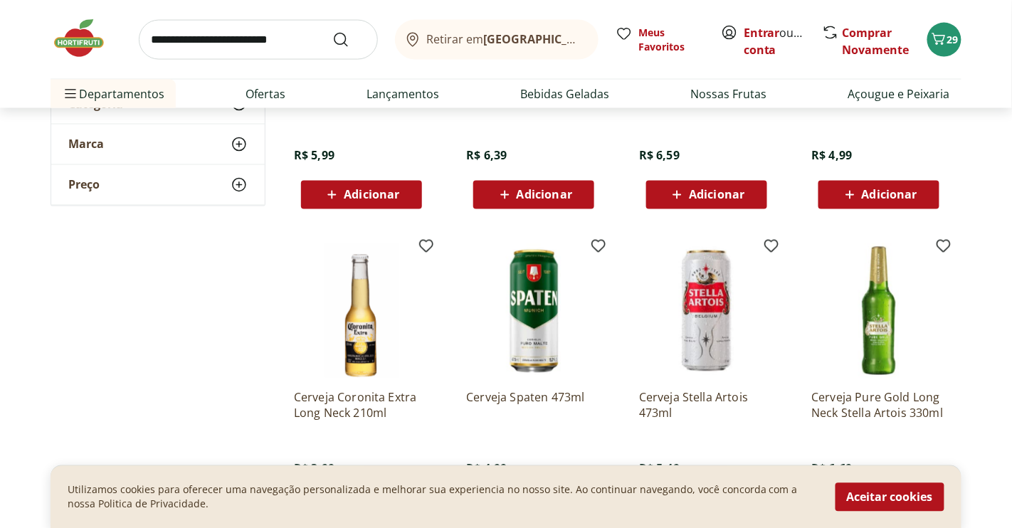
scroll to position [869, 0]
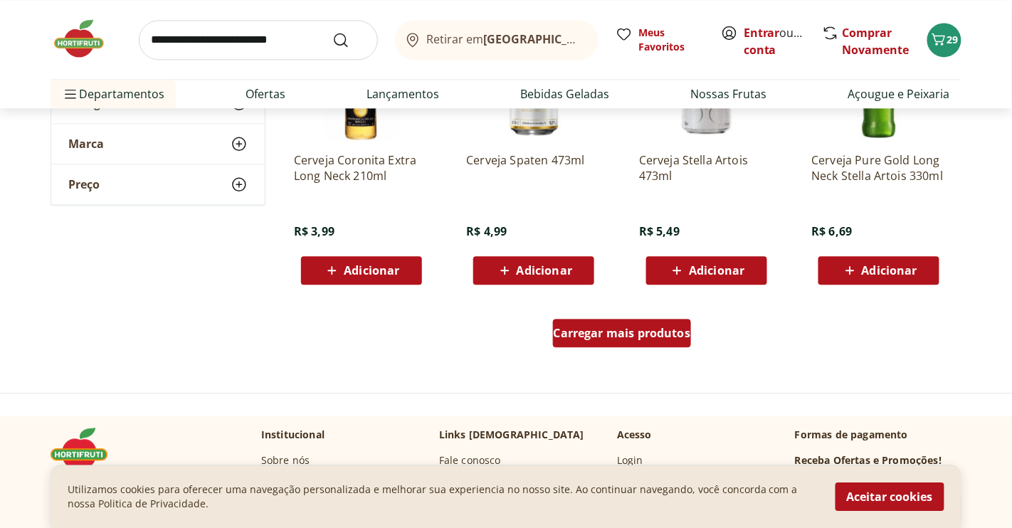
click at [625, 322] on div "Carregar mais produtos" at bounding box center [622, 333] width 139 height 28
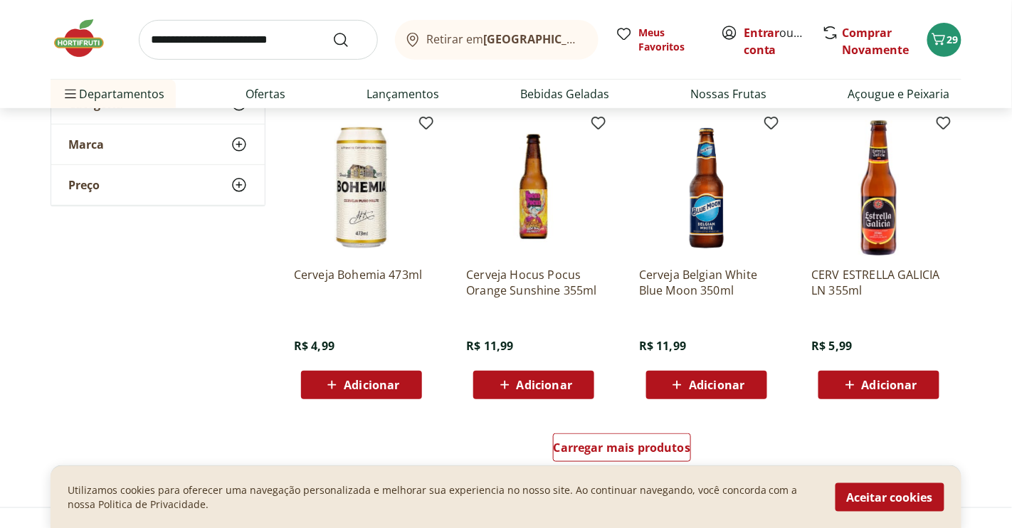
scroll to position [1739, 0]
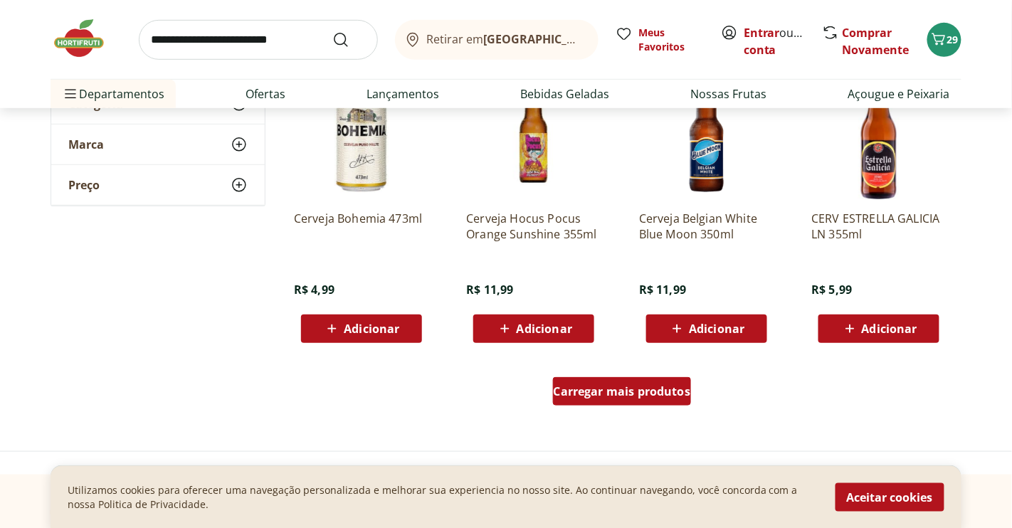
click at [622, 390] on span "Carregar mais produtos" at bounding box center [621, 391] width 137 height 11
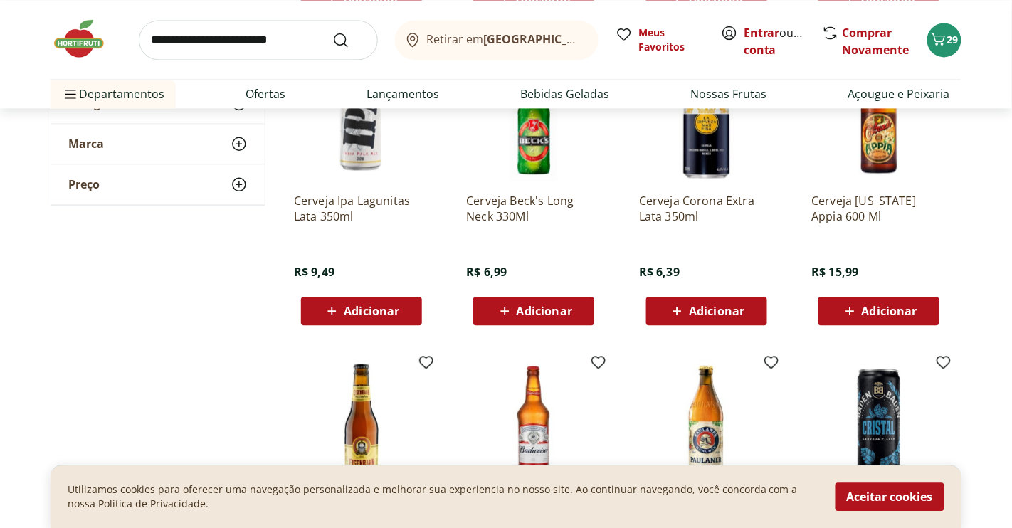
scroll to position [2687, 0]
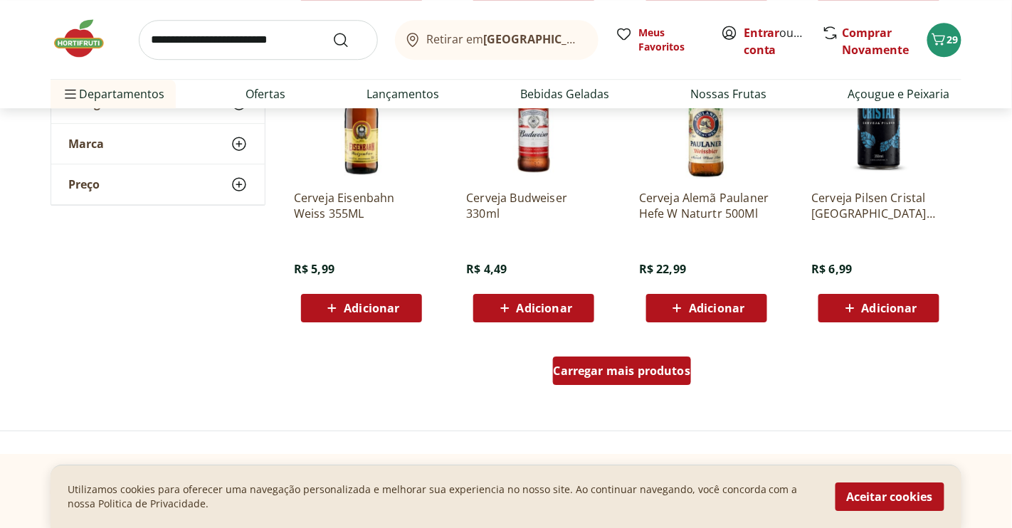
click at [619, 379] on div "Carregar mais produtos" at bounding box center [622, 370] width 139 height 28
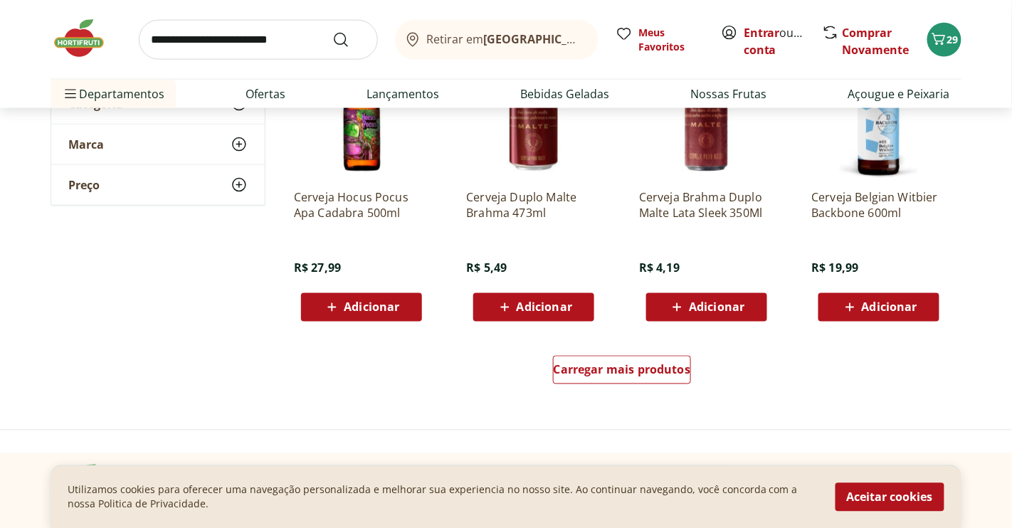
scroll to position [3715, 0]
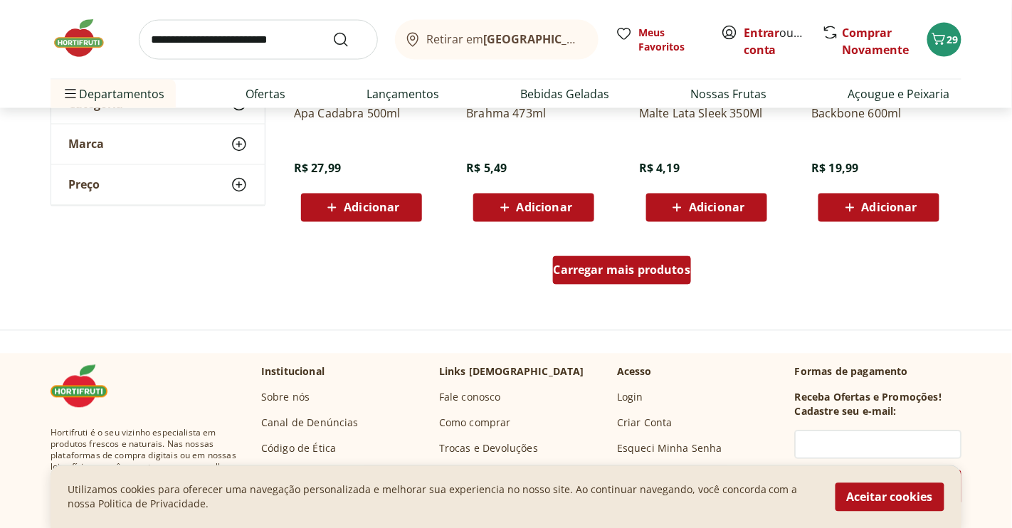
click at [628, 271] on span "Carregar mais produtos" at bounding box center [621, 270] width 137 height 11
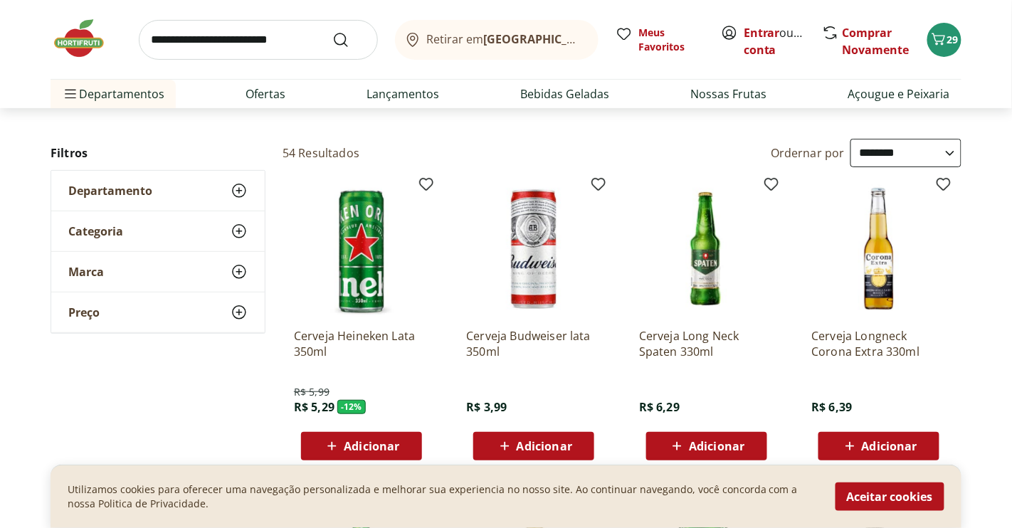
scroll to position [79, 0]
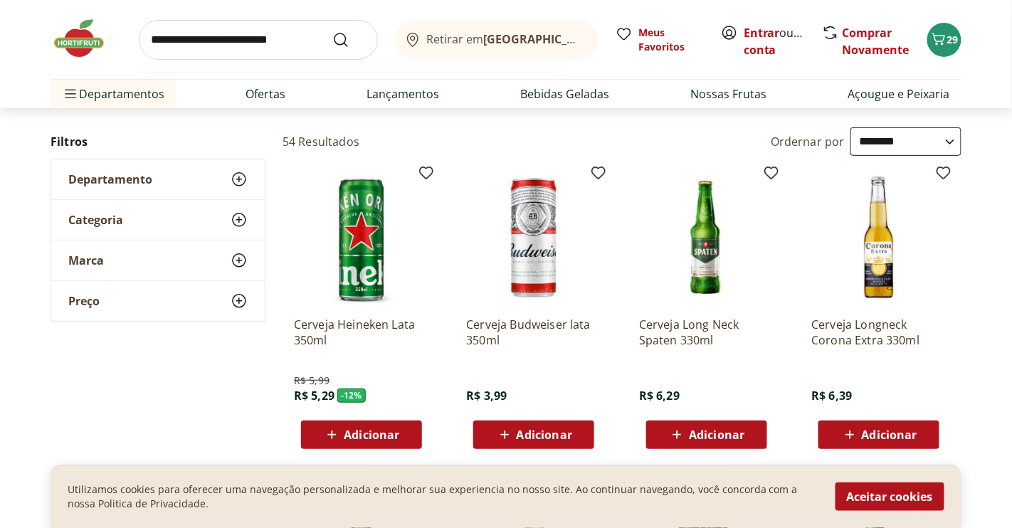
click at [196, 36] on input "search" at bounding box center [258, 40] width 239 height 40
type input "****"
click at [332, 31] on button "Submit Search" at bounding box center [349, 39] width 34 height 17
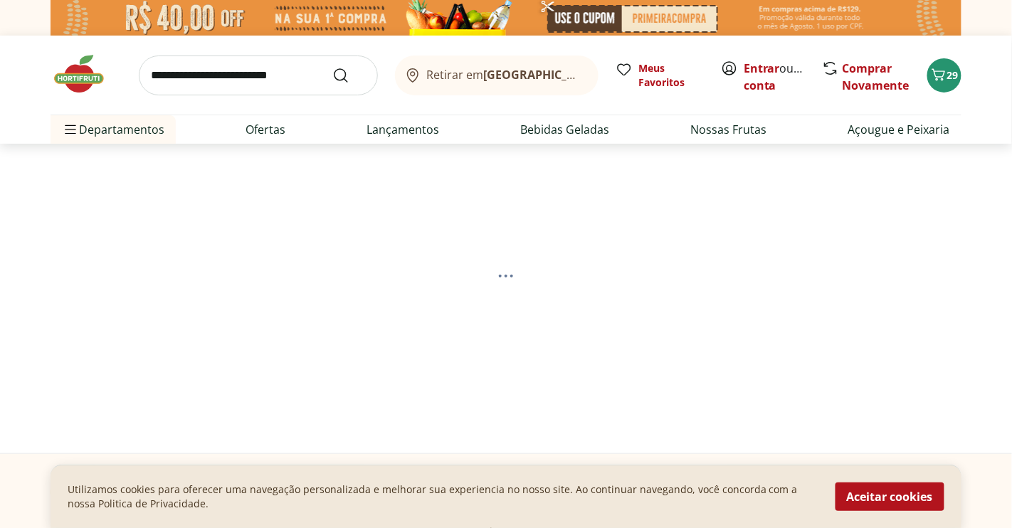
select select "**********"
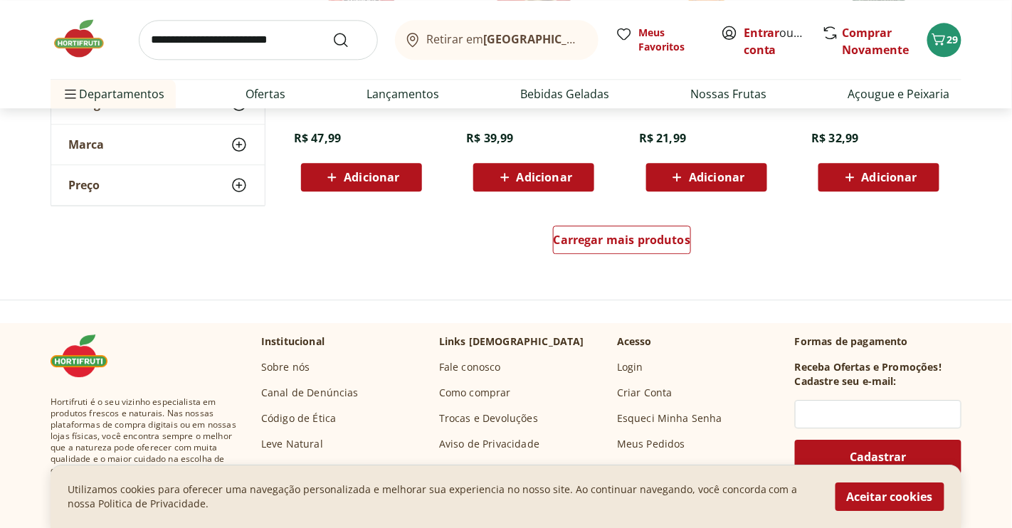
scroll to position [1027, 0]
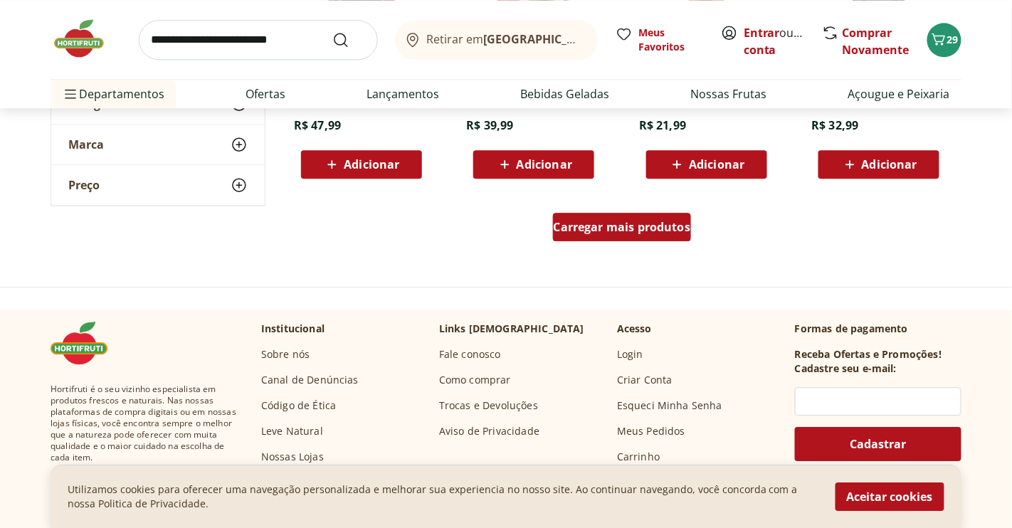
click at [593, 225] on span "Carregar mais produtos" at bounding box center [621, 226] width 137 height 11
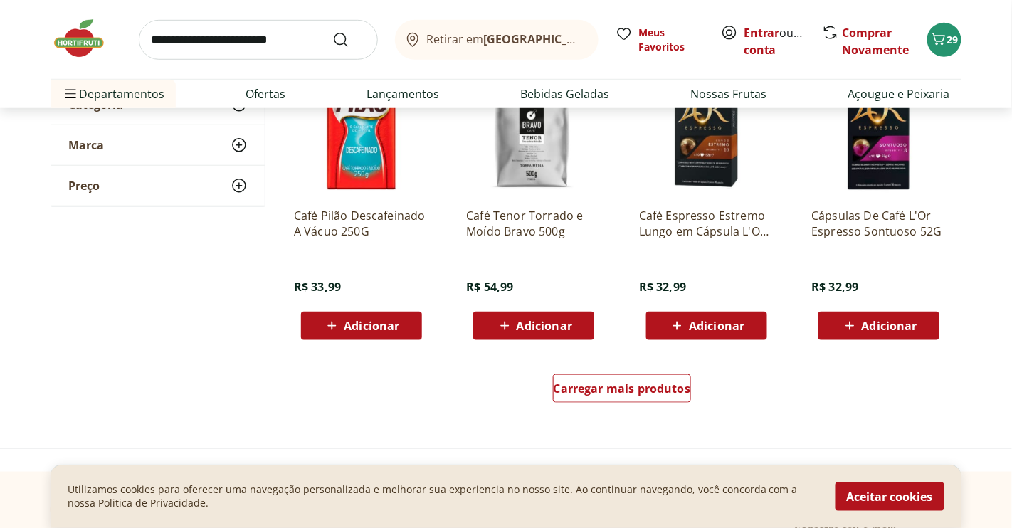
scroll to position [1817, 0]
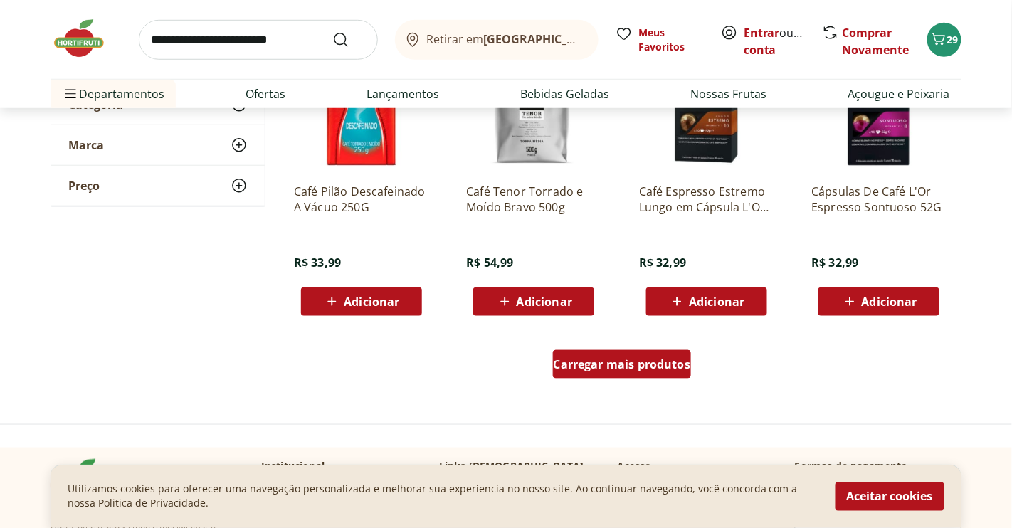
click at [622, 368] on span "Carregar mais produtos" at bounding box center [621, 364] width 137 height 11
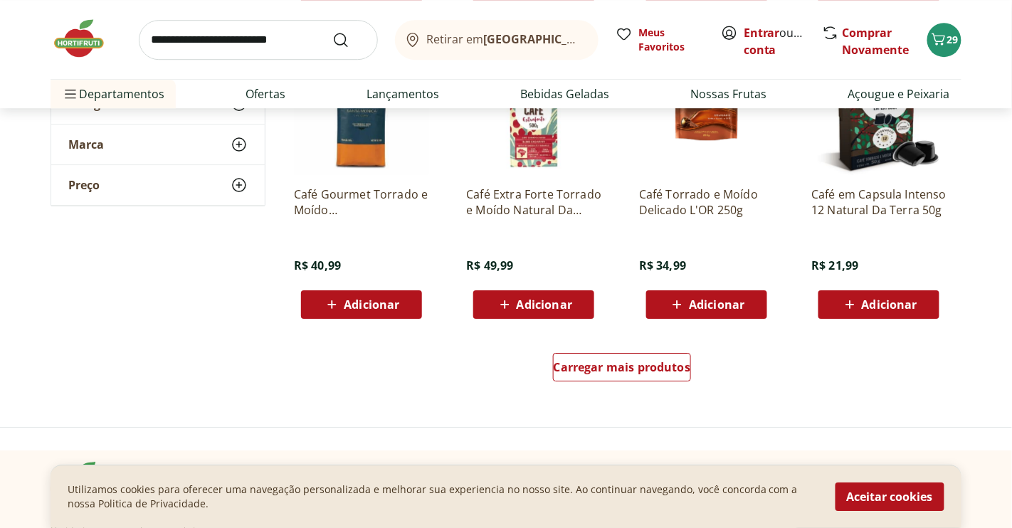
scroll to position [2845, 0]
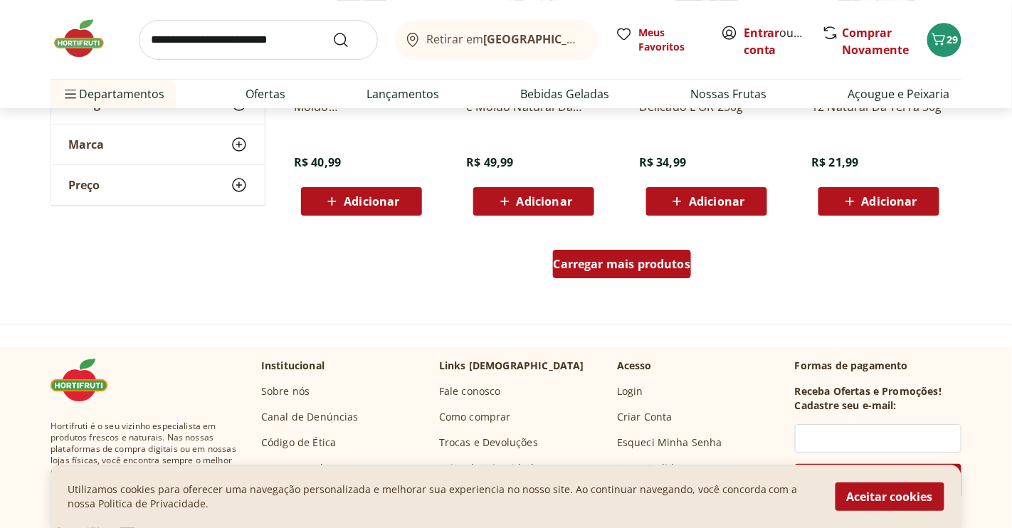
click at [615, 272] on div "Carregar mais produtos" at bounding box center [622, 264] width 139 height 28
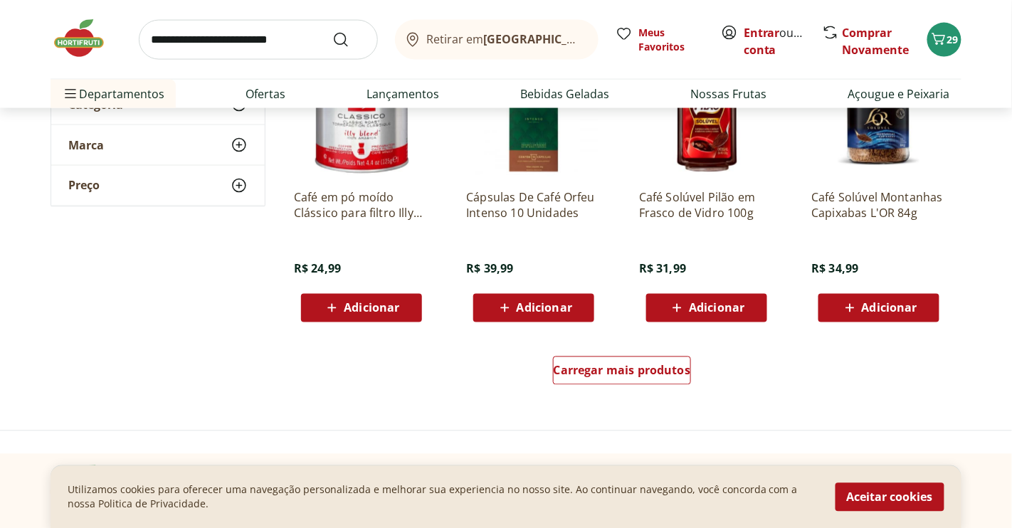
scroll to position [3794, 0]
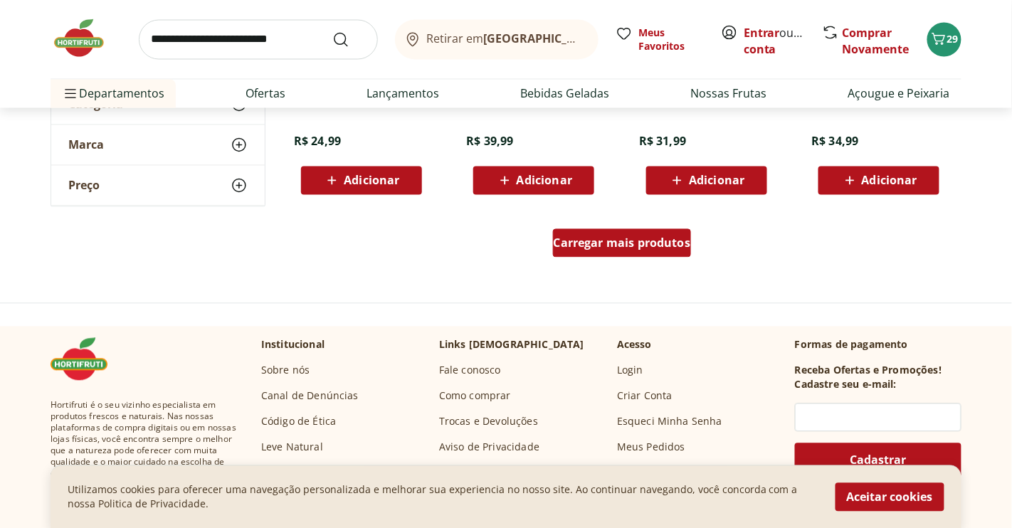
click at [588, 250] on div "Carregar mais produtos" at bounding box center [622, 243] width 139 height 28
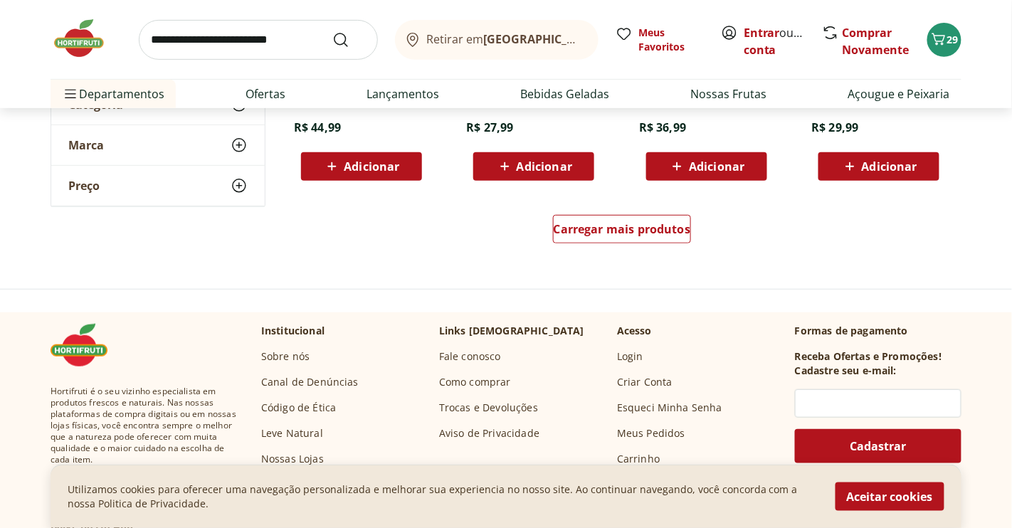
scroll to position [4742, 0]
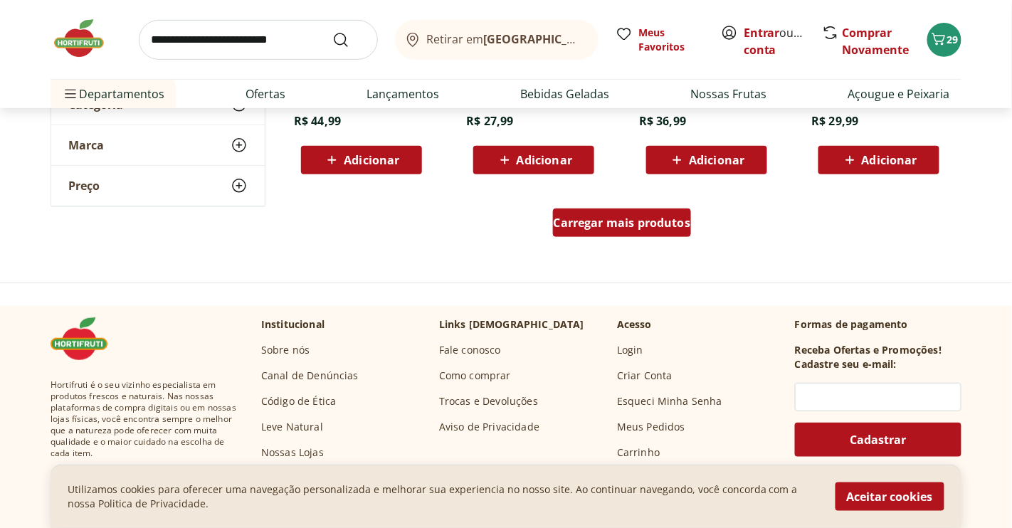
click at [603, 225] on span "Carregar mais produtos" at bounding box center [621, 222] width 137 height 11
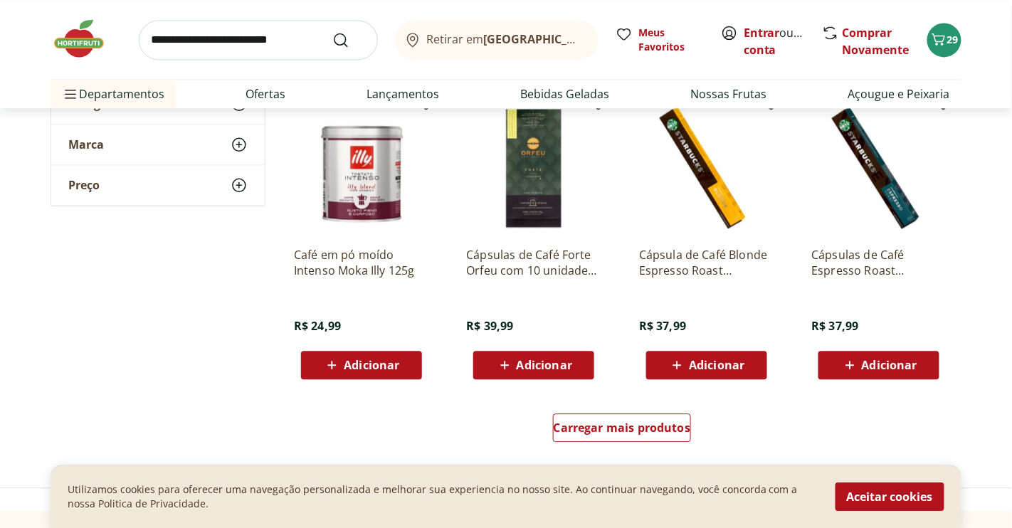
scroll to position [5532, 0]
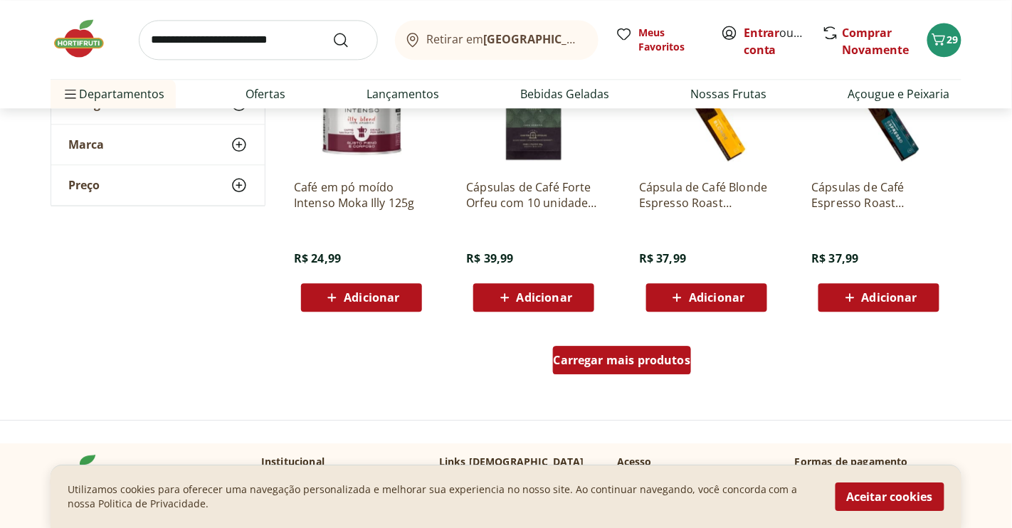
click at [606, 354] on span "Carregar mais produtos" at bounding box center [621, 359] width 137 height 11
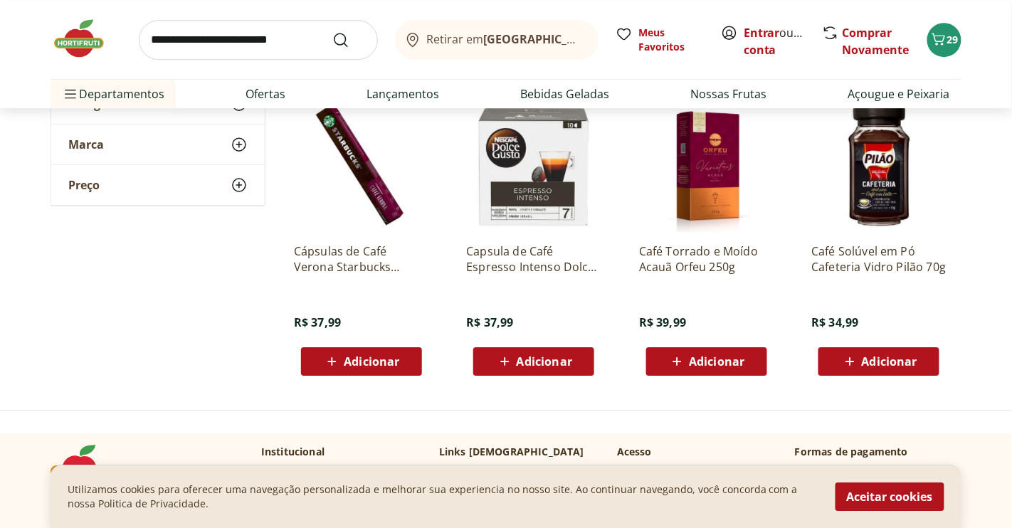
scroll to position [5928, 0]
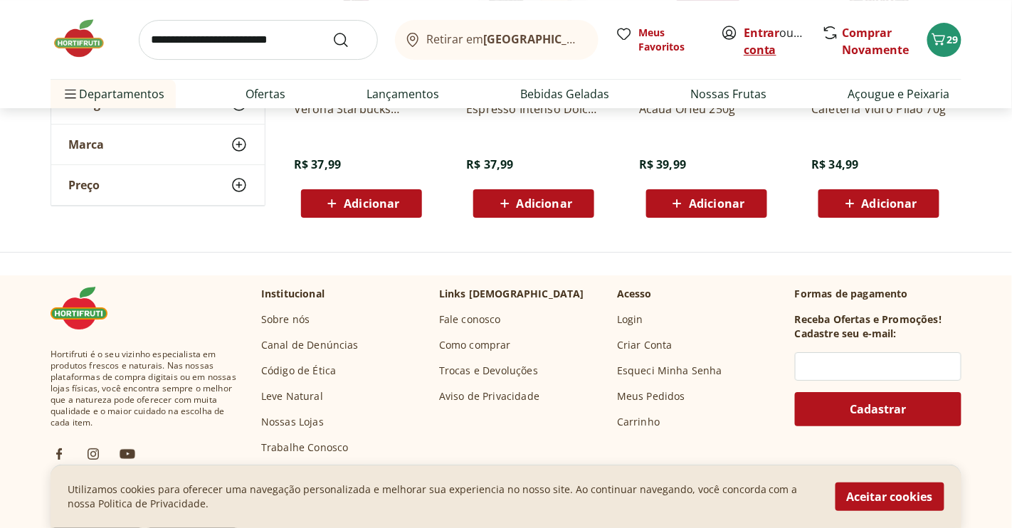
click at [782, 50] on link "Criar conta" at bounding box center [782, 41] width 78 height 33
